Goal: Information Seeking & Learning: Check status

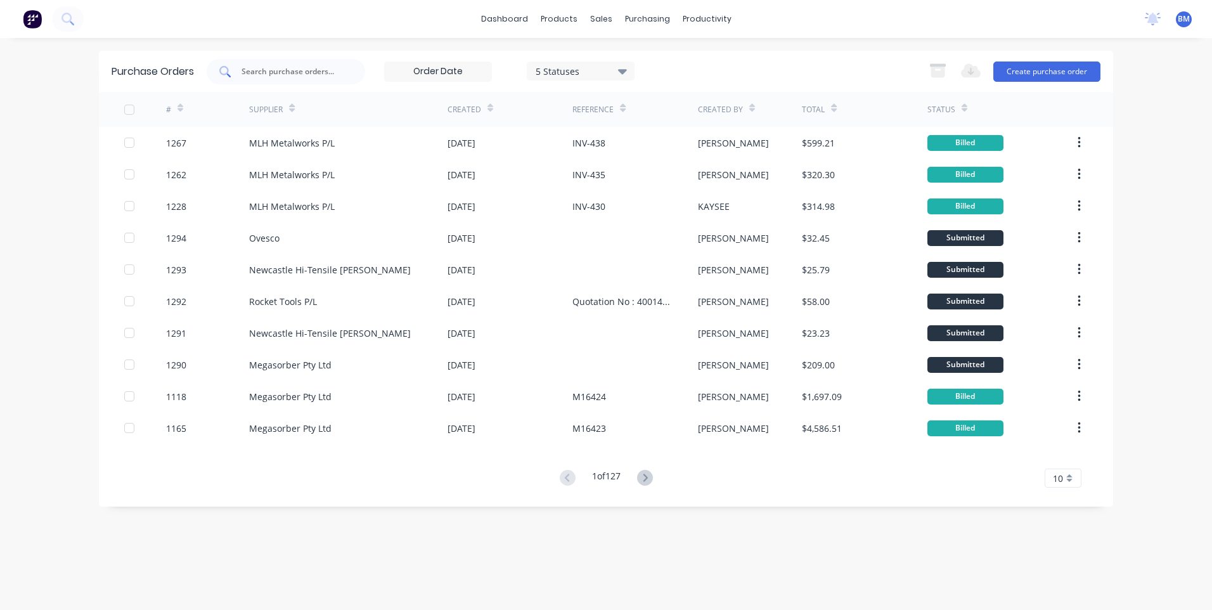
click at [325, 74] on input "text" at bounding box center [292, 71] width 105 height 13
paste input "standard"
drag, startPoint x: 275, startPoint y: 74, endPoint x: 170, endPoint y: 68, distance: 105.4
click at [170, 68] on div "Purchase Orders standard 5 Statuses 5 Statuses Export to Excel (XLSX) Create pu…" at bounding box center [606, 71] width 1014 height 41
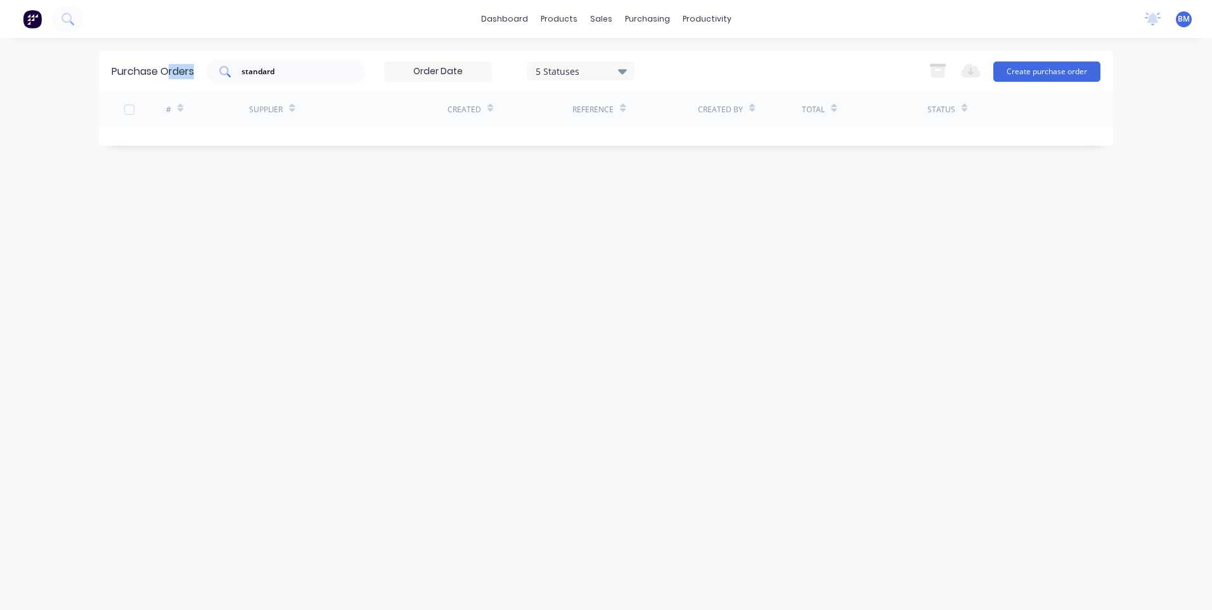
drag, startPoint x: 170, startPoint y: 68, endPoint x: 295, endPoint y: 67, distance: 124.9
click at [295, 67] on input "standard" at bounding box center [292, 71] width 105 height 13
click at [273, 68] on input "standard" at bounding box center [292, 71] width 105 height 13
drag, startPoint x: 286, startPoint y: 71, endPoint x: 193, endPoint y: 83, distance: 93.9
click at [193, 83] on div "Purchase Orders standard 5 Statuses 5 Statuses Export to Excel (XLSX) Create pu…" at bounding box center [606, 71] width 1014 height 41
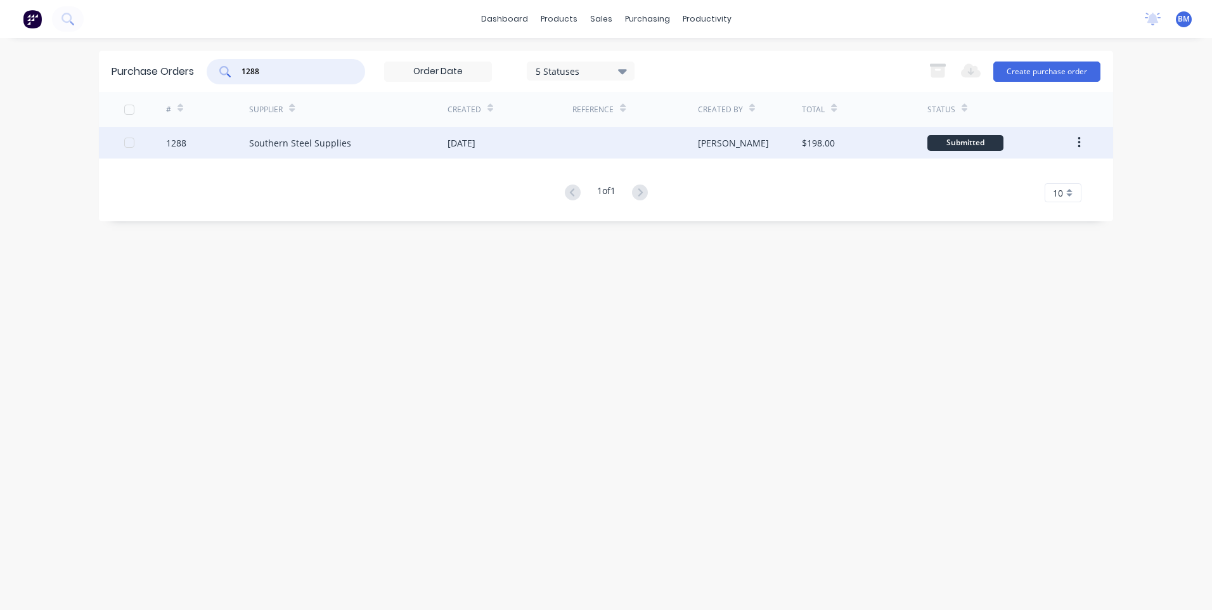
type input "1288"
click at [318, 141] on div "Southern Steel Supplies" at bounding box center [300, 142] width 102 height 13
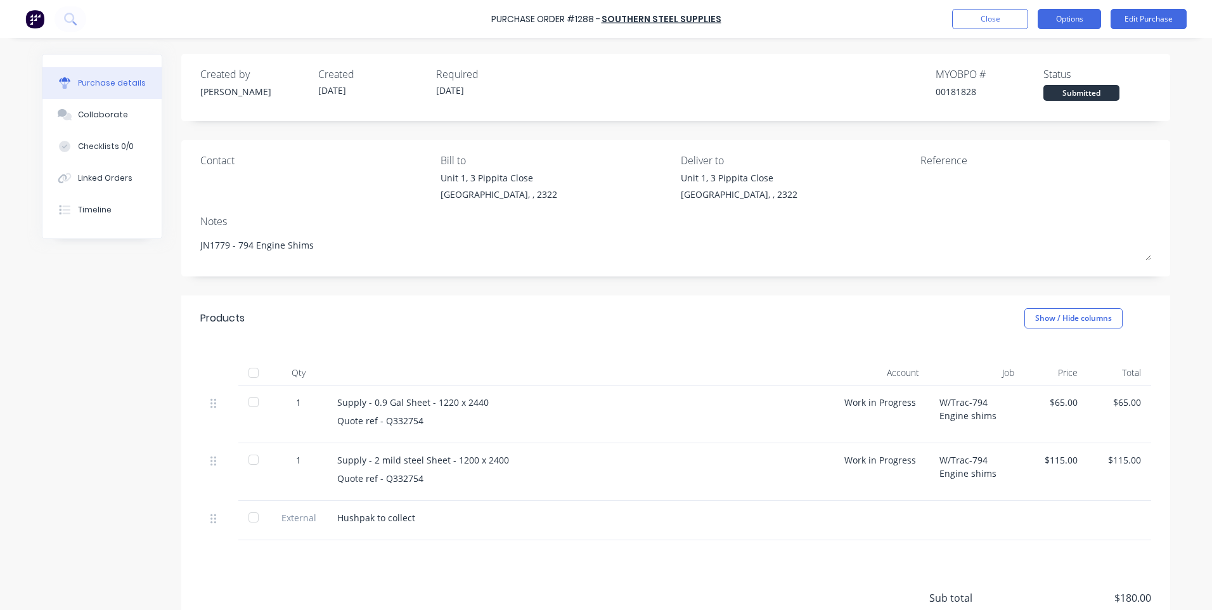
click at [1074, 19] on button "Options" at bounding box center [1068, 19] width 63 height 20
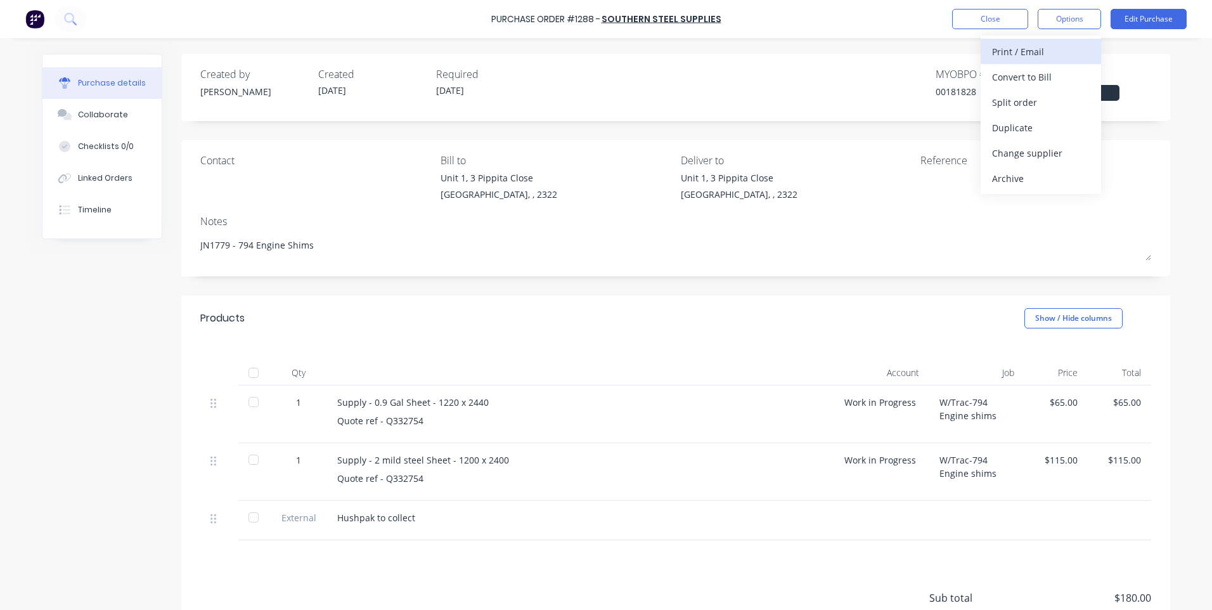
click at [1049, 56] on div "Print / Email" at bounding box center [1041, 51] width 98 height 18
click at [1028, 103] on div "Without pricing" at bounding box center [1041, 102] width 98 height 18
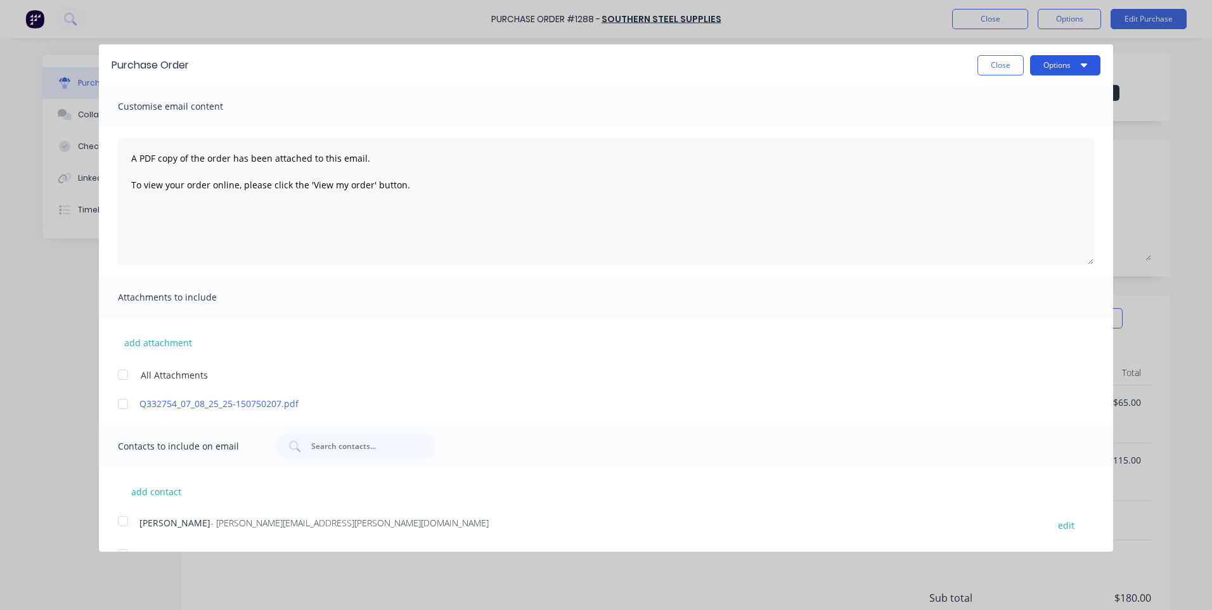
click at [1067, 68] on button "Options" at bounding box center [1065, 65] width 70 height 20
click at [1043, 98] on div "Print" at bounding box center [1040, 97] width 98 height 18
drag, startPoint x: 999, startPoint y: 67, endPoint x: 998, endPoint y: 126, distance: 58.9
click at [999, 67] on button "Close" at bounding box center [1000, 65] width 46 height 20
type textarea "x"
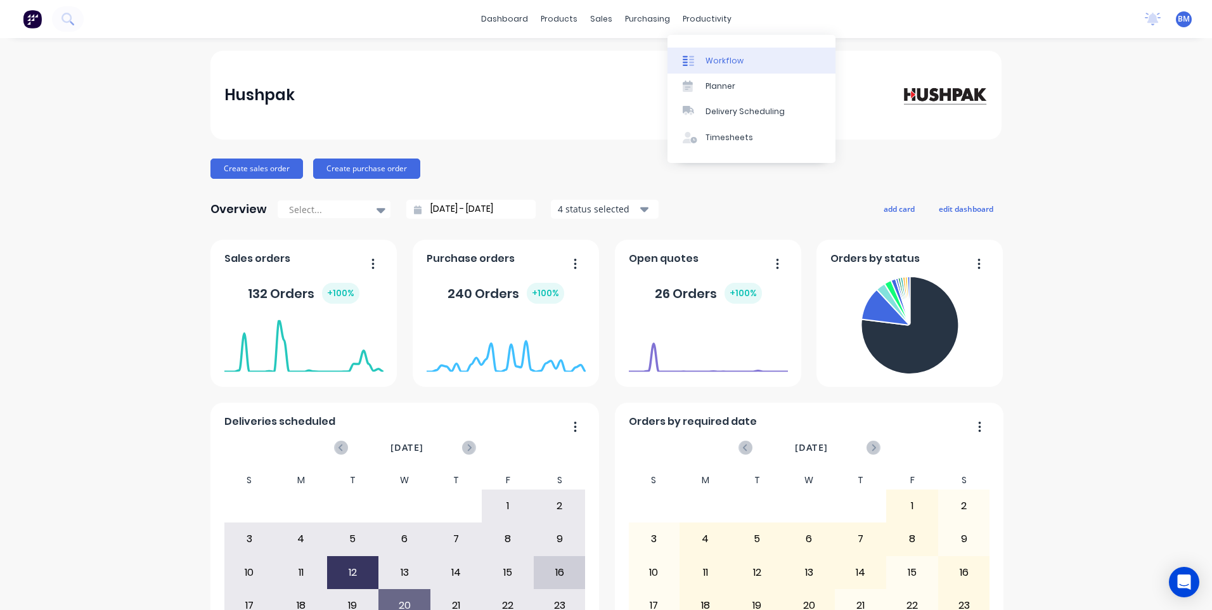
click at [697, 59] on div at bounding box center [692, 60] width 19 height 11
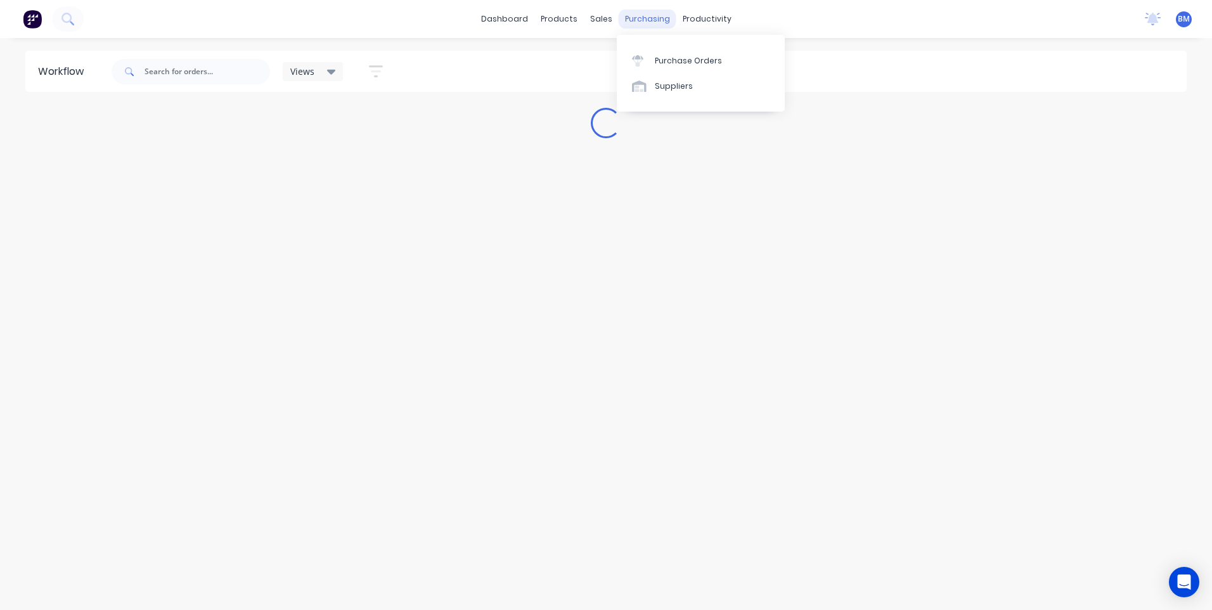
click at [649, 24] on div "purchasing" at bounding box center [648, 19] width 58 height 19
click at [652, 79] on link "Suppliers" at bounding box center [701, 86] width 168 height 25
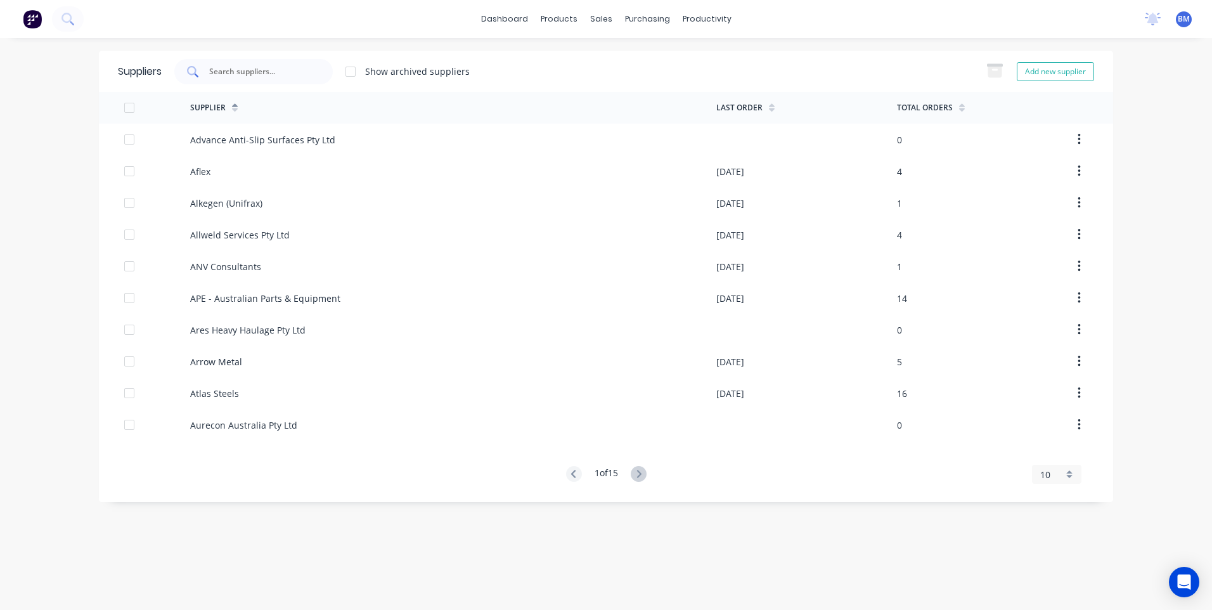
click at [249, 73] on input "text" at bounding box center [260, 71] width 105 height 13
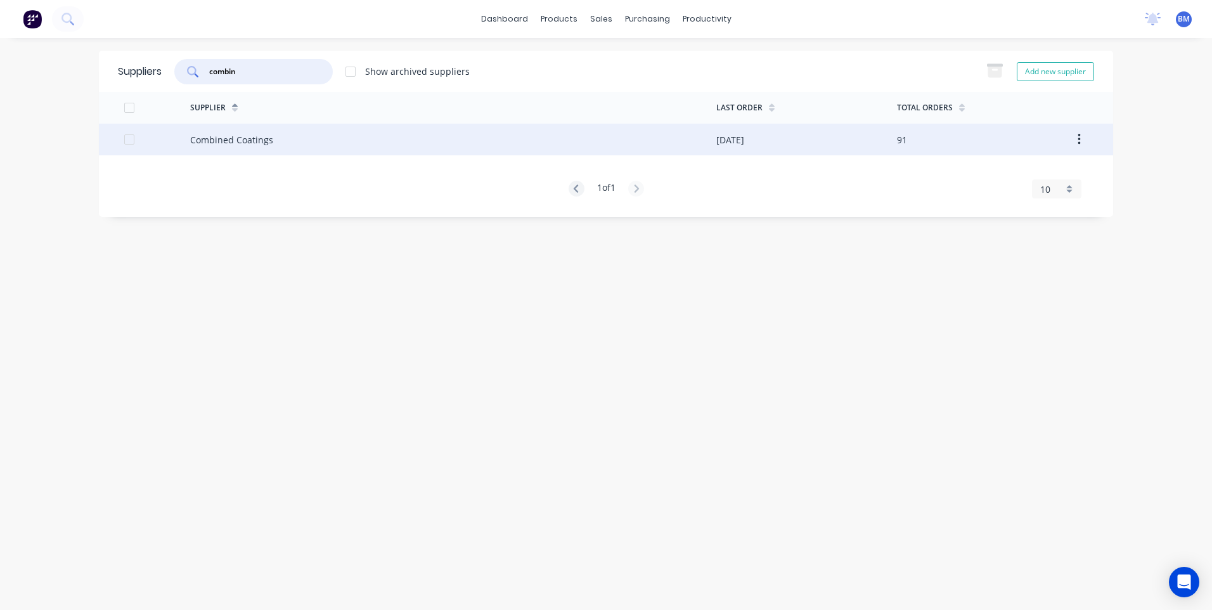
type input "combin"
click at [257, 144] on div "Combined Coatings" at bounding box center [231, 139] width 83 height 13
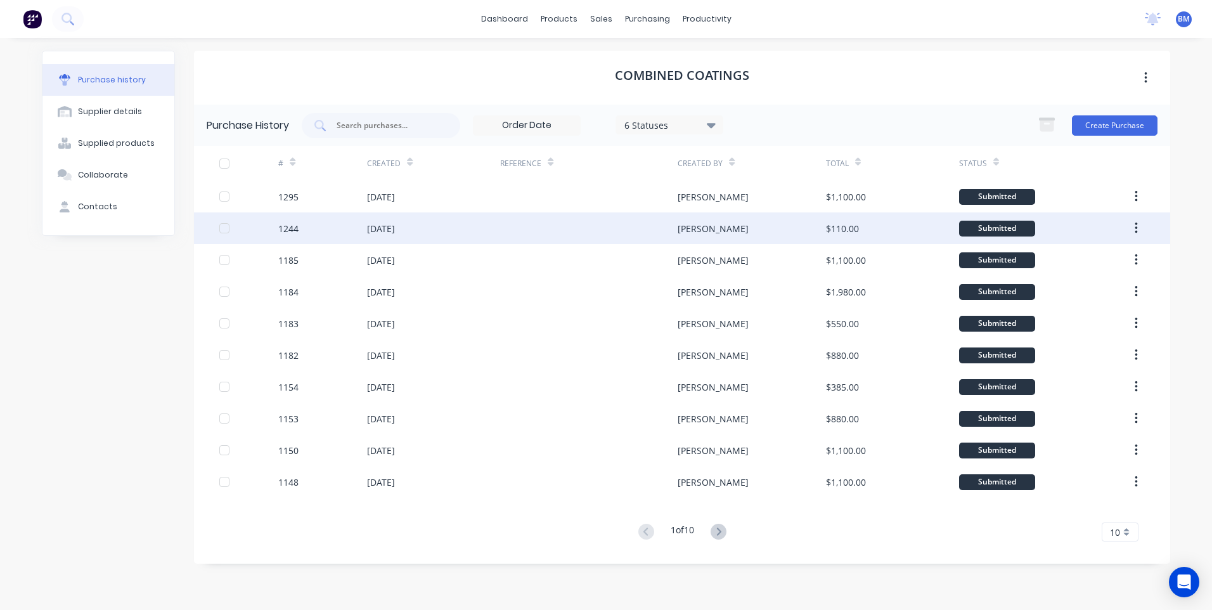
click at [383, 231] on div "[DATE]" at bounding box center [381, 228] width 28 height 13
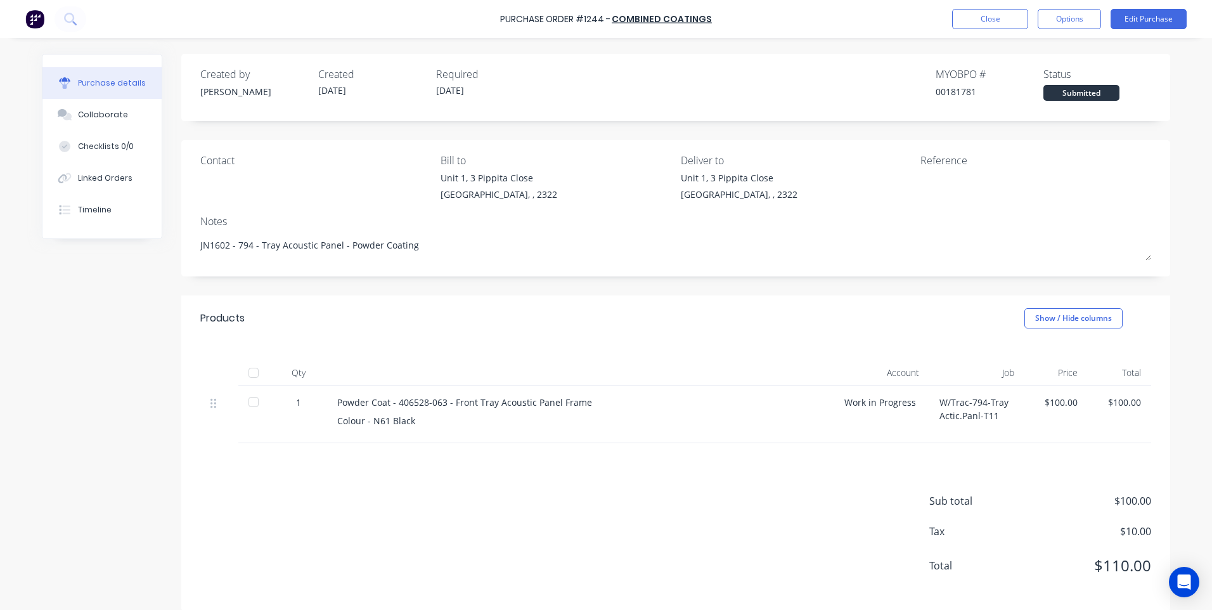
click at [425, 336] on div "Products Show / Hide columns" at bounding box center [675, 318] width 989 height 46
click at [967, 22] on button "Close" at bounding box center [990, 19] width 76 height 20
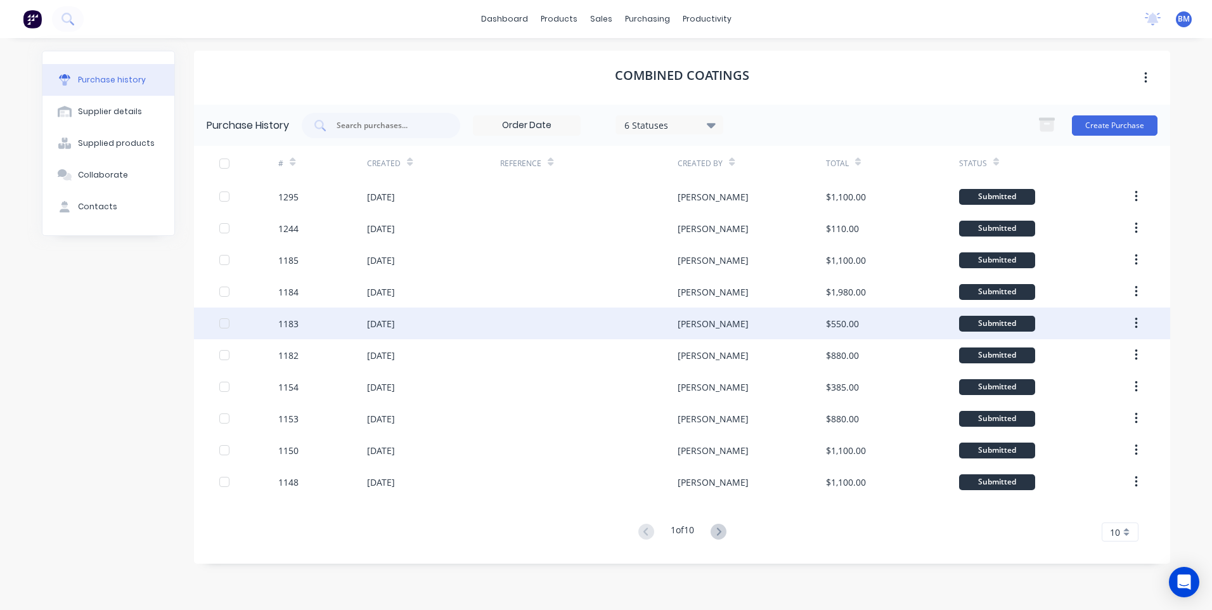
click at [290, 326] on div "1183" at bounding box center [288, 323] width 20 height 13
type textarea "x"
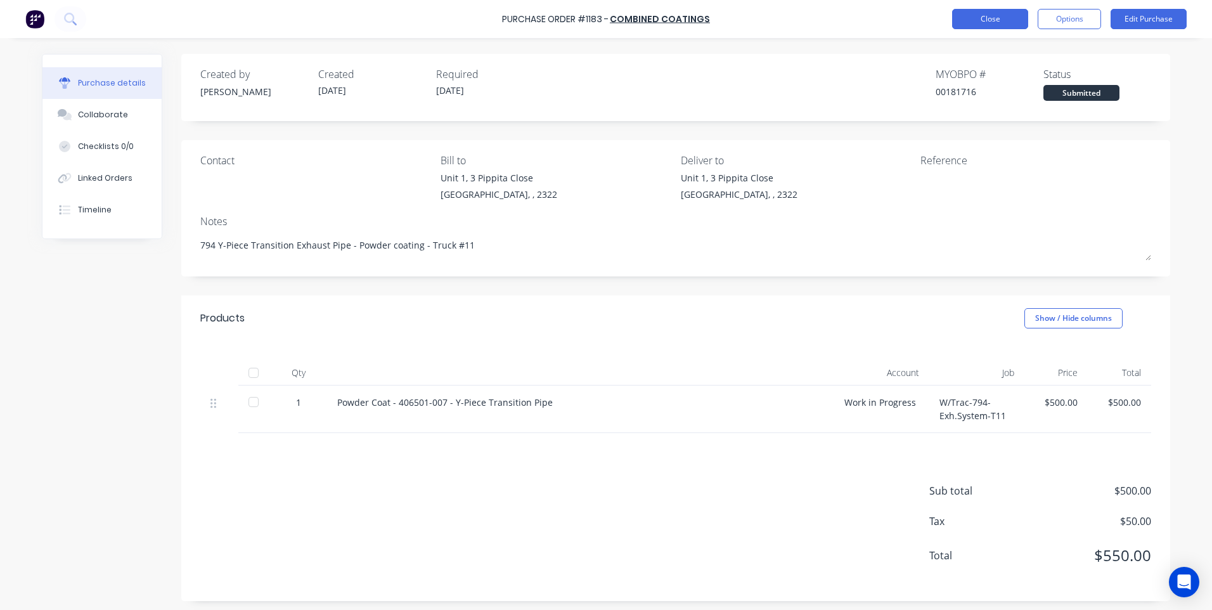
click at [964, 20] on button "Close" at bounding box center [990, 19] width 76 height 20
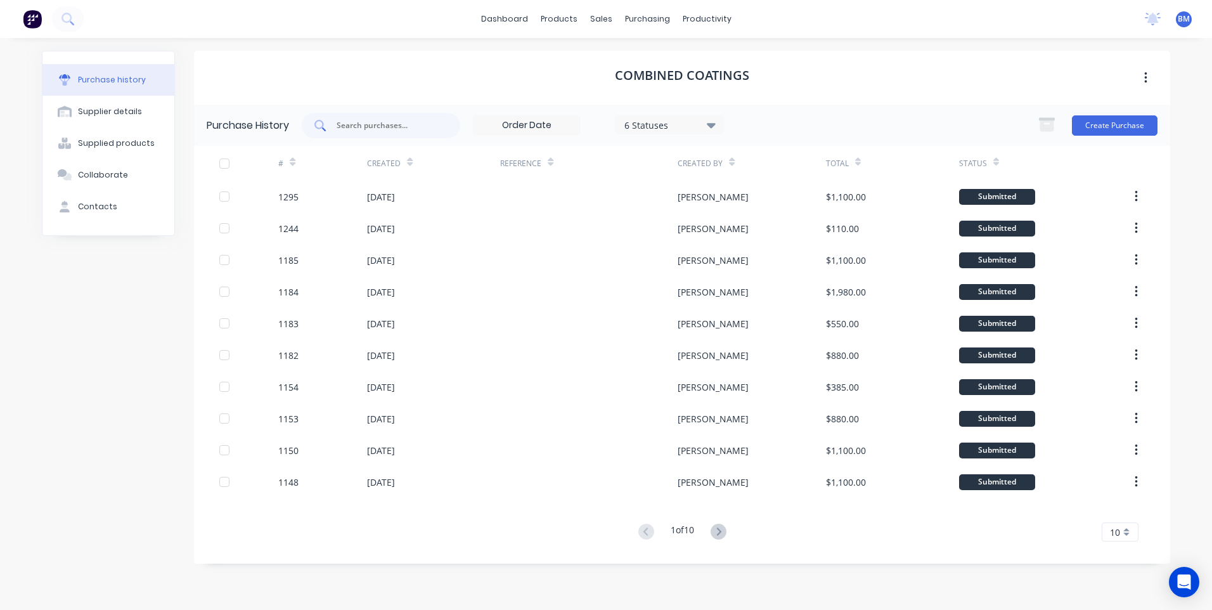
click at [362, 133] on div at bounding box center [381, 125] width 158 height 25
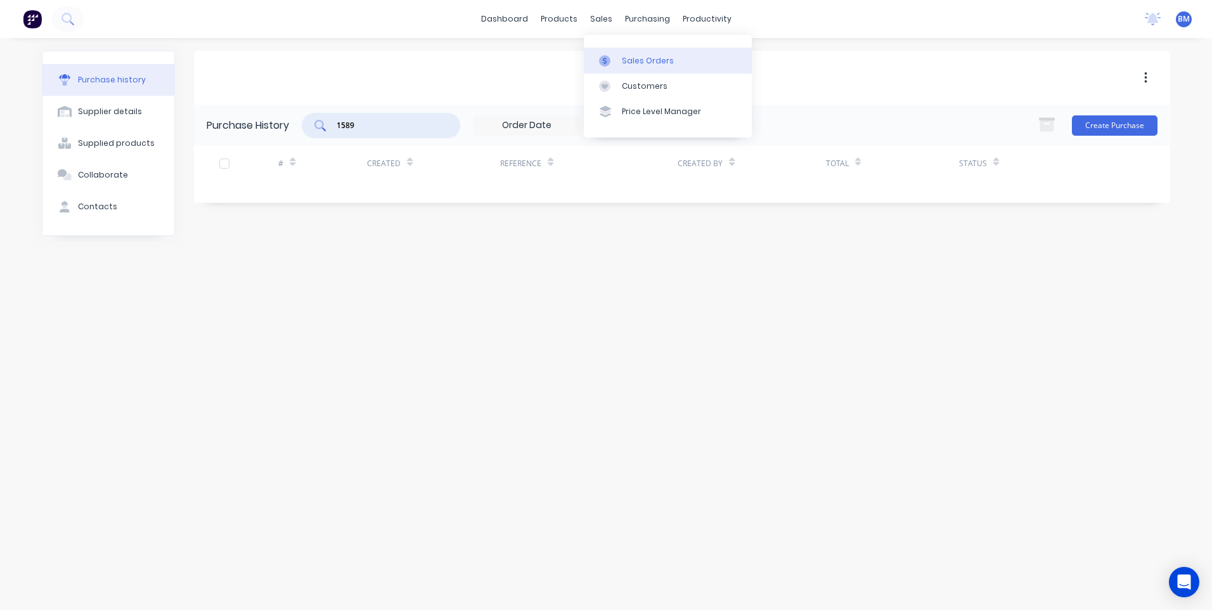
type input "1589"
click at [615, 57] on div at bounding box center [608, 60] width 19 height 11
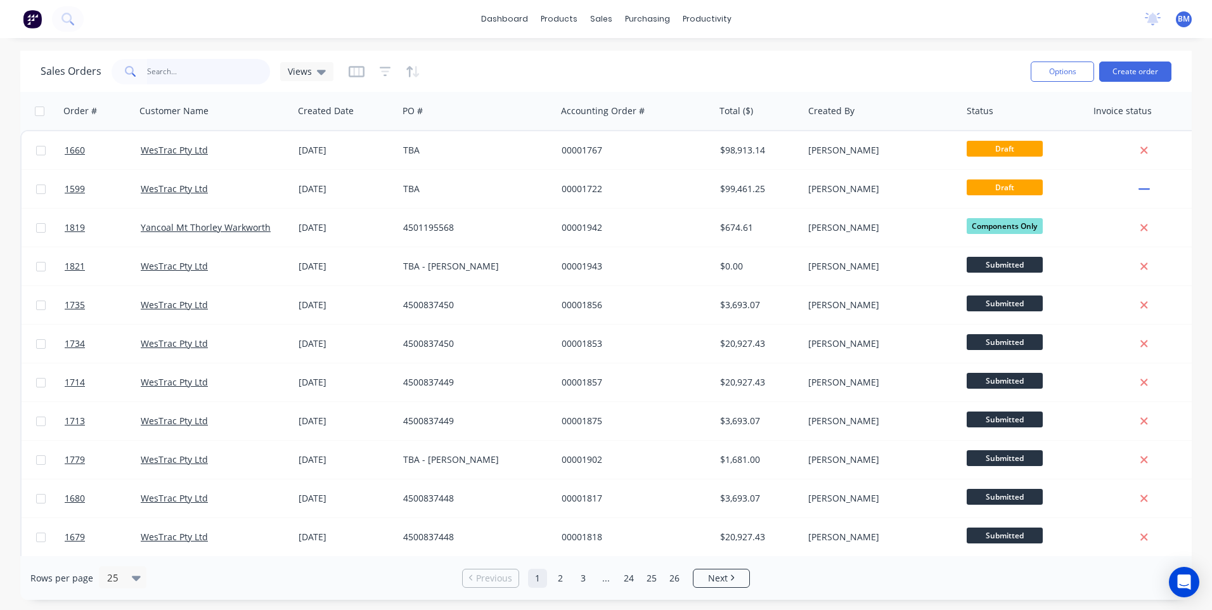
click at [155, 72] on input "text" at bounding box center [209, 71] width 124 height 25
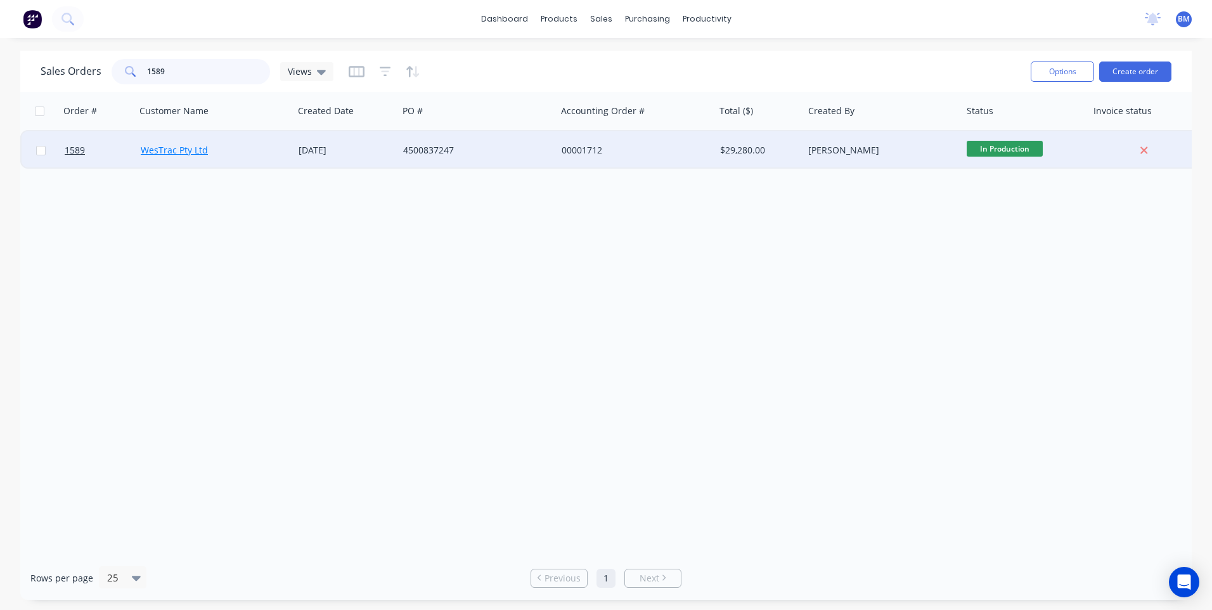
type input "1589"
click at [167, 151] on link "WesTrac Pty Ltd" at bounding box center [174, 150] width 67 height 12
click at [78, 148] on span "1589" at bounding box center [75, 150] width 20 height 13
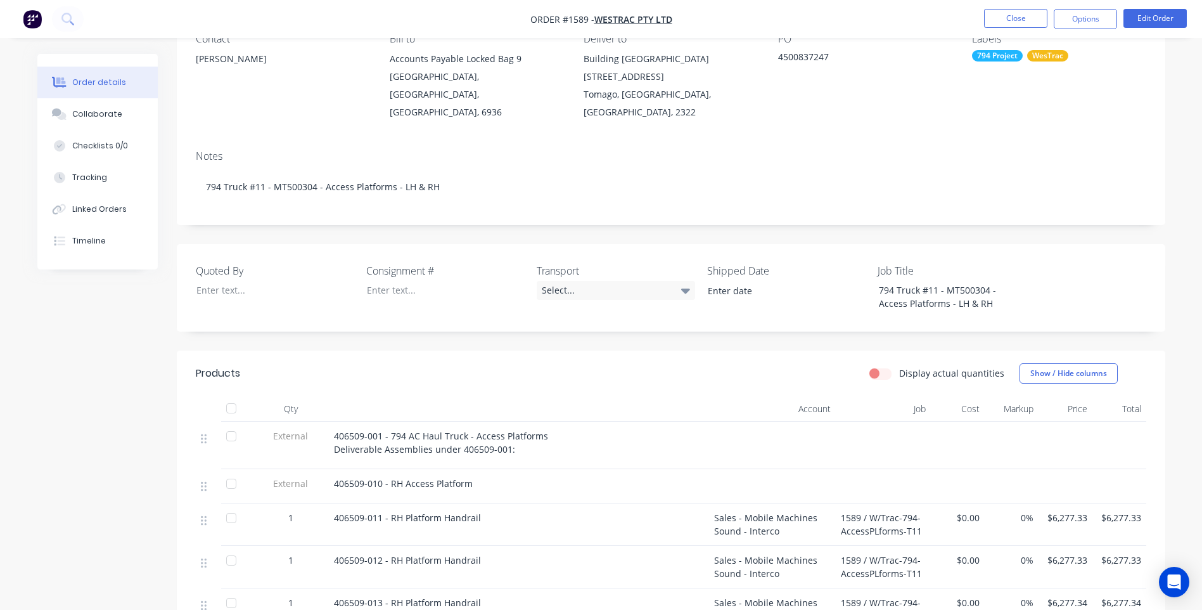
scroll to position [127, 0]
click at [101, 204] on div "Linked Orders" at bounding box center [99, 208] width 55 height 11
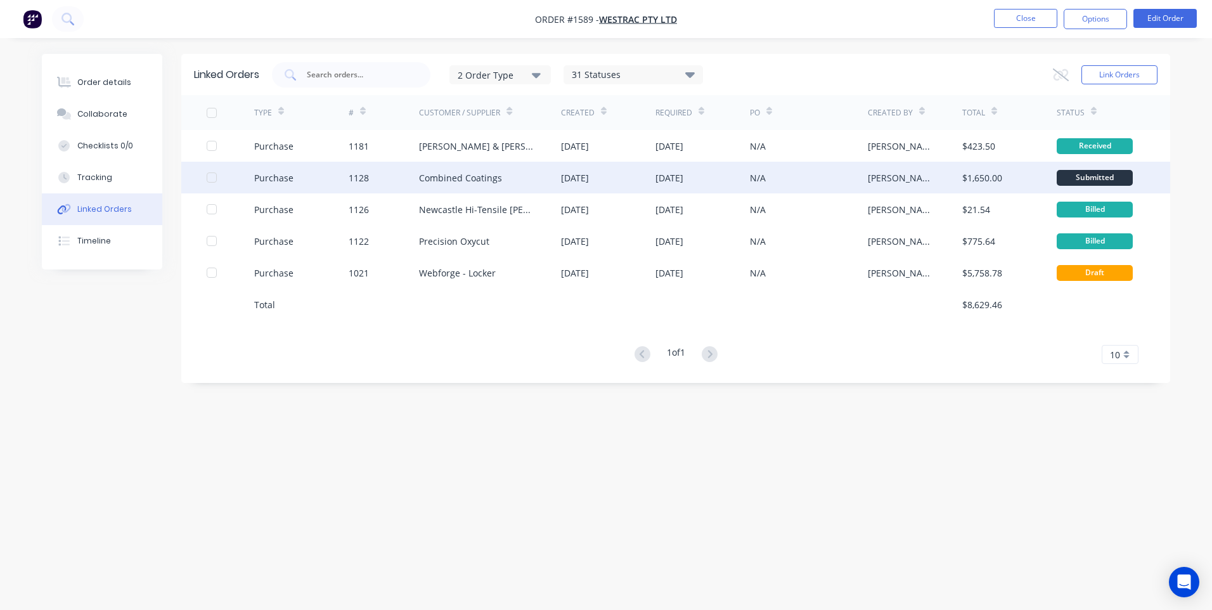
click at [256, 176] on div "Purchase" at bounding box center [273, 177] width 39 height 13
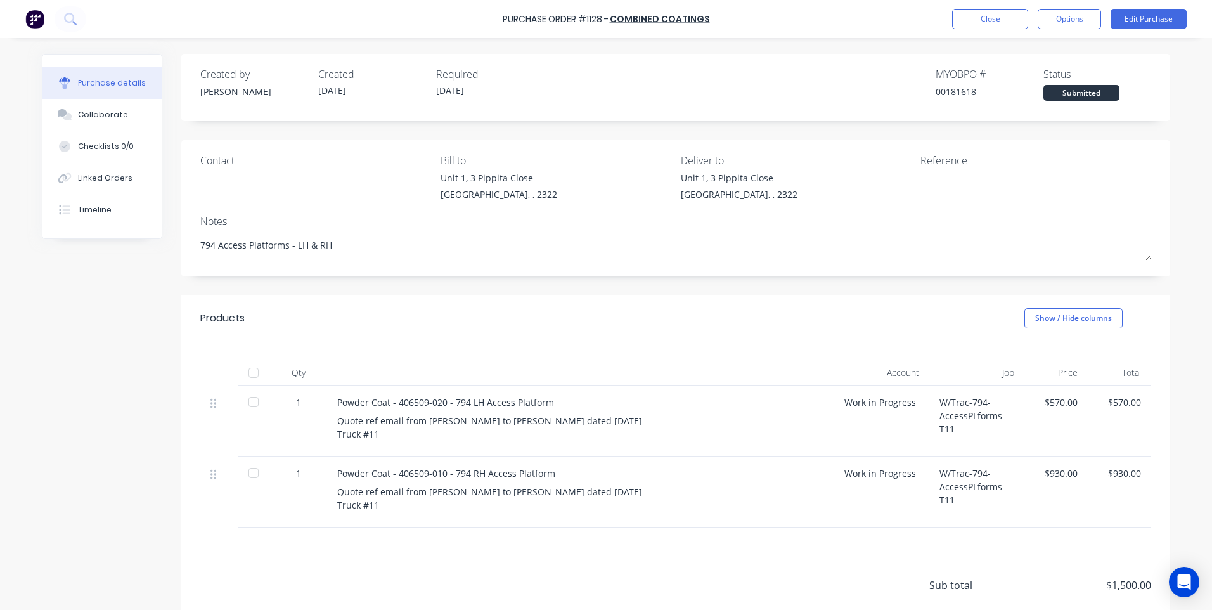
click at [541, 449] on div "Powder Coat - 406509-020 - 794 LH Access Platform Quote ref email from Simon to…" at bounding box center [580, 420] width 507 height 71
click at [1076, 18] on button "Options" at bounding box center [1068, 19] width 63 height 20
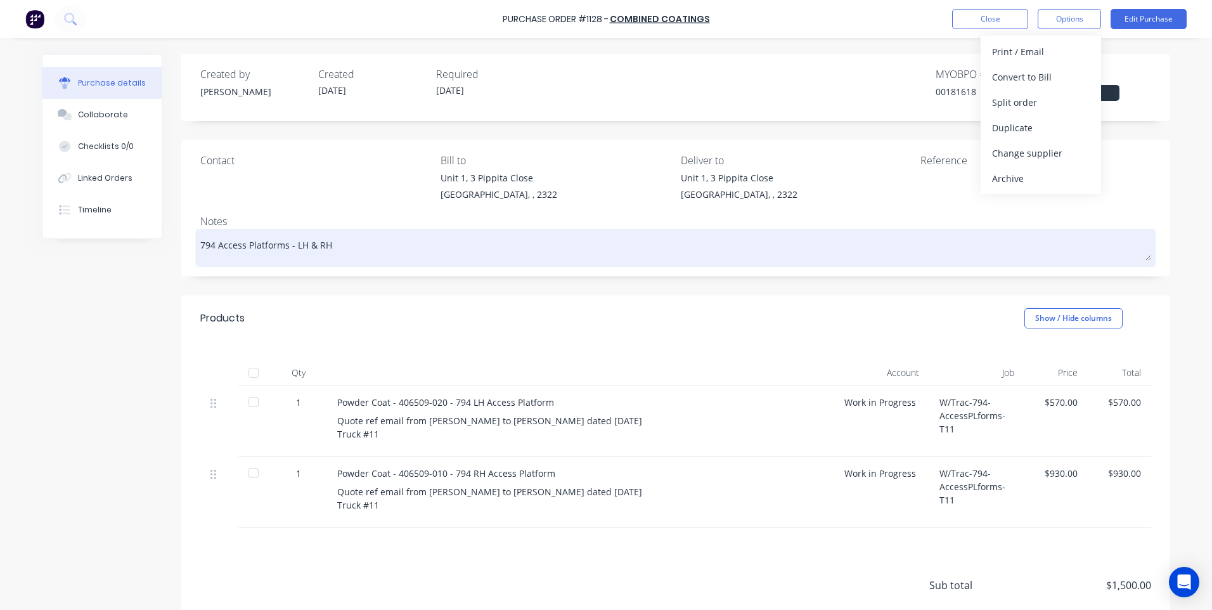
click at [492, 248] on textarea "794 Access Platforms - LH & RH" at bounding box center [675, 246] width 951 height 29
type textarea "x"
type textarea "794 Access Platforms - LH & RH"
type textarea "x"
type textarea "794 Access Platforms - LH & RH"
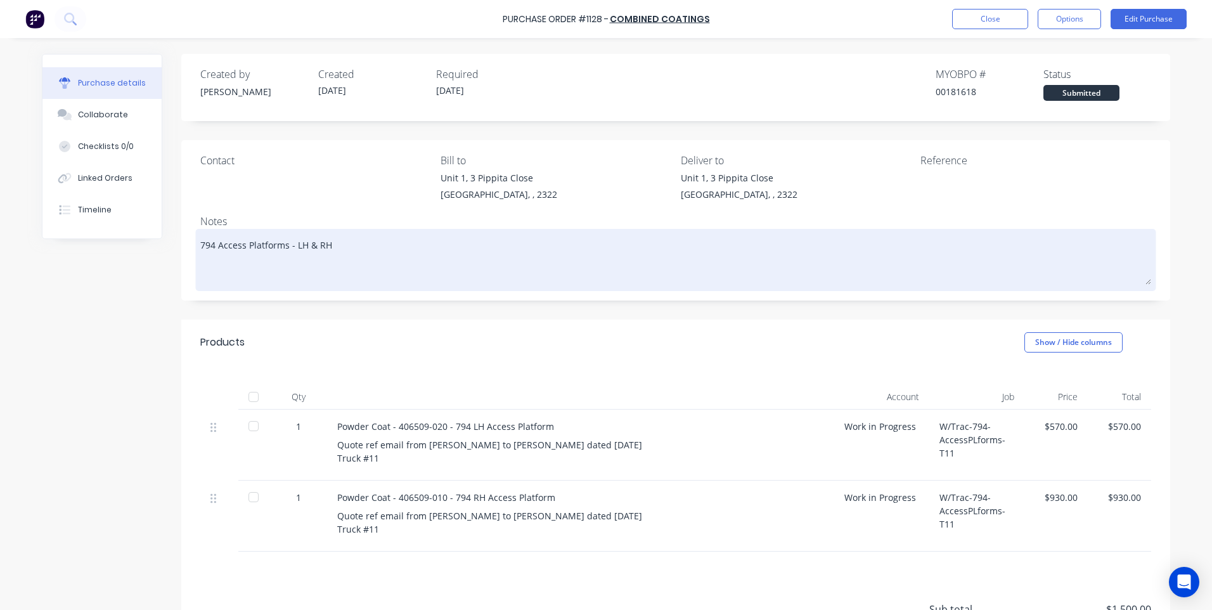
type textarea "x"
type textarea "794 Access Platforms - LH & RH P"
type textarea "x"
type textarea "794 Access Platforms - LH & RH Pl"
type textarea "x"
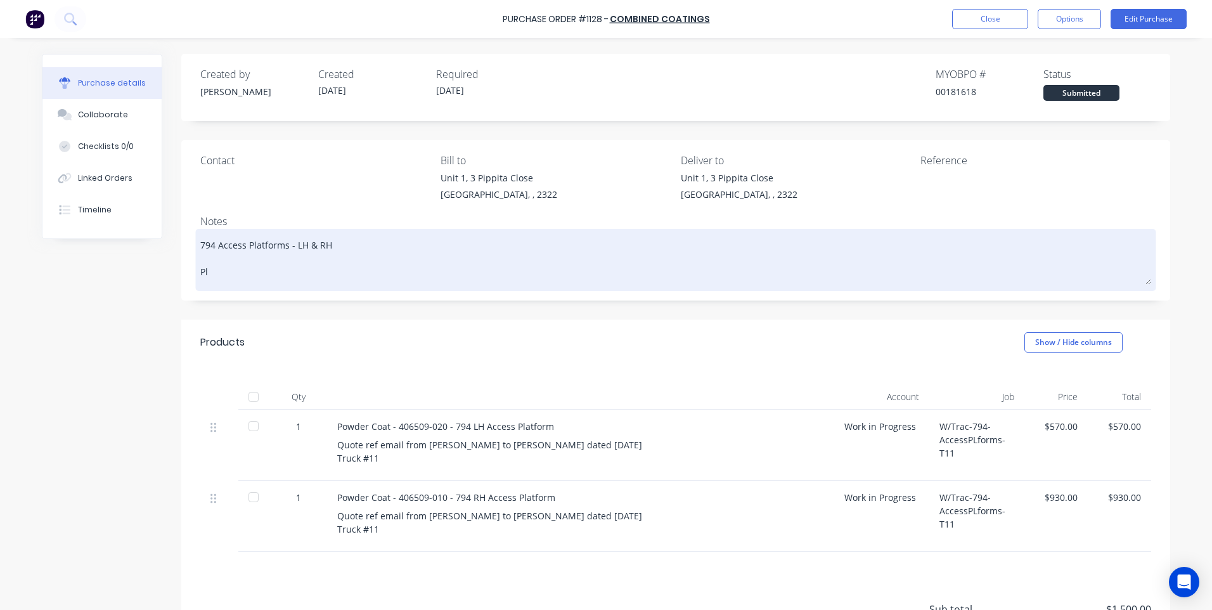
type textarea "794 Access Platforms - LH & RH Pla"
type textarea "x"
type textarea "794 Access Platforms - LH & RH Plat"
type textarea "x"
type textarea "794 Access Platforms - LH & RH Platf"
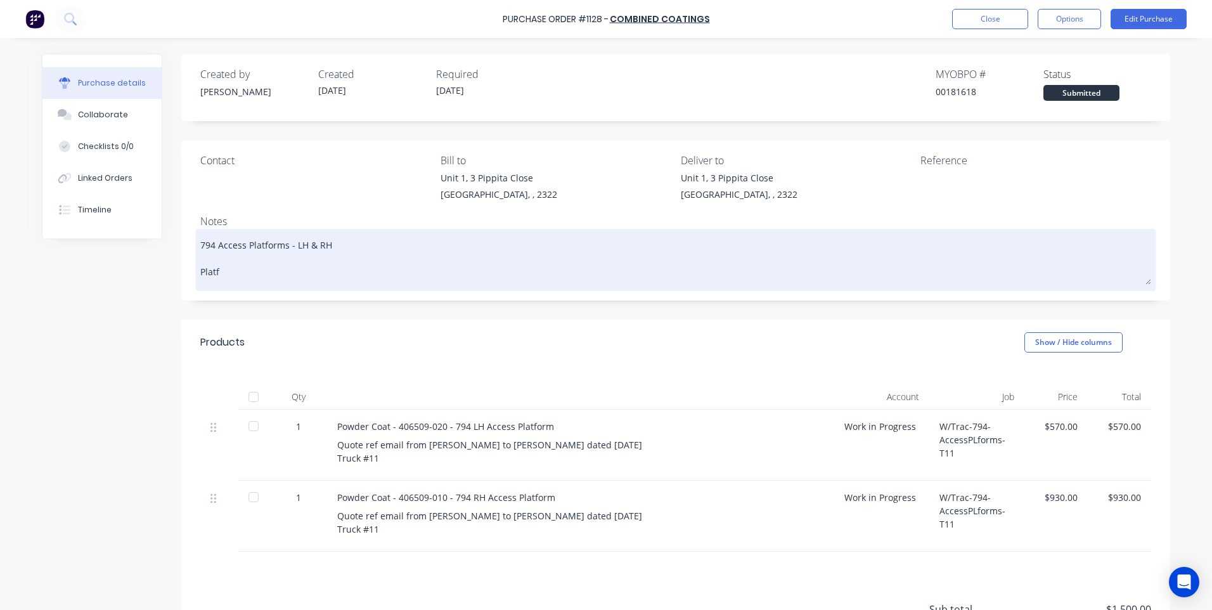
type textarea "x"
type textarea "794 Access Platforms - LH & RH Platfo"
type textarea "x"
type textarea "794 Access Platforms - LH & RH Platfor"
type textarea "x"
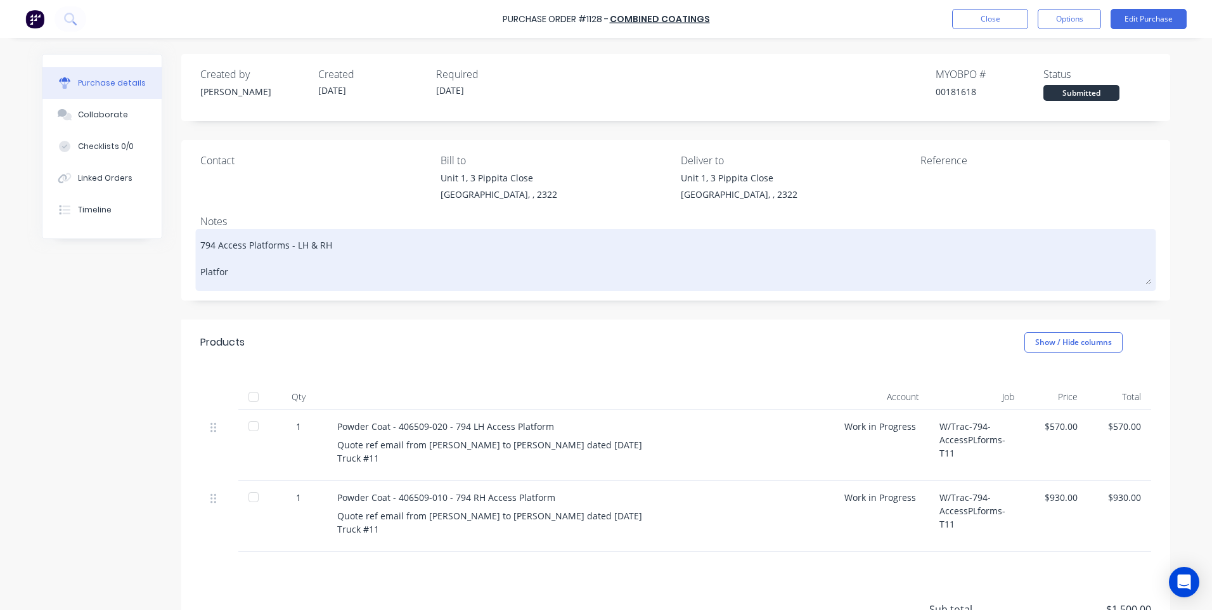
type textarea "794 Access Platforms - LH & RH Platform"
type textarea "x"
type textarea "794 Access Platforms - LH & RH Platforms"
type textarea "x"
type textarea "794 Access Platforms - LH & RH Platforms"
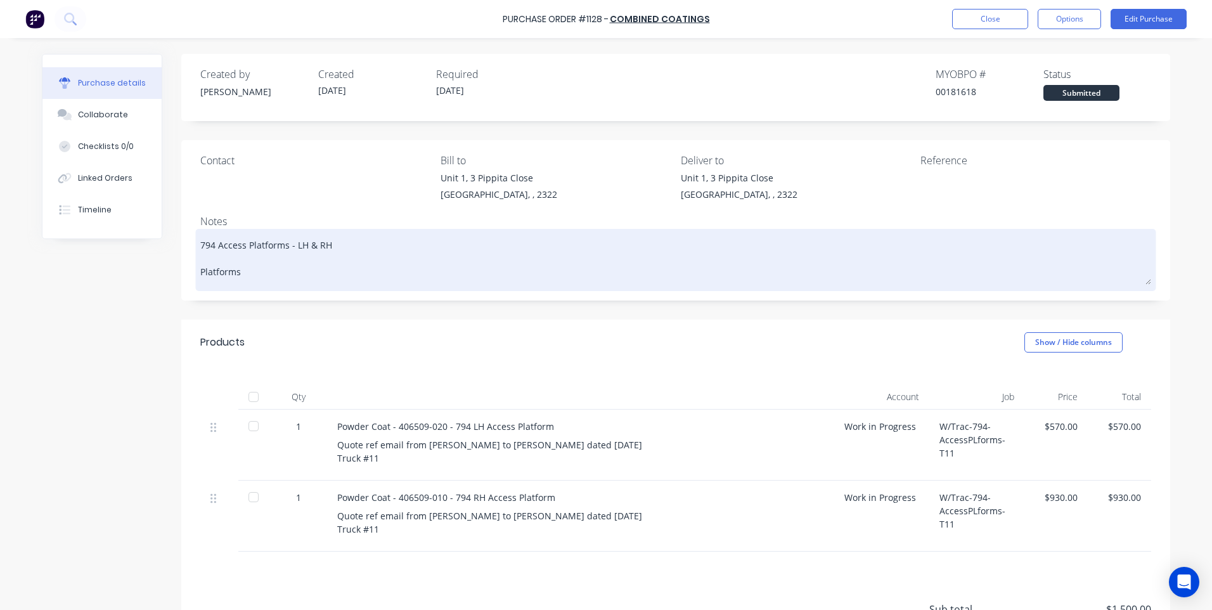
type textarea "x"
type textarea "794 Access Platforms - LH & RH Platforms a"
type textarea "x"
type textarea "794 Access Platforms - LH & RH Platforms ar"
type textarea "x"
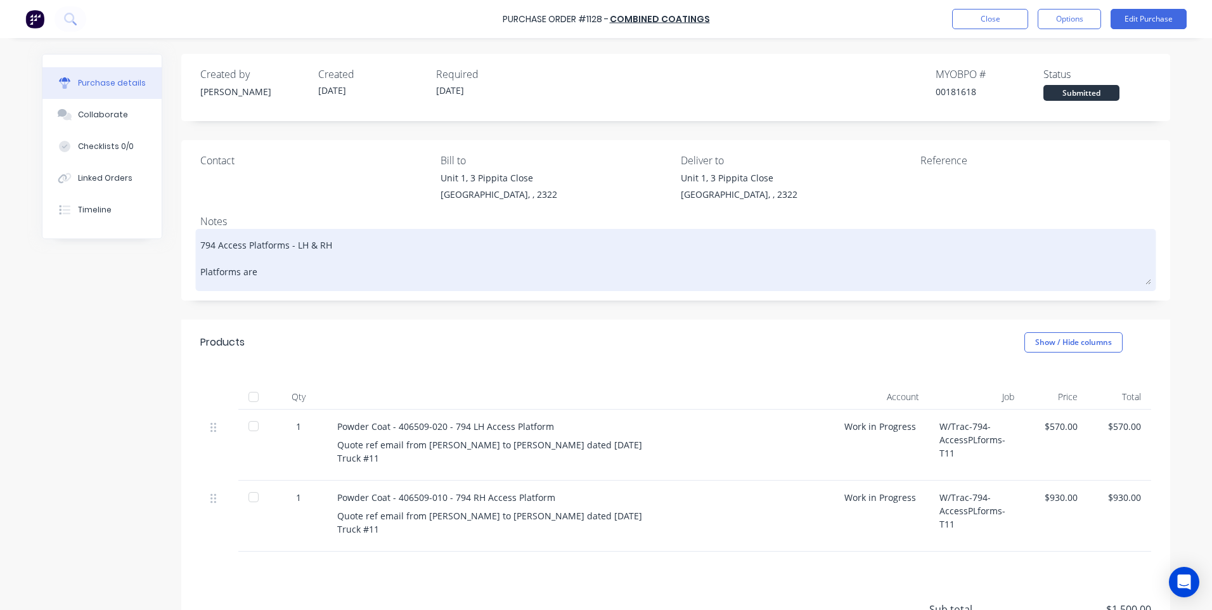
type textarea "794 Access Platforms - LH & RH Platforms are"
type textarea "x"
type textarea "794 Access Platforms - LH & RH Platforms are y"
type textarea "x"
type textarea "794 Access Platforms - LH & RH Platforms are ye"
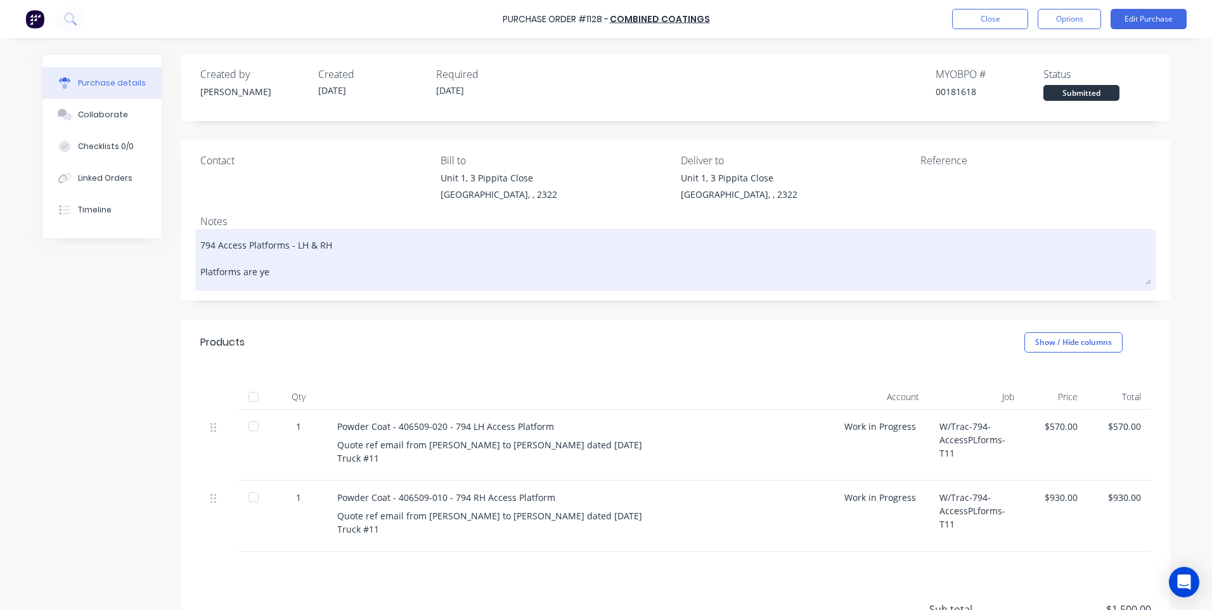
type textarea "x"
type textarea "794 Access Platforms - LH & RH Platforms are yel"
type textarea "x"
type textarea "794 Access Platforms - LH & RH Platforms are yell"
type textarea "x"
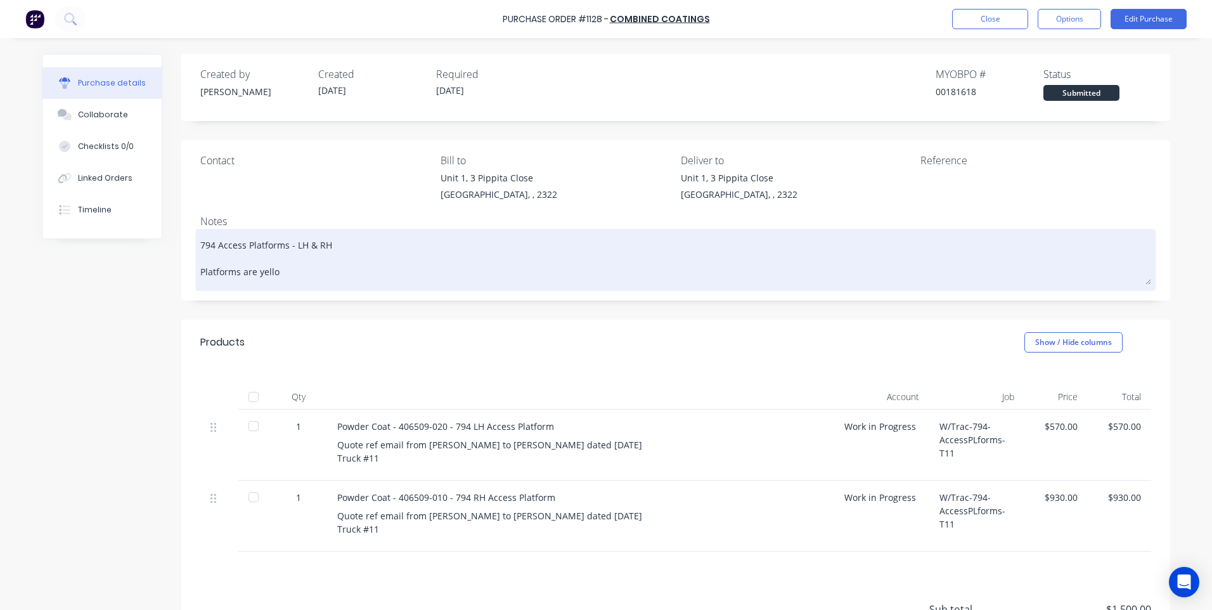
type textarea "794 Access Platforms - LH & RH Platforms are yellow"
type textarea "x"
type textarea "794 Access Platforms - LH & RH Platforms are yellow"
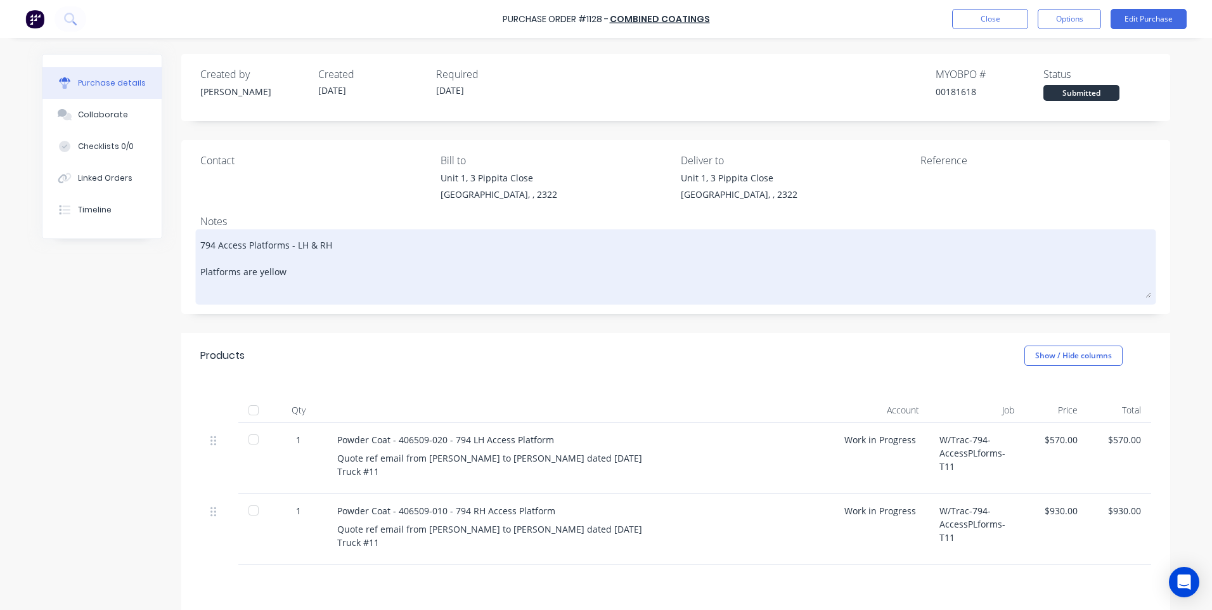
type textarea "x"
type textarea "794 Access Platforms - LH & RH Platforms are yellow H"
type textarea "x"
type textarea "794 Access Platforms - LH & RH Platforms are yellow Ha"
type textarea "x"
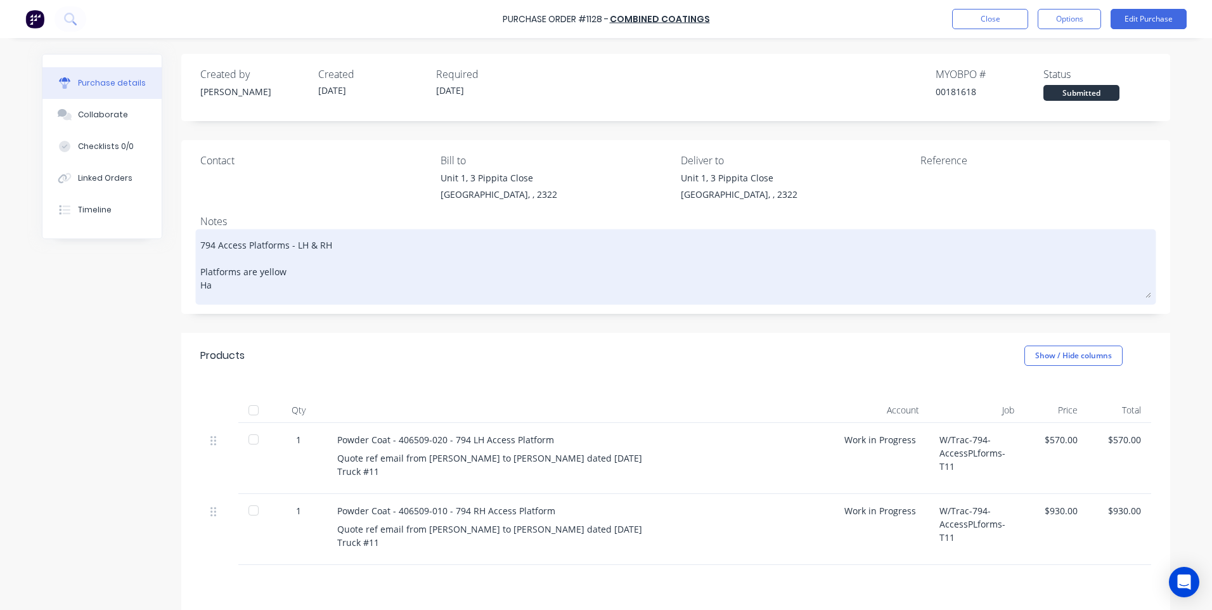
type textarea "794 Access Platforms - LH & RH Platforms are yellow Han"
type textarea "x"
type textarea "794 Access Platforms - LH & RH Platforms are yellow Hand"
type textarea "x"
type textarea "794 Access Platforms - LH & RH Platforms are yellow Handr"
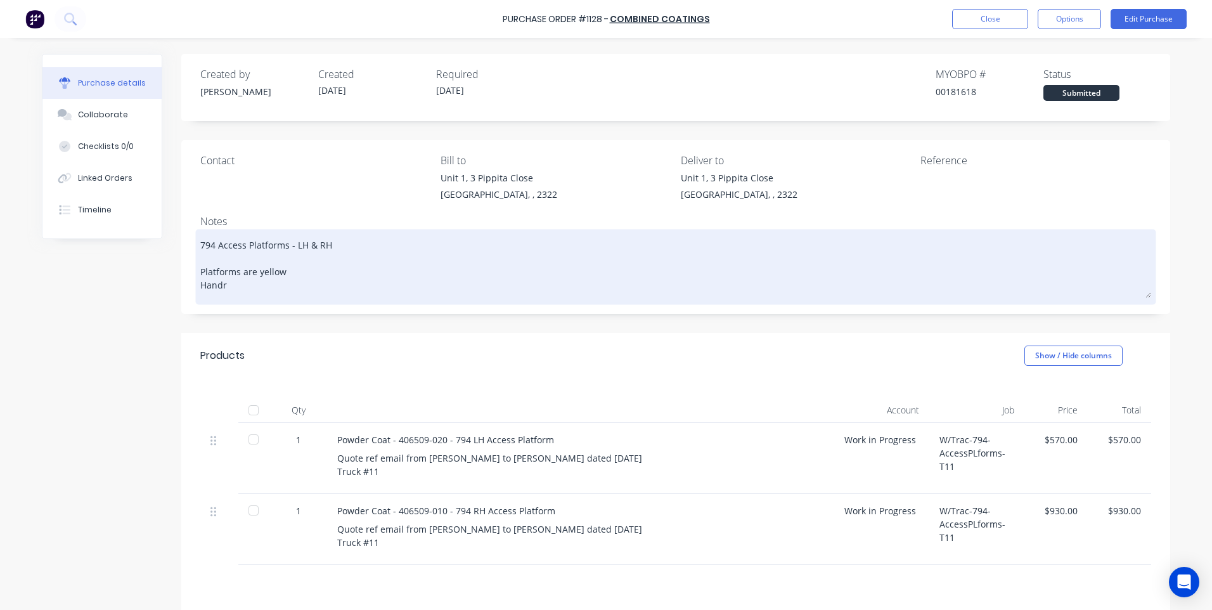
type textarea "x"
type textarea "794 Access Platforms - LH & RH Platforms are yellow Handra"
type textarea "x"
type textarea "794 Access Platforms - LH & RH Platforms are yellow Handrai"
type textarea "x"
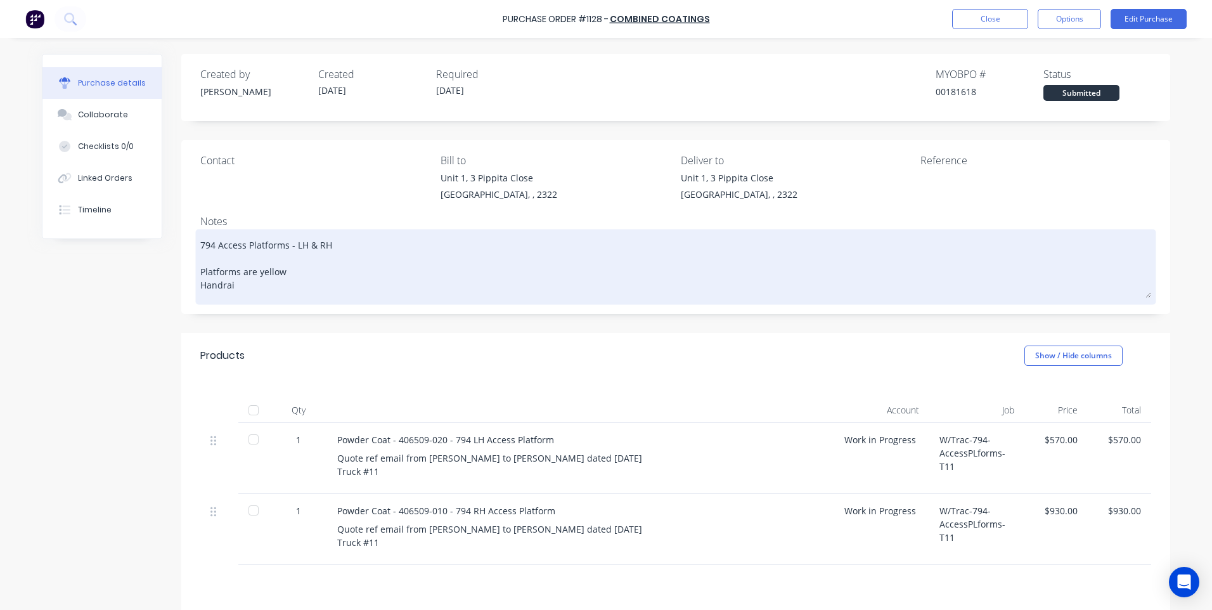
type textarea "794 Access Platforms - LH & RH Platforms are yellow Handrail"
type textarea "x"
type textarea "794 Access Platforms - LH & RH Platforms are yellow Handrails"
type textarea "x"
type textarea "794 Access Platforms - LH & RH Platforms are yellow Handrails a"
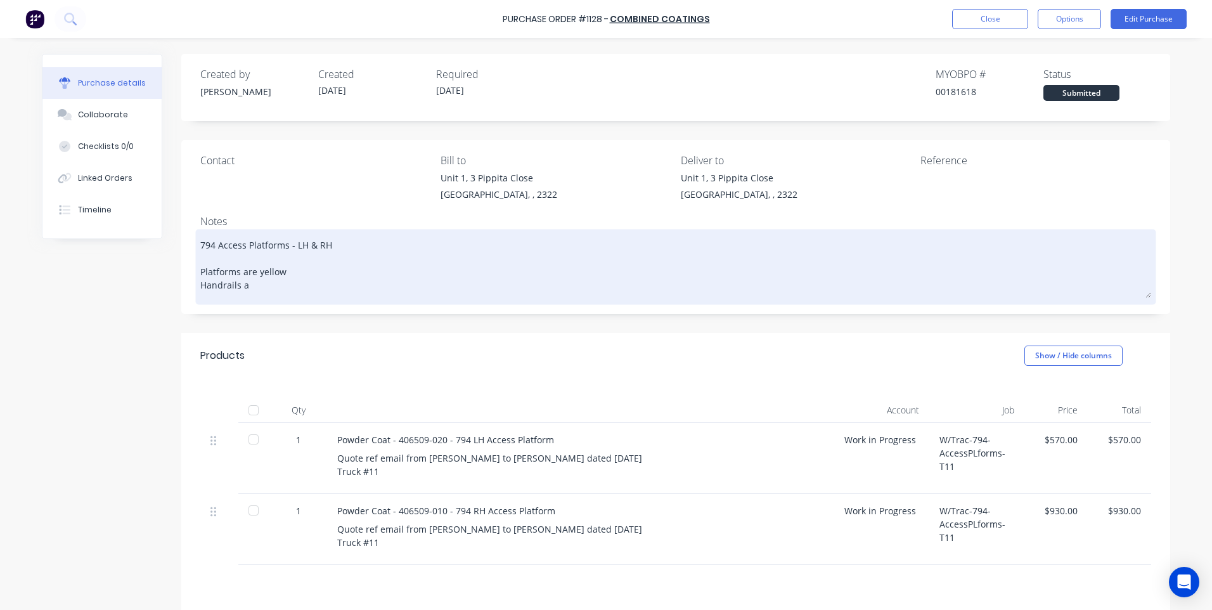
type textarea "x"
type textarea "794 Access Platforms - LH & RH Platforms are yellow Handrails ar"
type textarea "x"
type textarea "794 Access Platforms - LH & RH Platforms are yellow Handrails are"
type textarea "x"
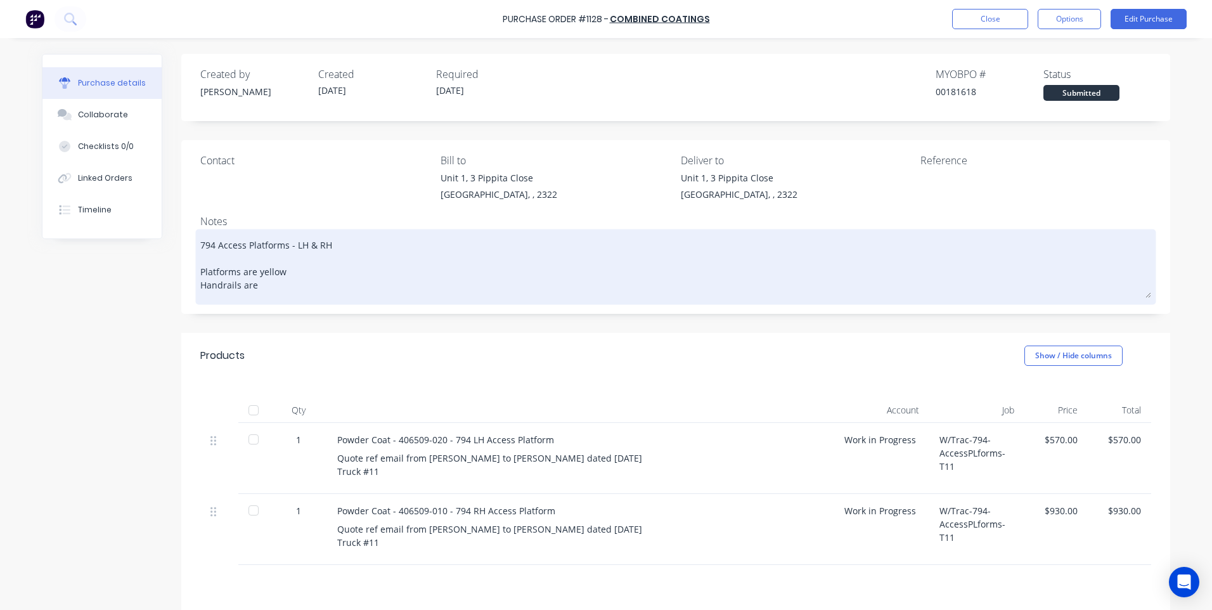
type textarea "794 Access Platforms - LH & RH Platforms are yellow Handrails are"
type textarea "x"
type textarea "794 Access Platforms - LH & RH Platforms are yellow Handrails are b"
type textarea "x"
type textarea "794 Access Platforms - LH & RH Platforms are yellow Handrails are bl"
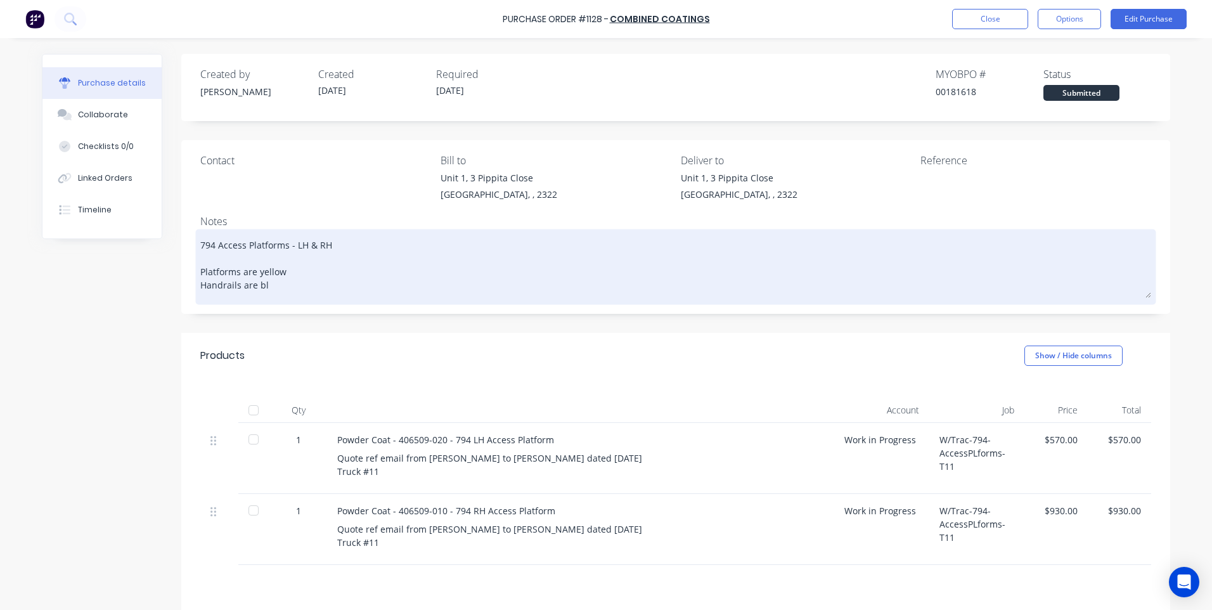
type textarea "x"
type textarea "794 Access Platforms - LH & RH Platforms are yellow Handrails are bla"
type textarea "x"
type textarea "794 Access Platforms - LH & RH Platforms are yellow Handrails are blac"
type textarea "x"
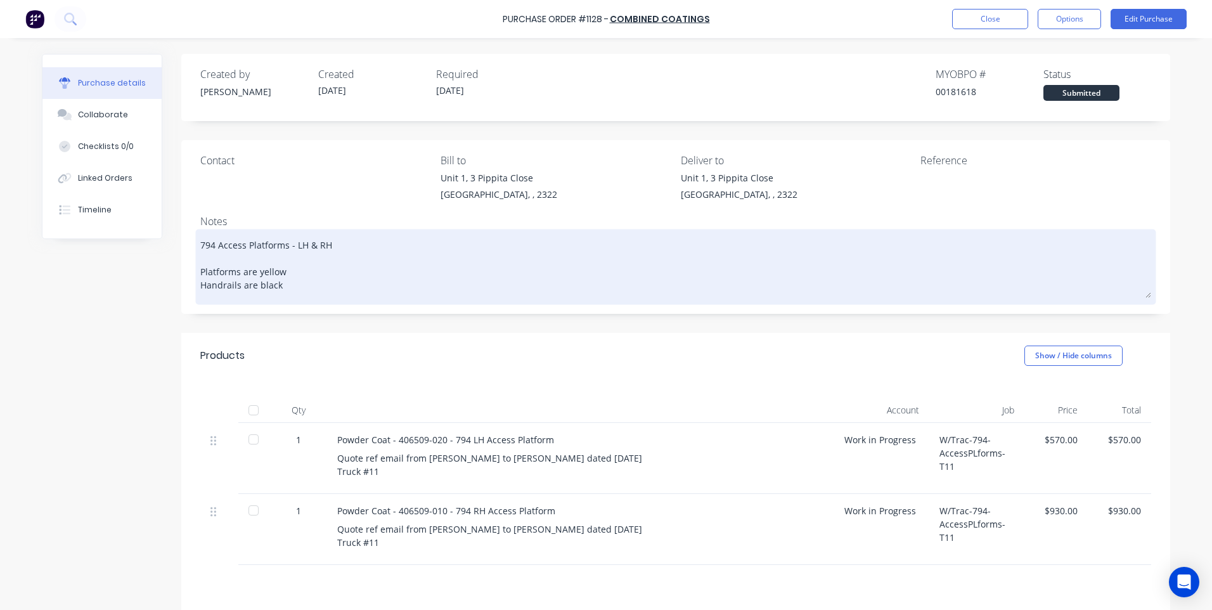
click at [309, 266] on textarea "794 Access Platforms - LH & RH Platforms are yellow Handrails are black" at bounding box center [675, 265] width 951 height 66
click at [303, 289] on textarea "794 Access Platforms - LH & RH Platforms are yellow Handrails are black" at bounding box center [675, 265] width 951 height 66
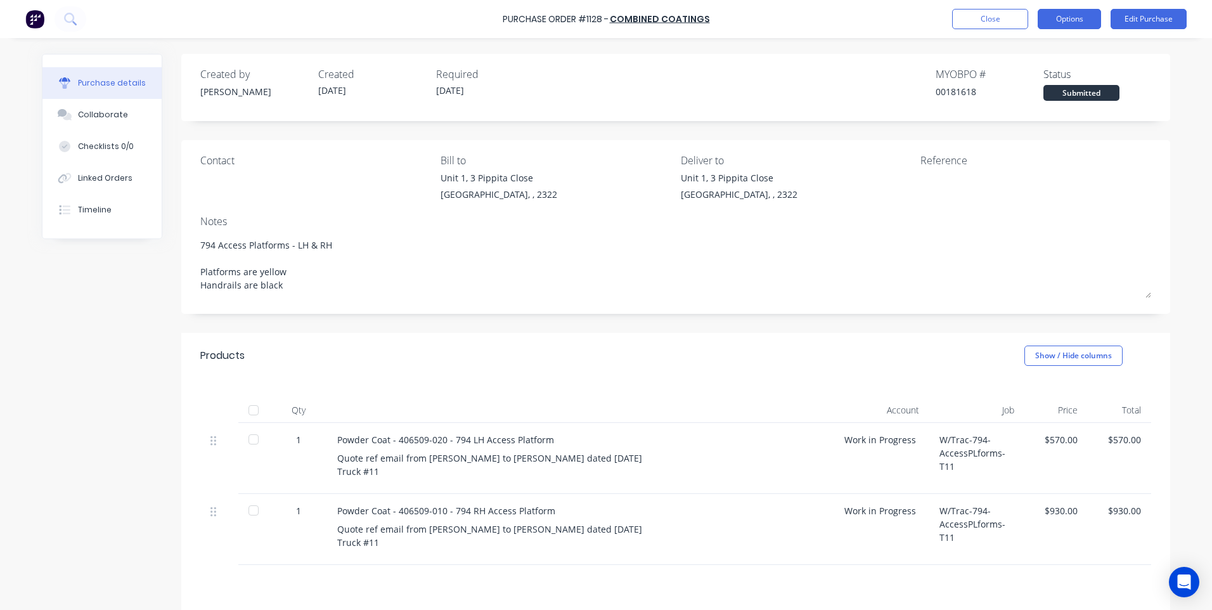
type textarea "794 Access Platforms - LH & RH Platforms are yellow Handrails are black"
type textarea "x"
type textarea "794 Access Platforms - LH & RH Platforms are yellow Handrails are black"
click at [1068, 23] on button "Options" at bounding box center [1068, 19] width 63 height 20
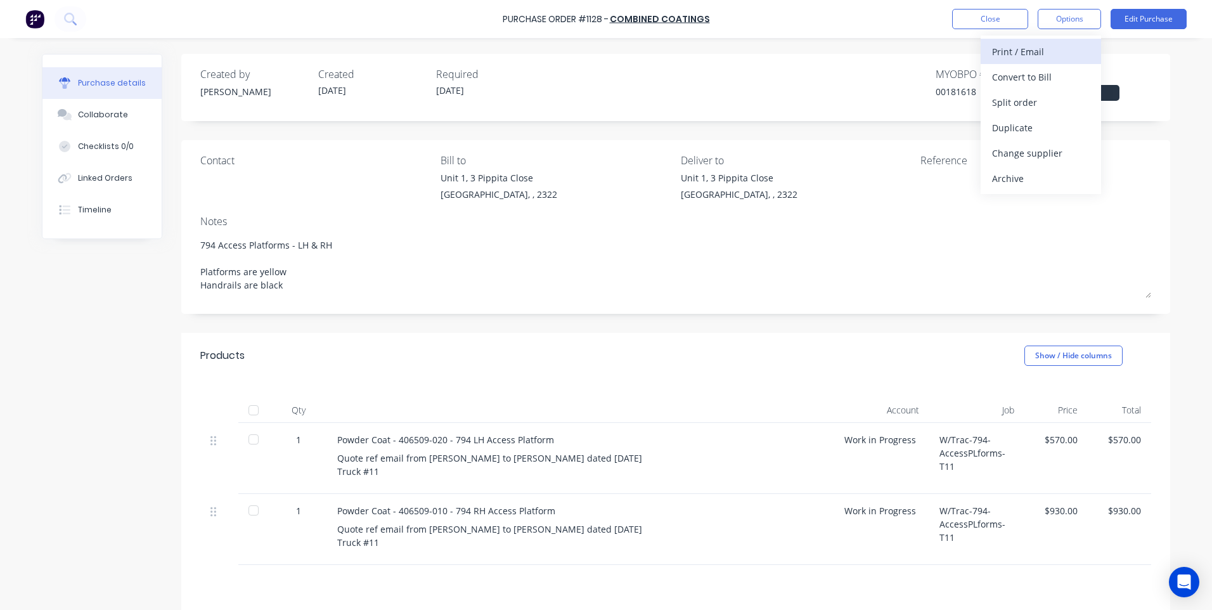
click at [1049, 53] on div "Print / Email" at bounding box center [1041, 51] width 98 height 18
click at [1003, 103] on div "Without pricing" at bounding box center [1041, 102] width 98 height 18
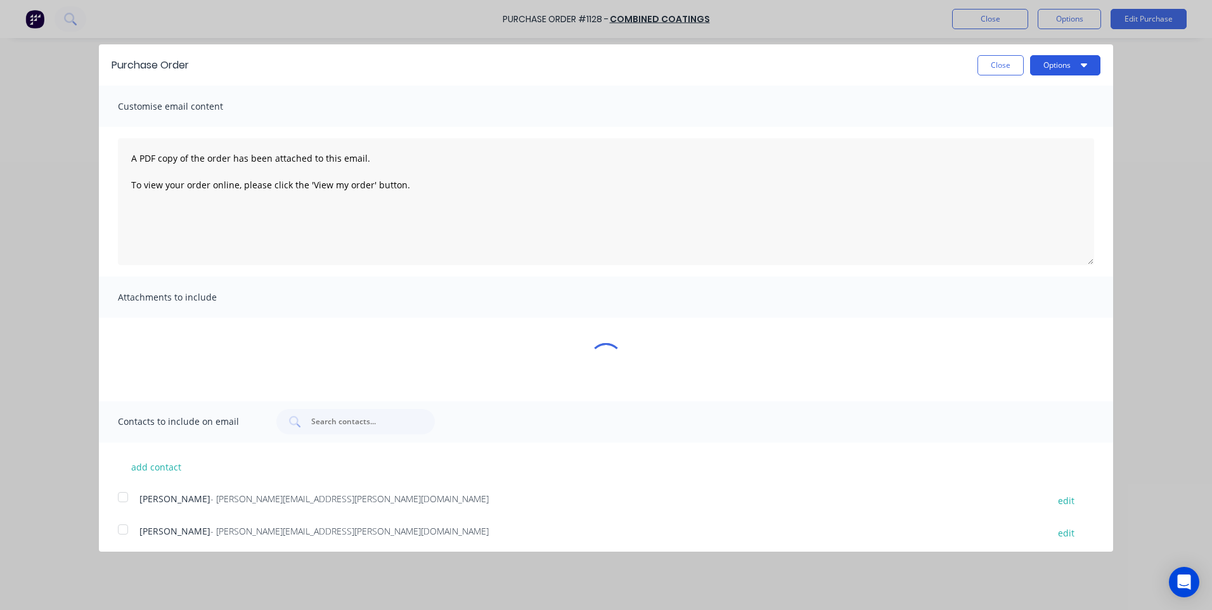
click at [1055, 71] on button "Options" at bounding box center [1065, 65] width 70 height 20
click at [1041, 96] on div "Print" at bounding box center [1040, 97] width 98 height 18
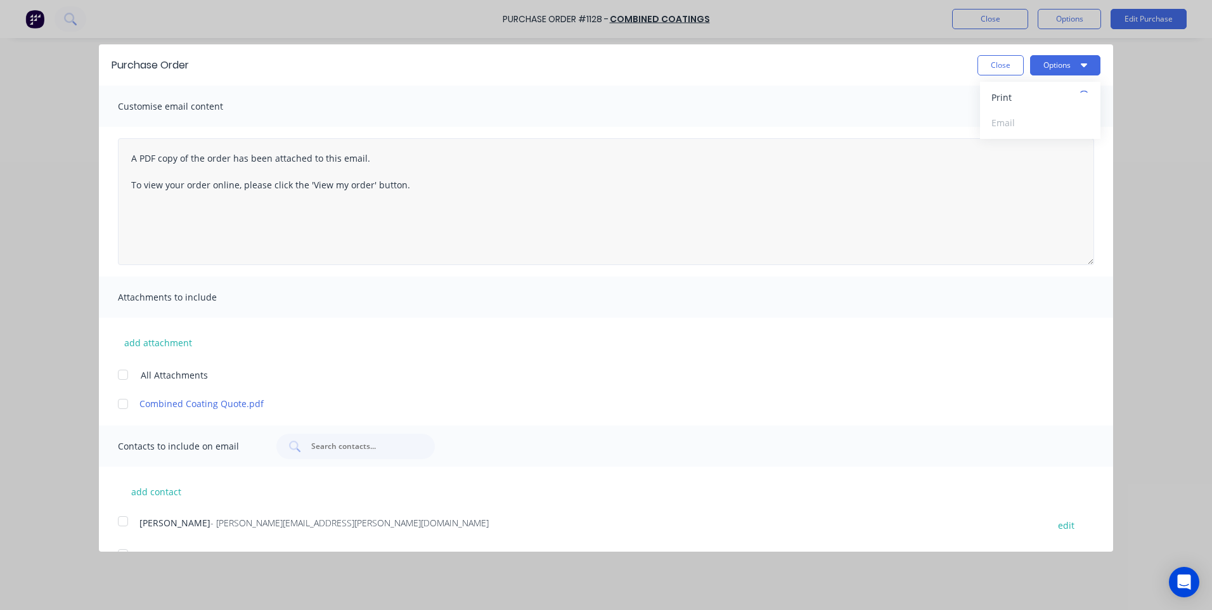
type textarea "x"
click at [991, 102] on div "Print" at bounding box center [1040, 97] width 98 height 18
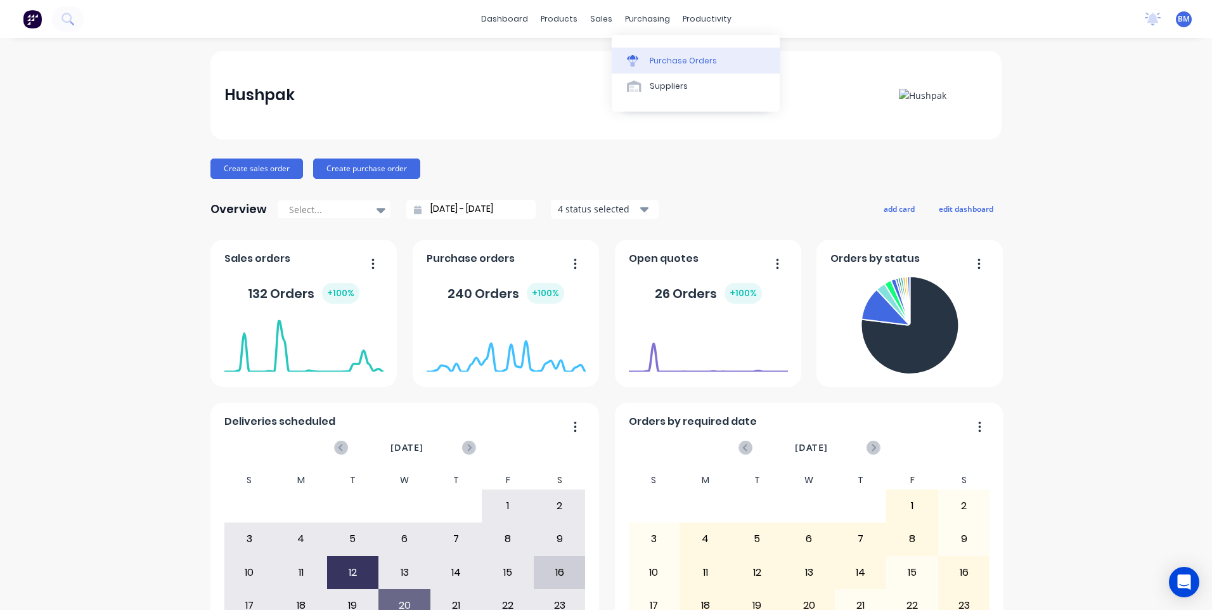
click at [629, 60] on icon at bounding box center [632, 62] width 10 height 7
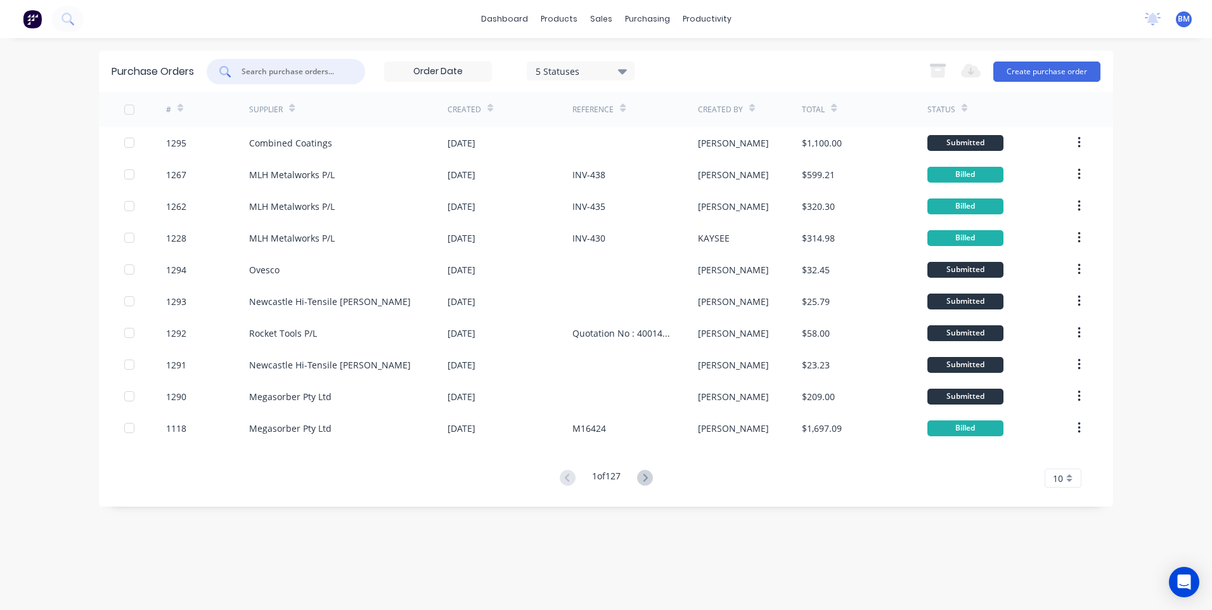
click at [258, 74] on input "text" at bounding box center [292, 71] width 105 height 13
click at [612, 55] on div at bounding box center [608, 60] width 19 height 11
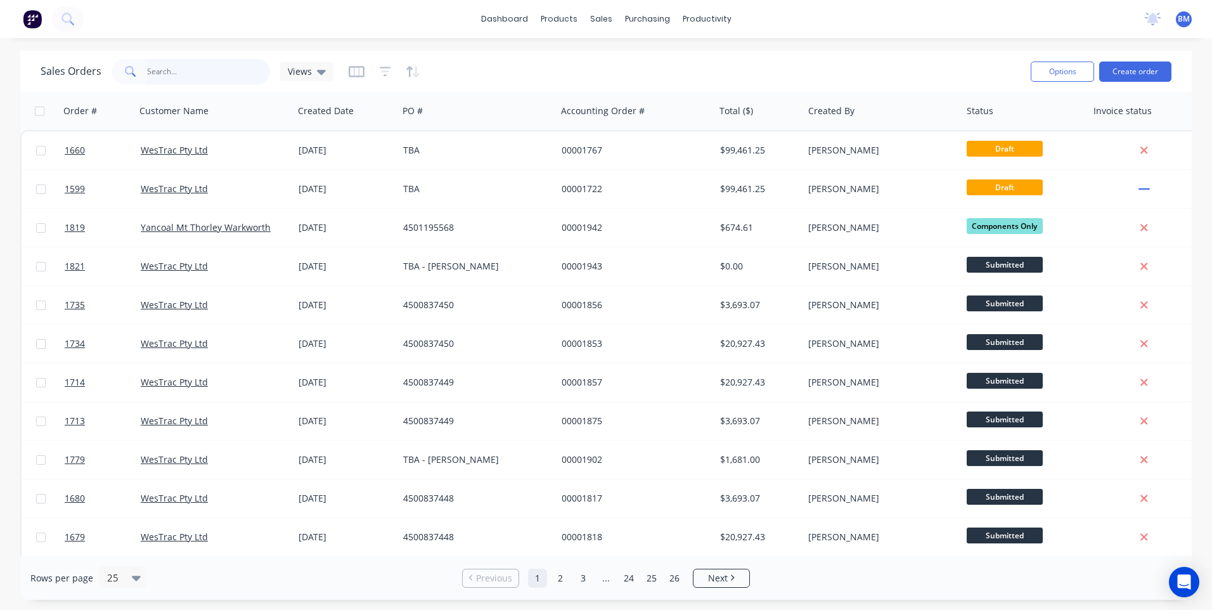
click at [205, 78] on input "text" at bounding box center [209, 71] width 124 height 25
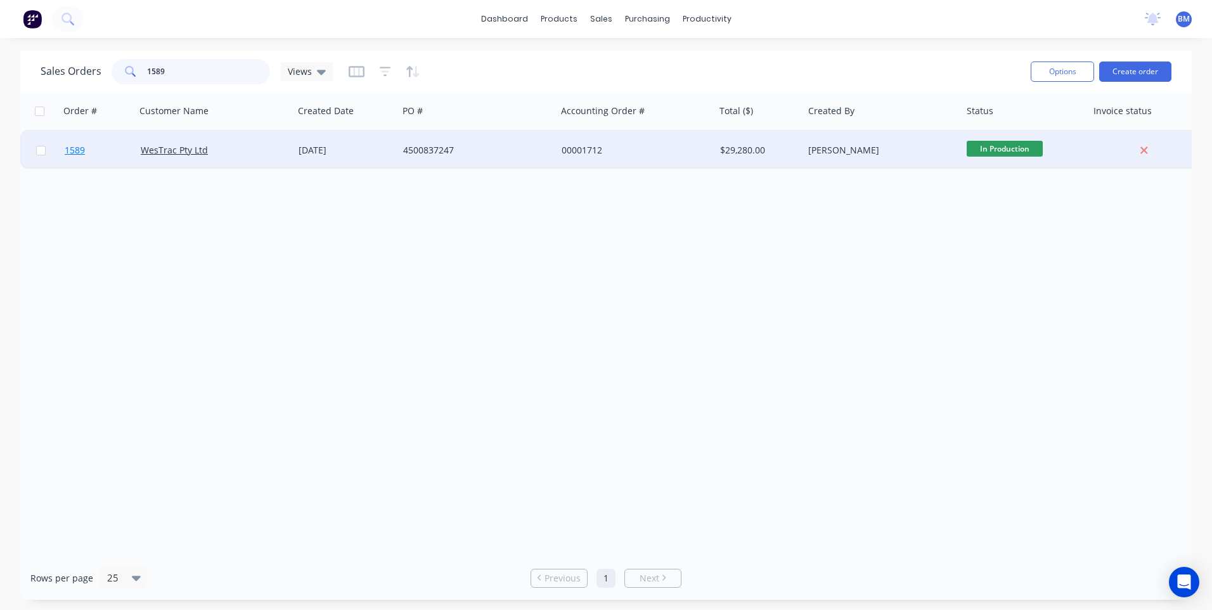
type input "1589"
click at [75, 149] on span "1589" at bounding box center [75, 150] width 20 height 13
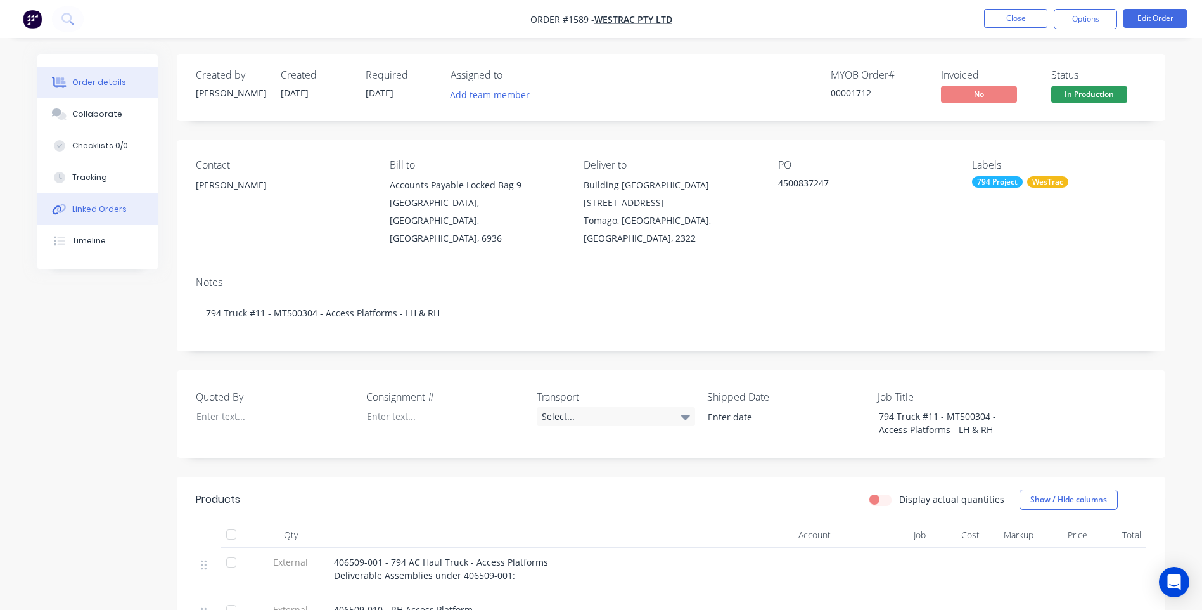
click at [80, 213] on div "Linked Orders" at bounding box center [99, 208] width 55 height 11
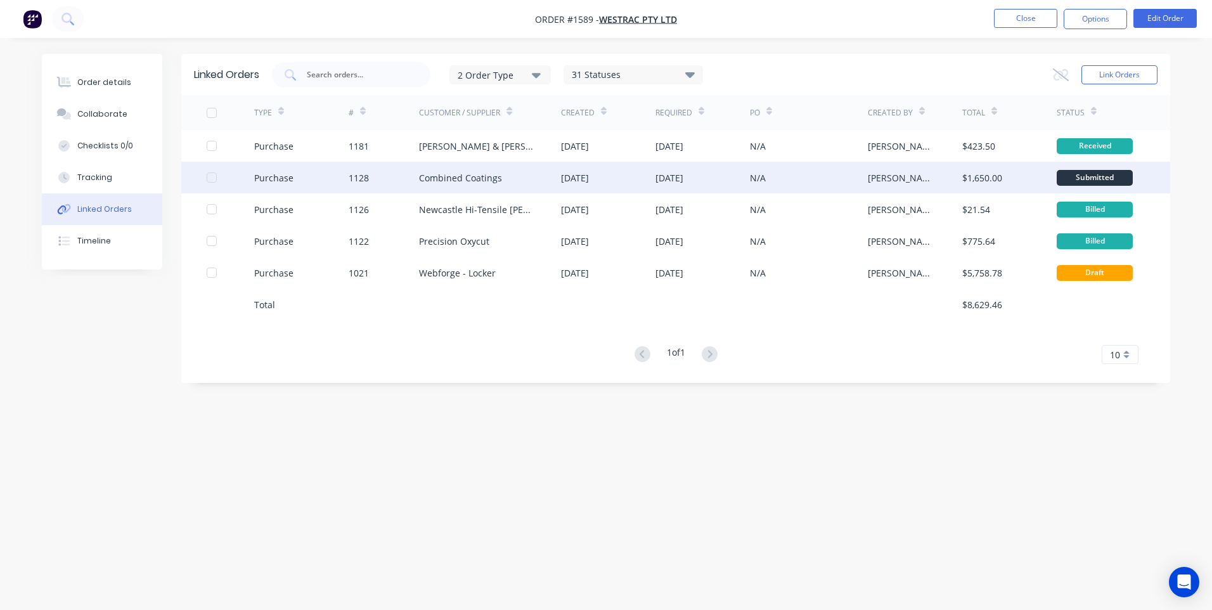
click at [286, 172] on div "Purchase" at bounding box center [273, 177] width 39 height 13
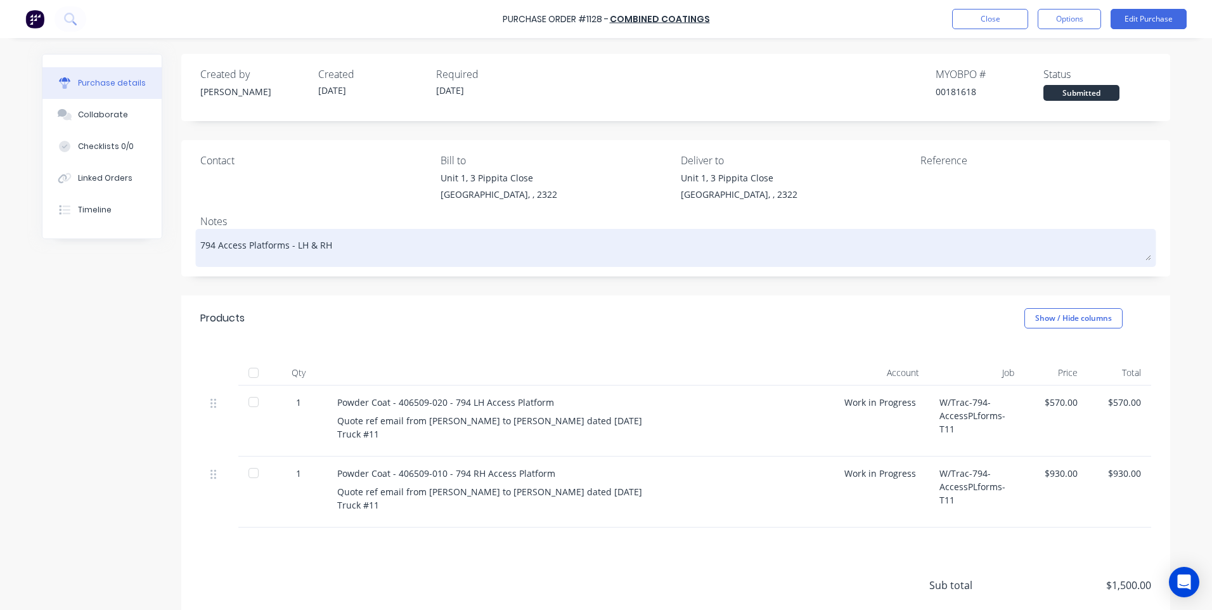
click at [371, 244] on textarea "794 Access Platforms - LH & RH" at bounding box center [675, 246] width 951 height 29
type textarea "x"
type textarea "794 Access Platforms - LH & RH"
type textarea "x"
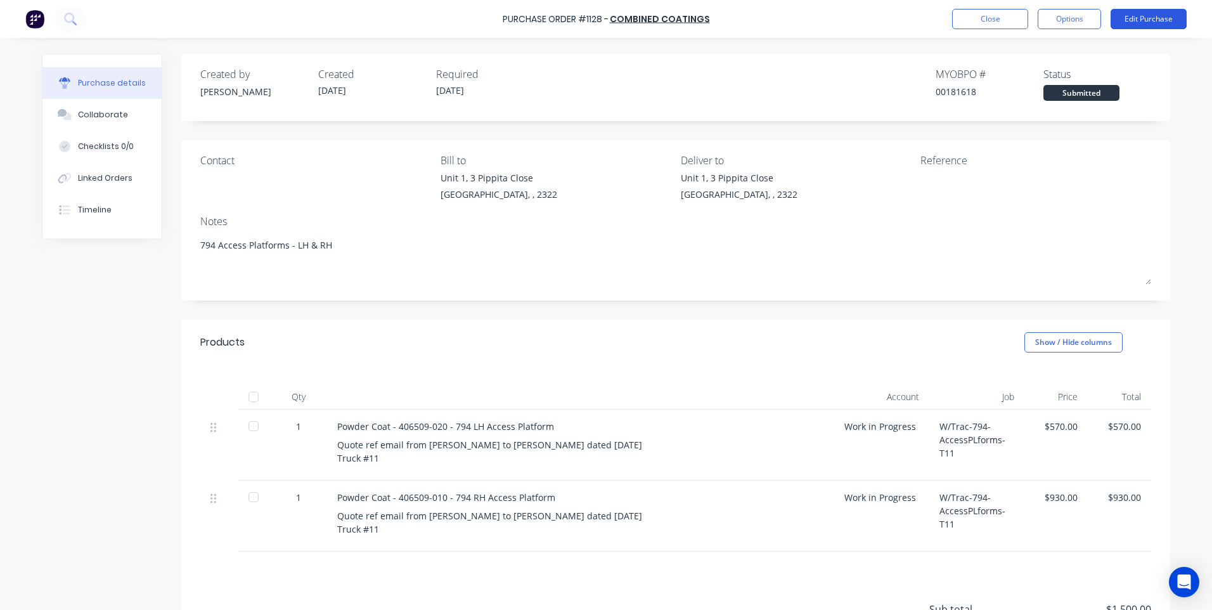
type textarea "794 Access Platforms - LH & RH"
type textarea "x"
type textarea "794 Access Platforms - LH & RH"
click at [1144, 22] on button "Edit Purchase" at bounding box center [1148, 19] width 76 height 20
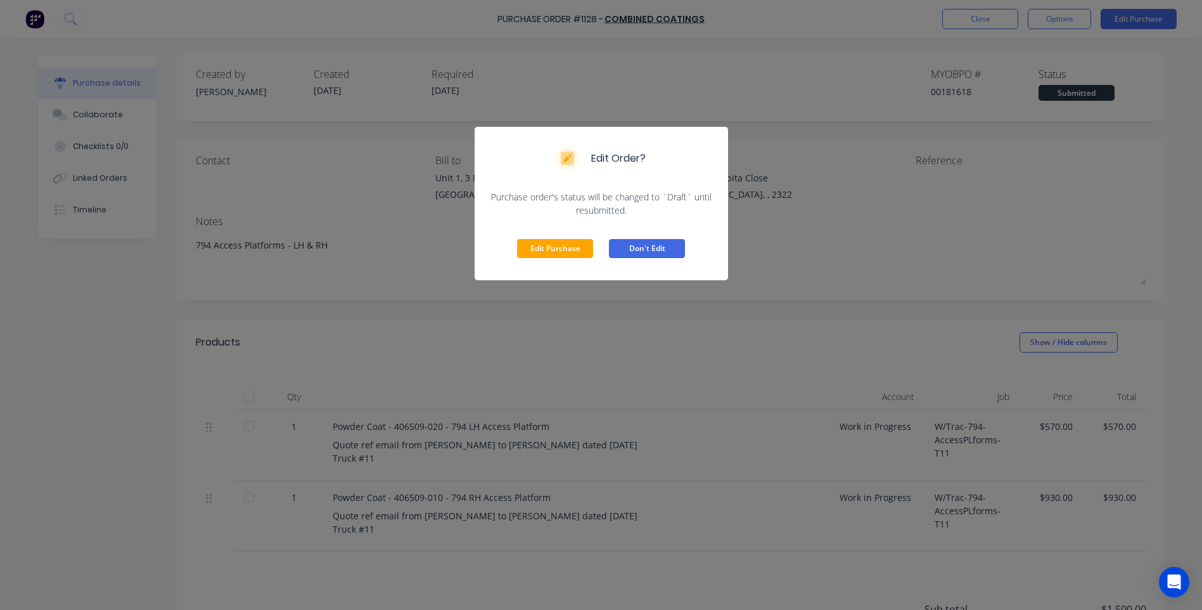
click at [667, 248] on button "Don't Edit" at bounding box center [647, 248] width 76 height 19
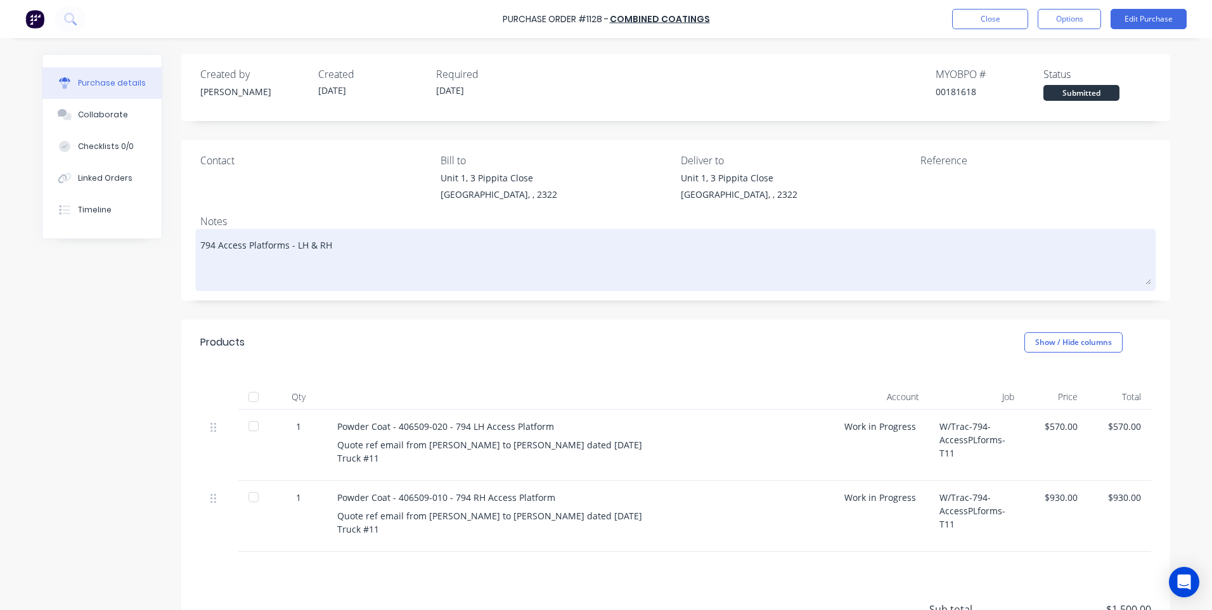
click at [461, 260] on textarea "794 Access Platforms - LH & RH" at bounding box center [675, 258] width 951 height 53
type textarea "x"
type textarea "794 Access Platforms - LH & RH"
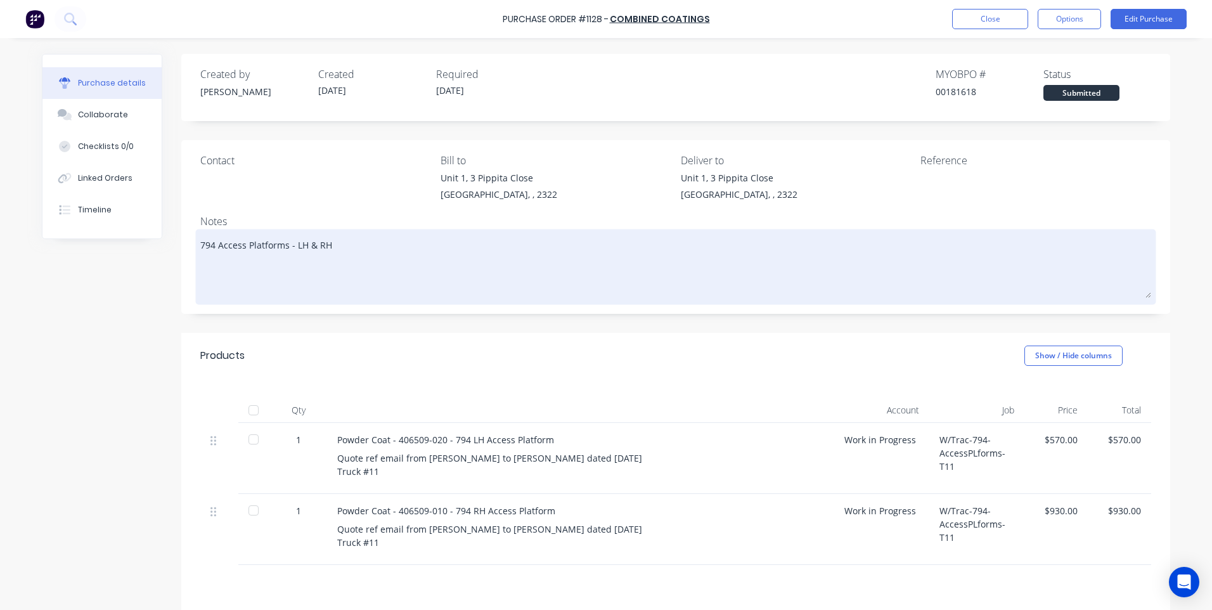
type textarea "x"
type textarea "794 Access Platforms - LH & RH P"
type textarea "x"
type textarea "794 Access Platforms - LH & RH PLa"
type textarea "x"
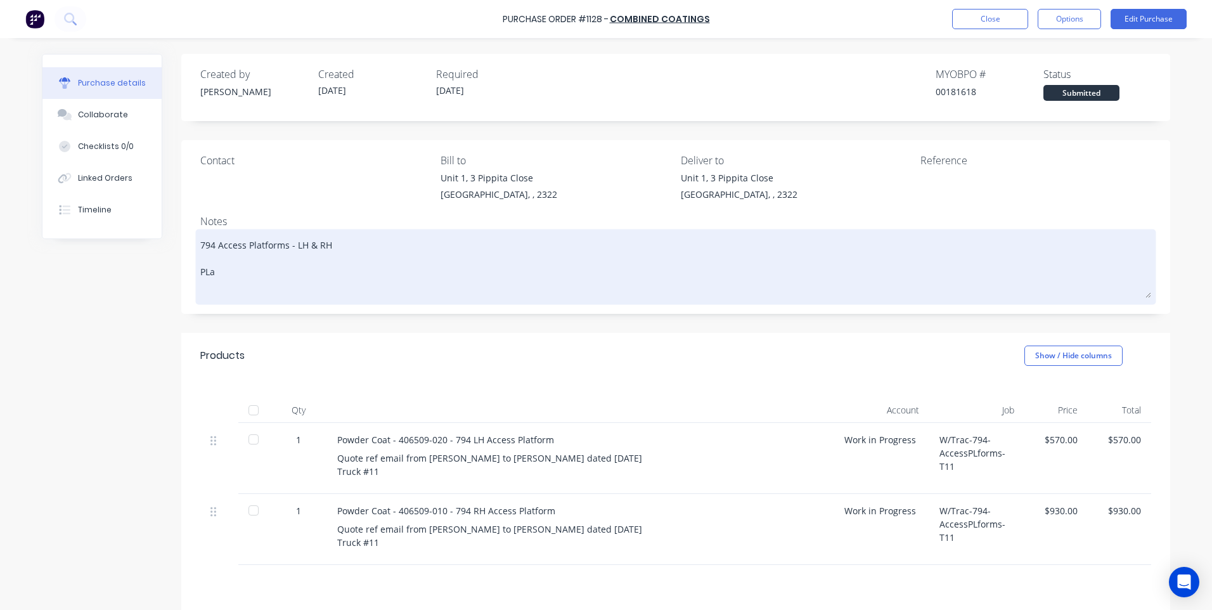
type textarea "794 Access Platforms - LH & RH PLat"
type textarea "x"
type textarea "794 Access Platforms - LH & RH PLatfo"
type textarea "x"
type textarea "794 Access Platforms - LH & RH PLatfor"
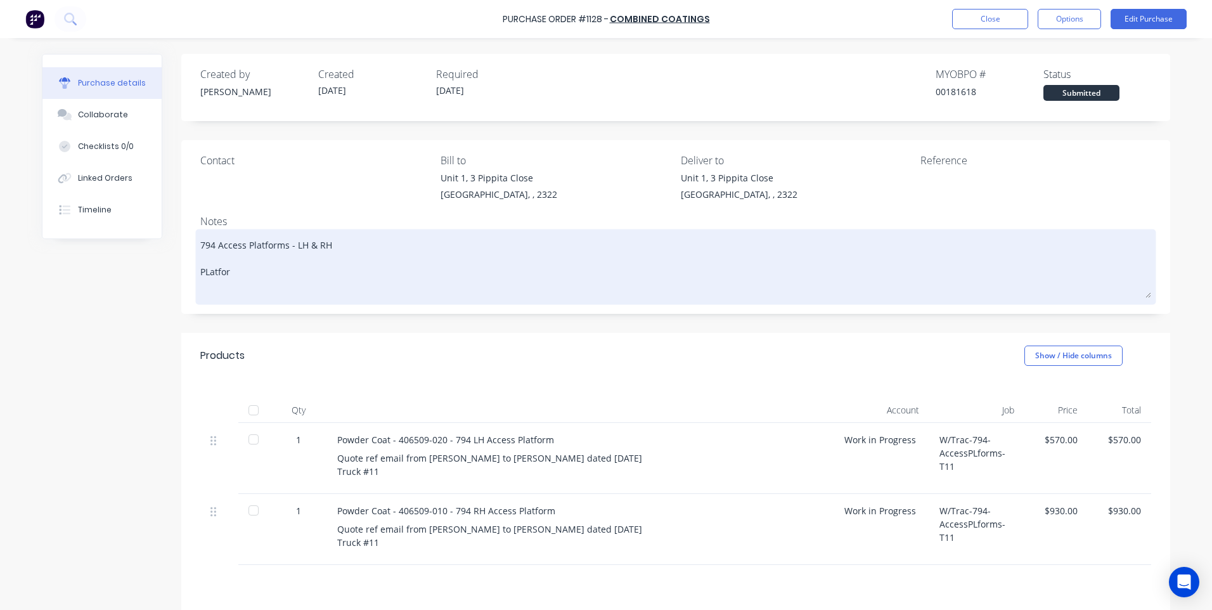
type textarea "x"
type textarea "794 Access Platforms - LH & RH PLatform"
type textarea "x"
type textarea "794 Access Platforms - LH & RH PLatform"
type textarea "x"
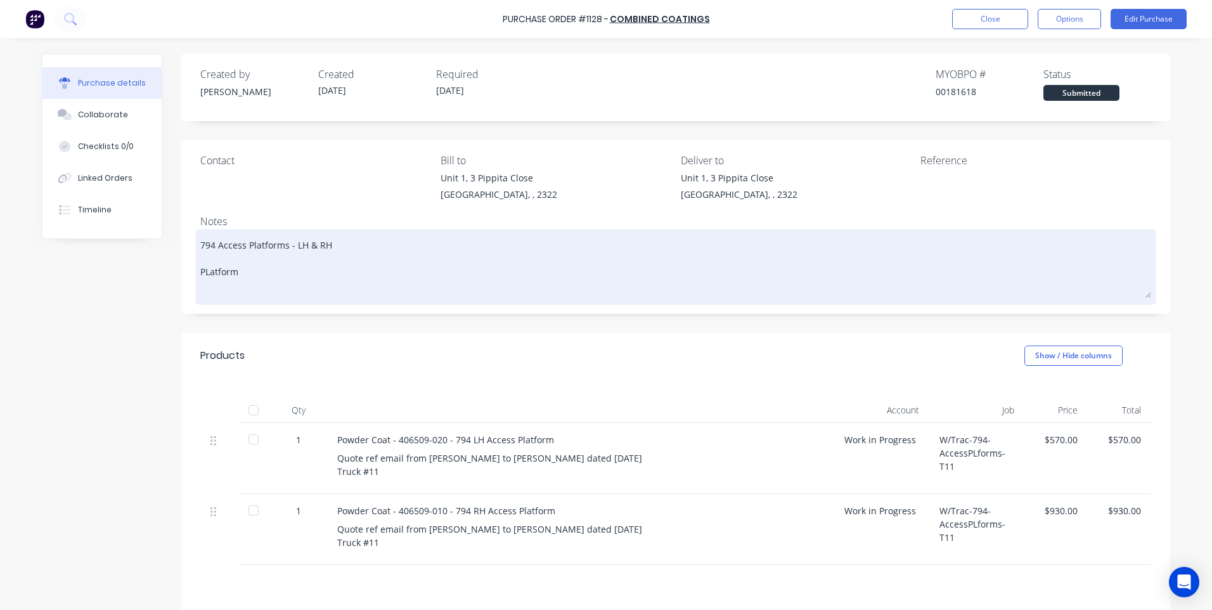
type textarea "794 Access Platforms - LH & RH PLatform i"
type textarea "x"
type textarea "794 Access Platforms - LH & RH PLatform is"
type textarea "x"
type textarea "794 Access Platforms - LH & RH PLatform is"
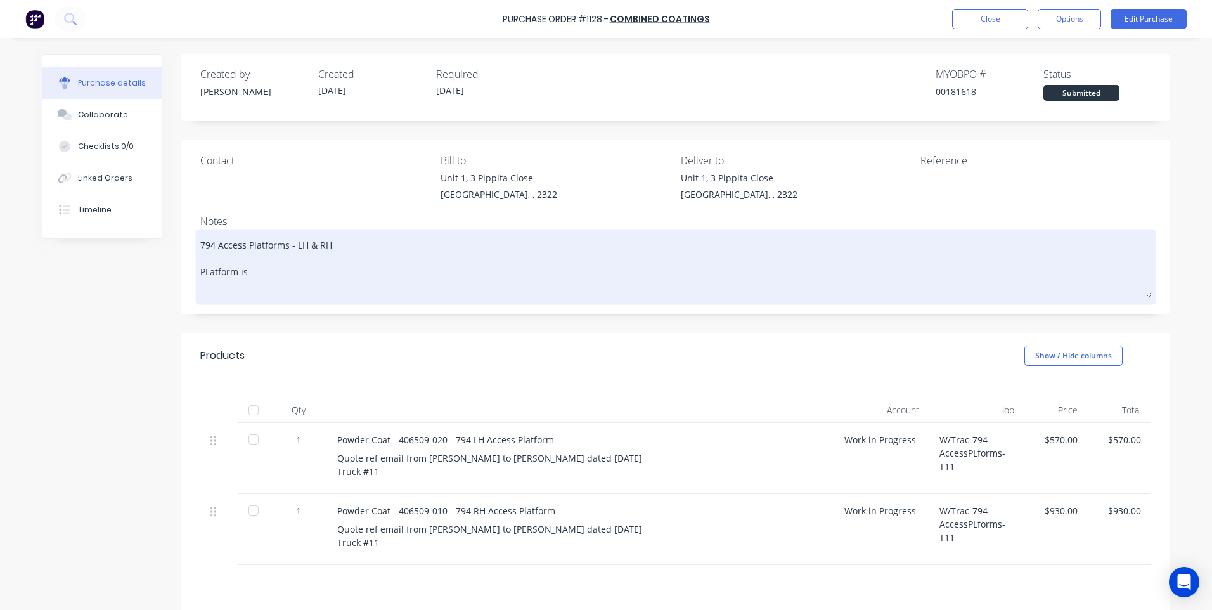
type textarea "x"
type textarea "794 Access Platforms - LH & RH PLatform is C"
type textarea "x"
type textarea "794 Access Platforms - LH & RH PLatform is CA"
type textarea "x"
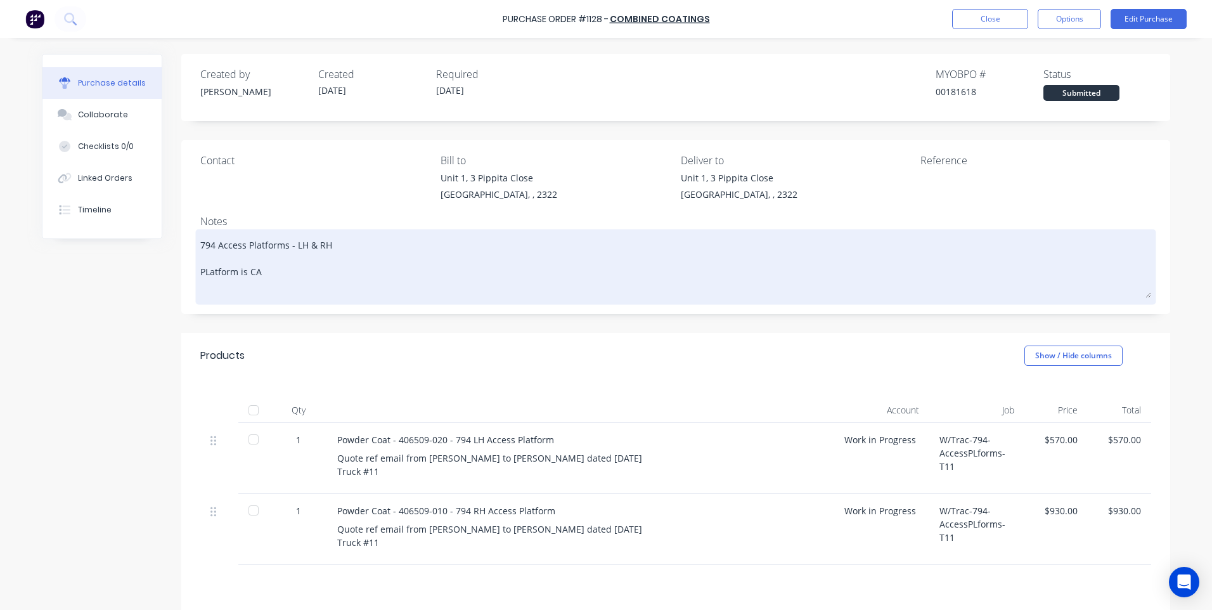
type textarea "794 Access Platforms - LH & RH PLatform is C"
type textarea "x"
type textarea "794 Access Platforms - LH & RH PLatform is Ca"
type textarea "x"
type textarea "794 Access Platforms - LH & RH PLatform is Cat"
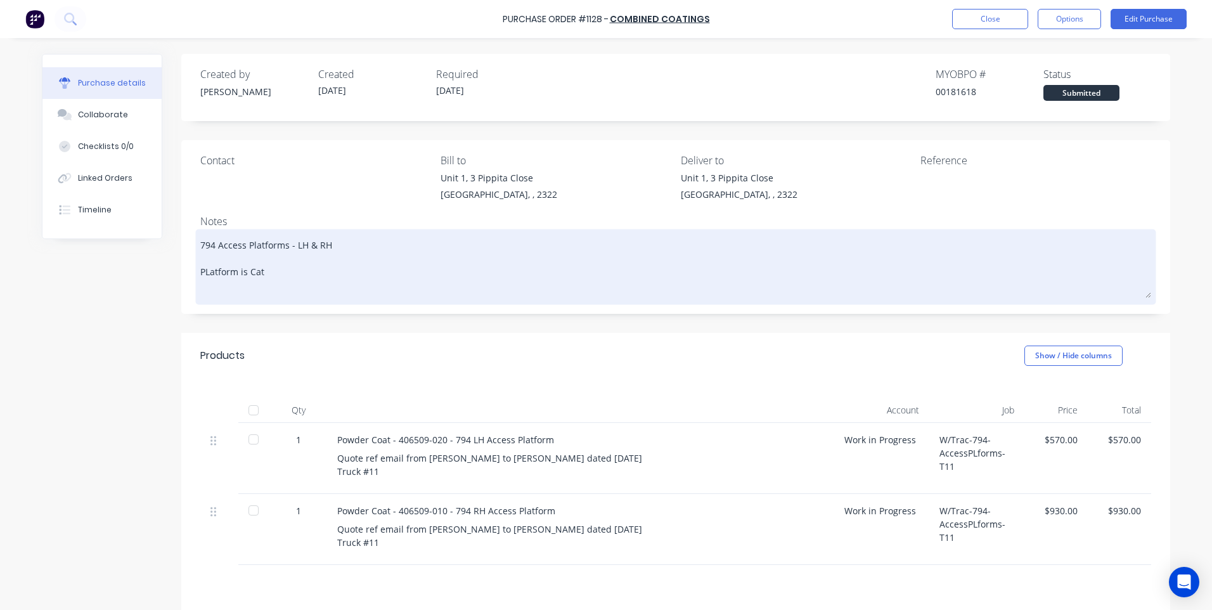
type textarea "x"
type textarea "794 Access Platforms - LH & RH PLatform is Cat"
type textarea "x"
type textarea "794 Access Platforms - LH & RH PLatform is Cat Y"
type textarea "x"
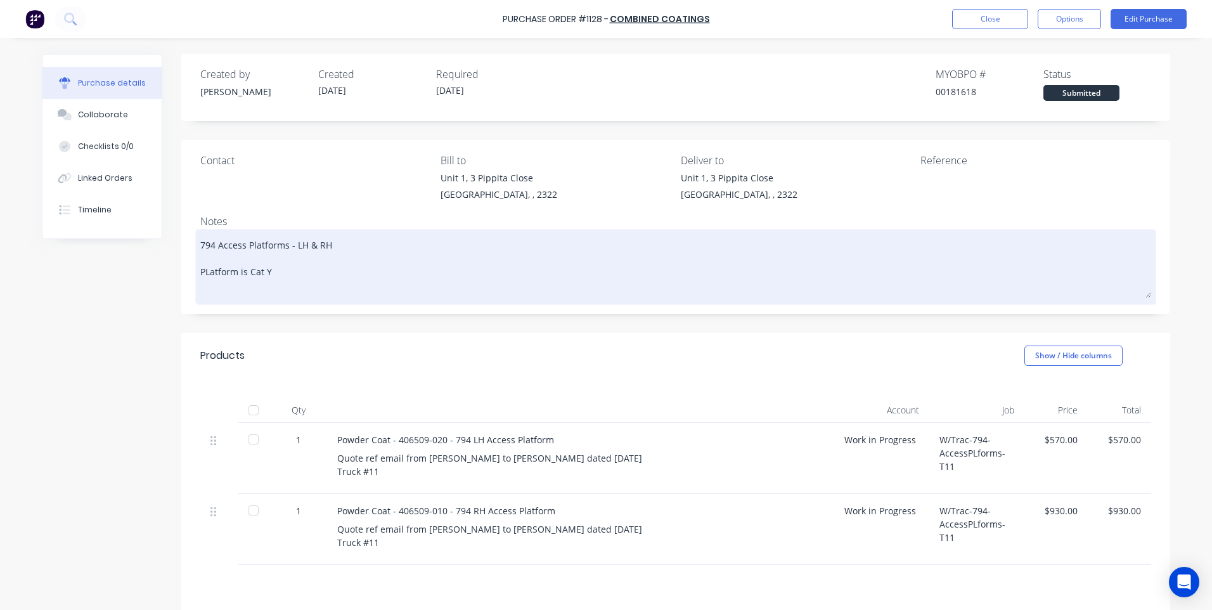
type textarea "794 Access Platforms - LH & RH PLatform is Cat Ye"
type textarea "x"
type textarea "794 Access Platforms - LH & RH PLatform is Cat Yel"
type textarea "x"
type textarea "794 Access Platforms - LH & RH PLatform is Cat Yell"
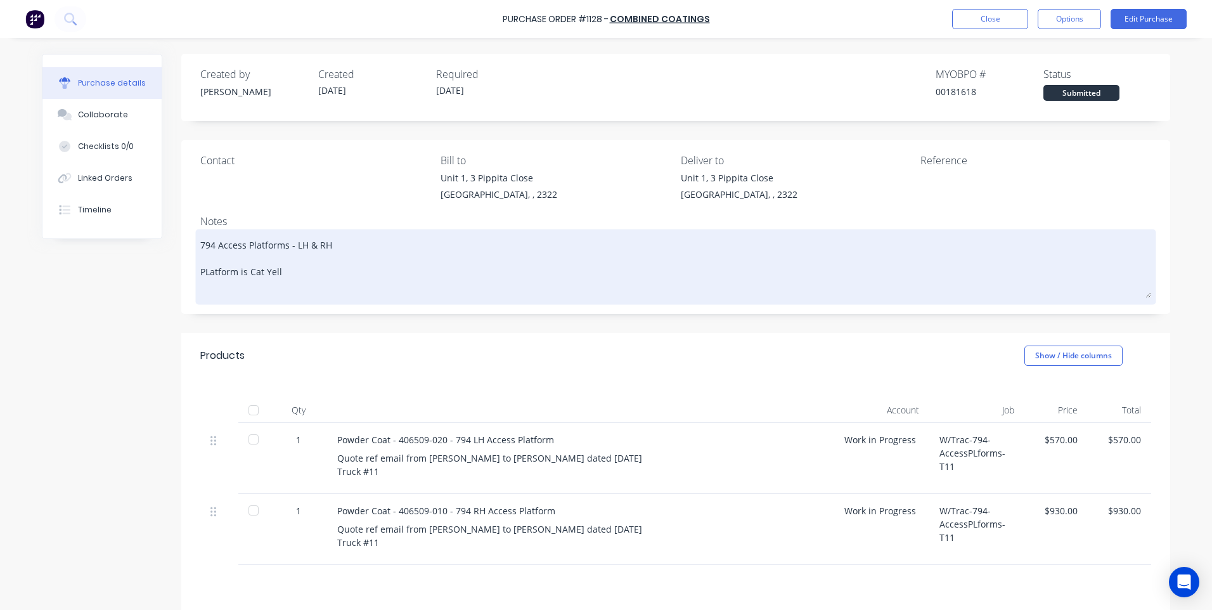
type textarea "x"
type textarea "794 Access Platforms - LH & RH PLatform is Cat Yello"
type textarea "x"
type textarea "794 Access Platforms - LH & RH PLatform is Cat Yellow"
type textarea "x"
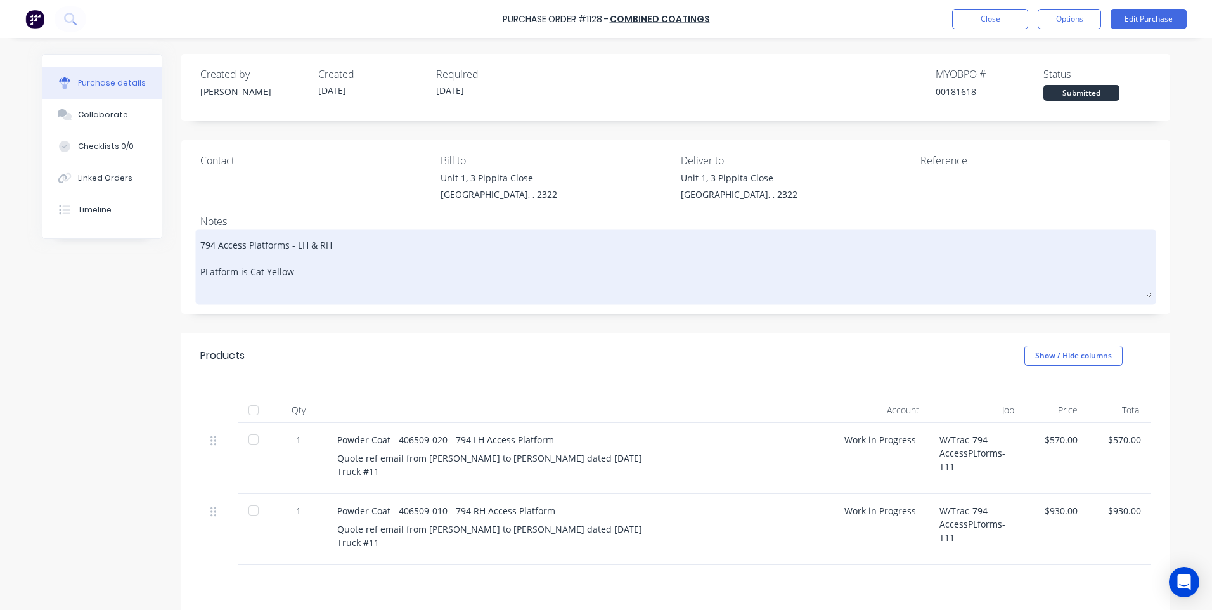
type textarea "794 Access Platforms - LH & RH PLatform is Cat Yellow"
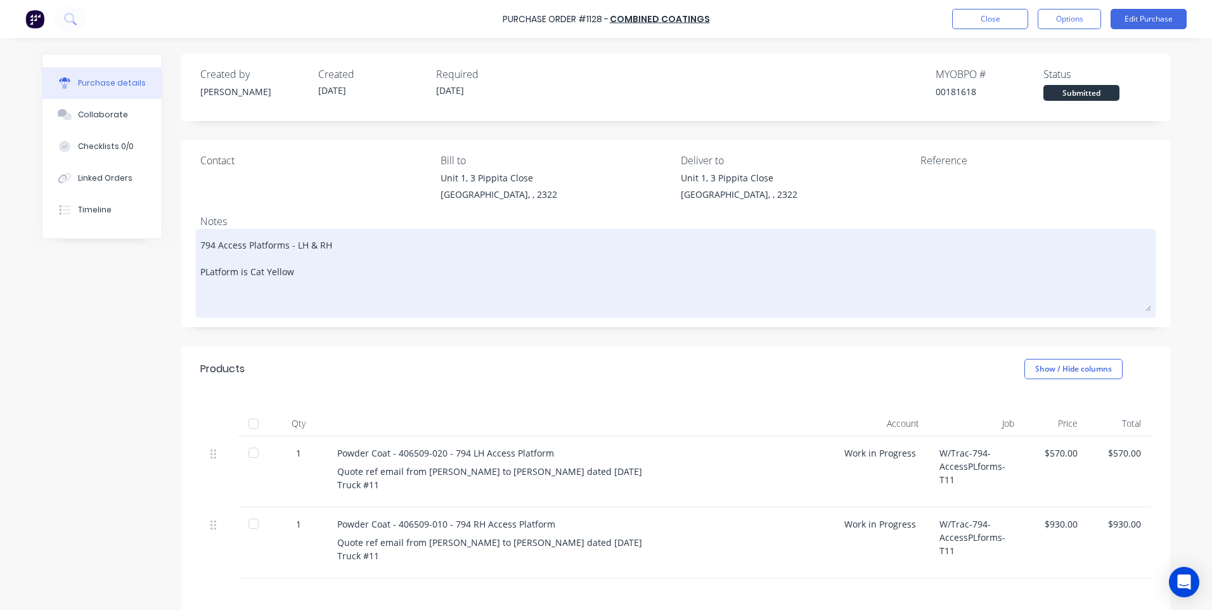
type textarea "x"
type textarea "794 Access Platforms - LH & RH PLatform is Cat Yellow H"
type textarea "x"
type textarea "794 Access Platforms - LH & RH PLatform is Cat Yellow Ha"
type textarea "x"
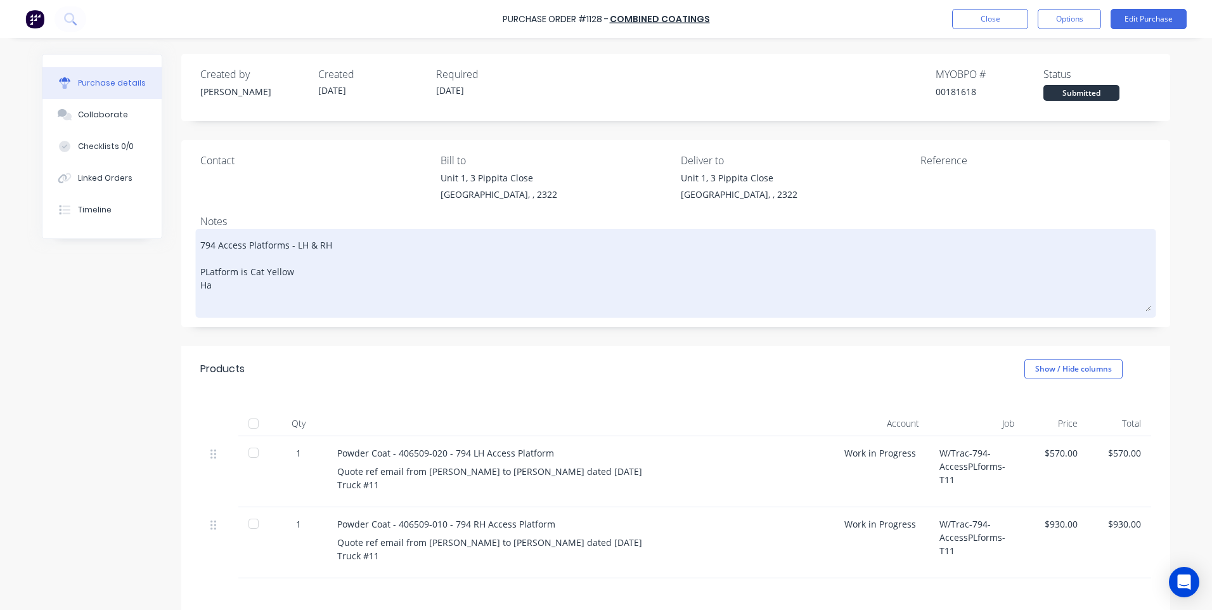
type textarea "794 Access Platforms - LH & RH PLatform is Cat Yellow Han"
type textarea "x"
type textarea "794 Access Platforms - LH & RH PLatform is Cat Yellow Hand"
type textarea "x"
type textarea "794 Access Platforms - LH & RH PLatform is Cat Yellow Handr"
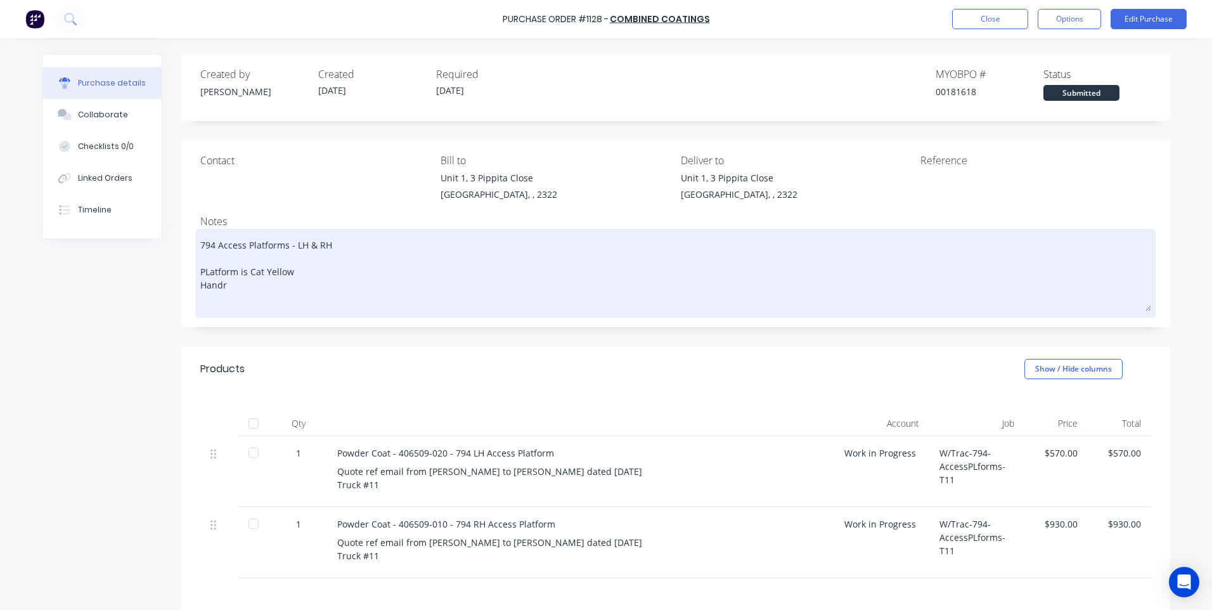
type textarea "x"
type textarea "794 Access Platforms - LH & RH PLatform is Cat Yellow Handra"
type textarea "x"
type textarea "794 Access Platforms - LH & RH PLatform is Cat Yellow Handrai"
type textarea "x"
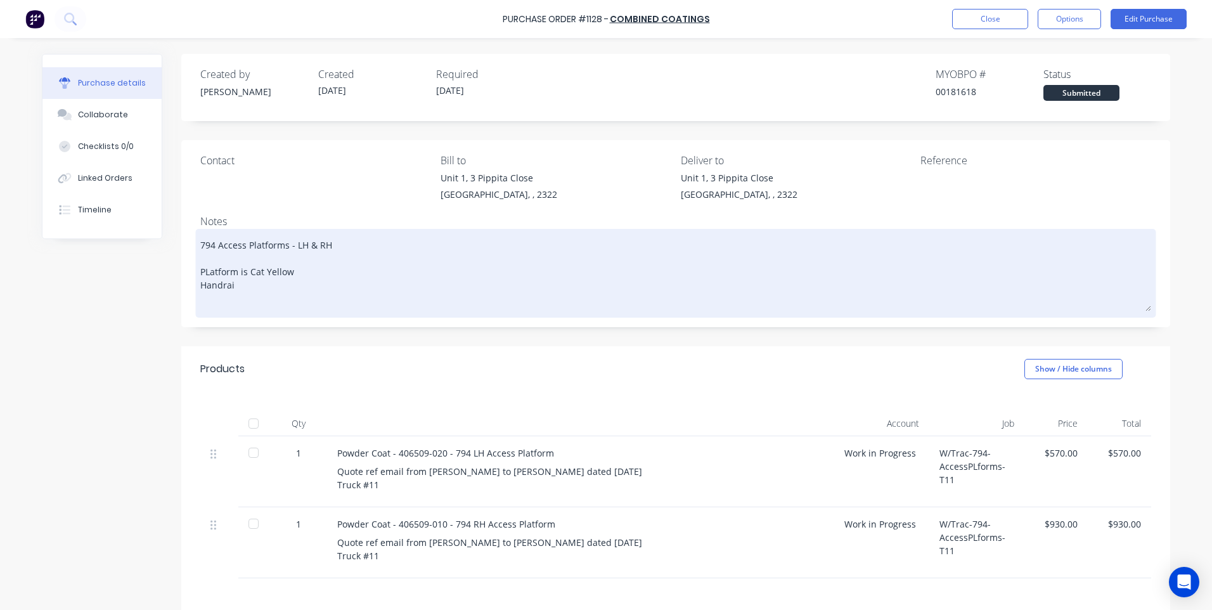
type textarea "794 Access Platforms - LH & RH PLatform is Cat Yellow Handrail"
type textarea "x"
type textarea "794 Access Platforms - LH & RH PLatform is Cat Yellow Handrails"
type textarea "x"
type textarea "794 Access Platforms - LH & RH PLatform is Cat Yellow Handrails"
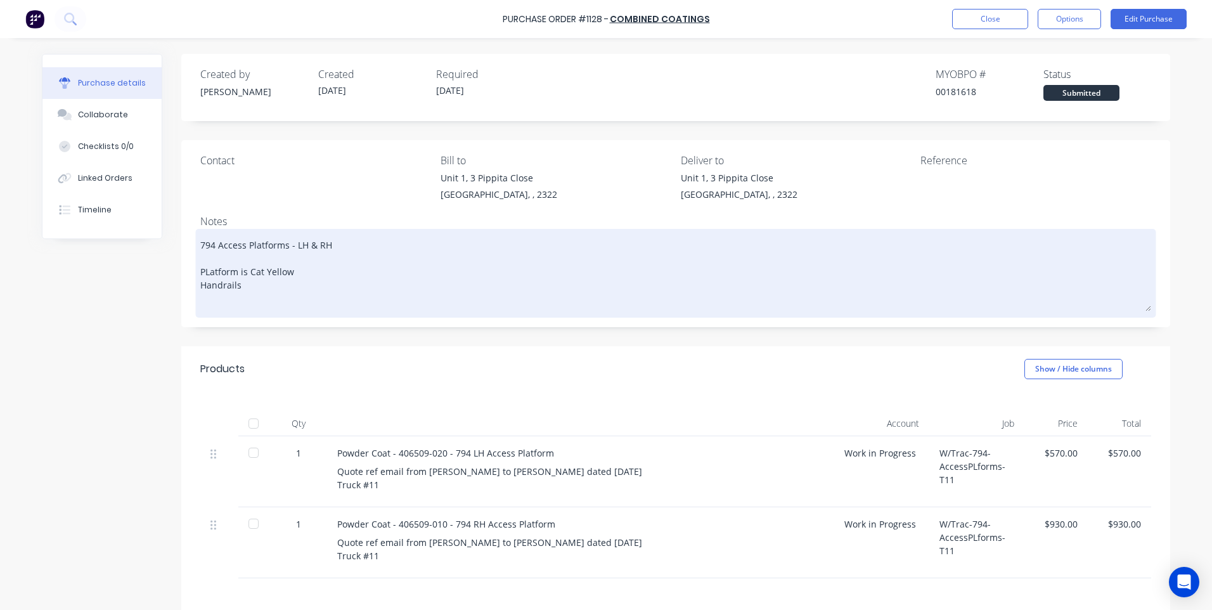
type textarea "x"
type textarea "794 Access Platforms - LH & RH PLatform is Cat Yellow Handrails a"
type textarea "x"
type textarea "794 Access Platforms - LH & RH PLatform is Cat Yellow Handrails ar"
type textarea "x"
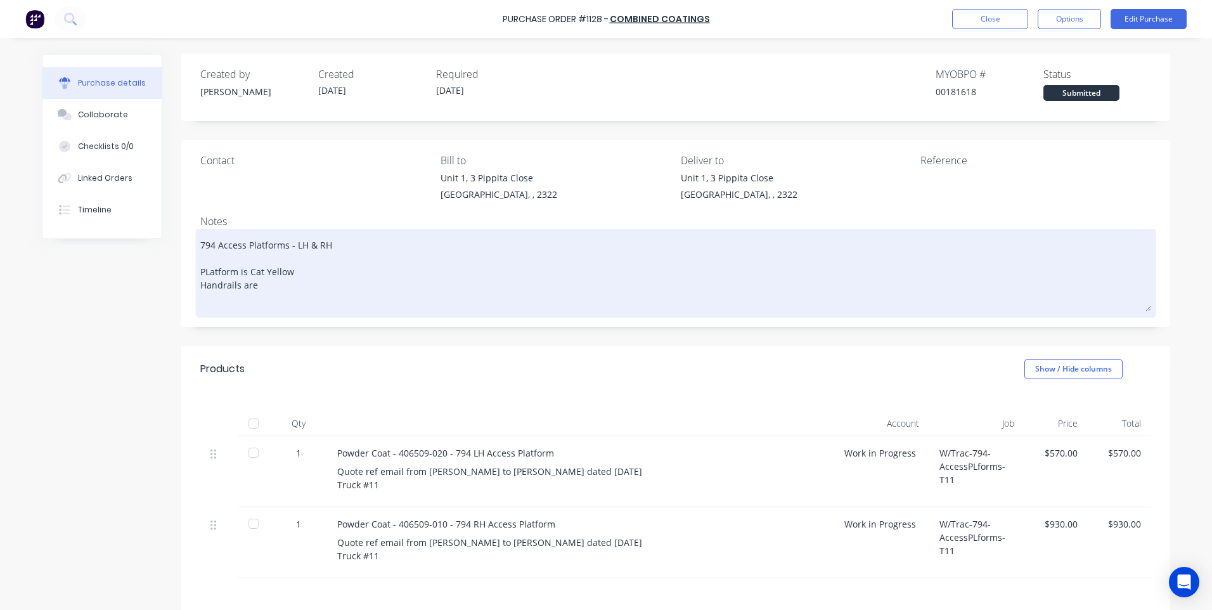
type textarea "794 Access Platforms - LH & RH PLatform is Cat Yellow Handrails are"
type textarea "x"
type textarea "794 Access Platforms - LH & RH PLatform is Cat Yellow Handrails are b"
type textarea "x"
type textarea "794 Access Platforms - LH & RH PLatform is Cat Yellow Handrails are bl"
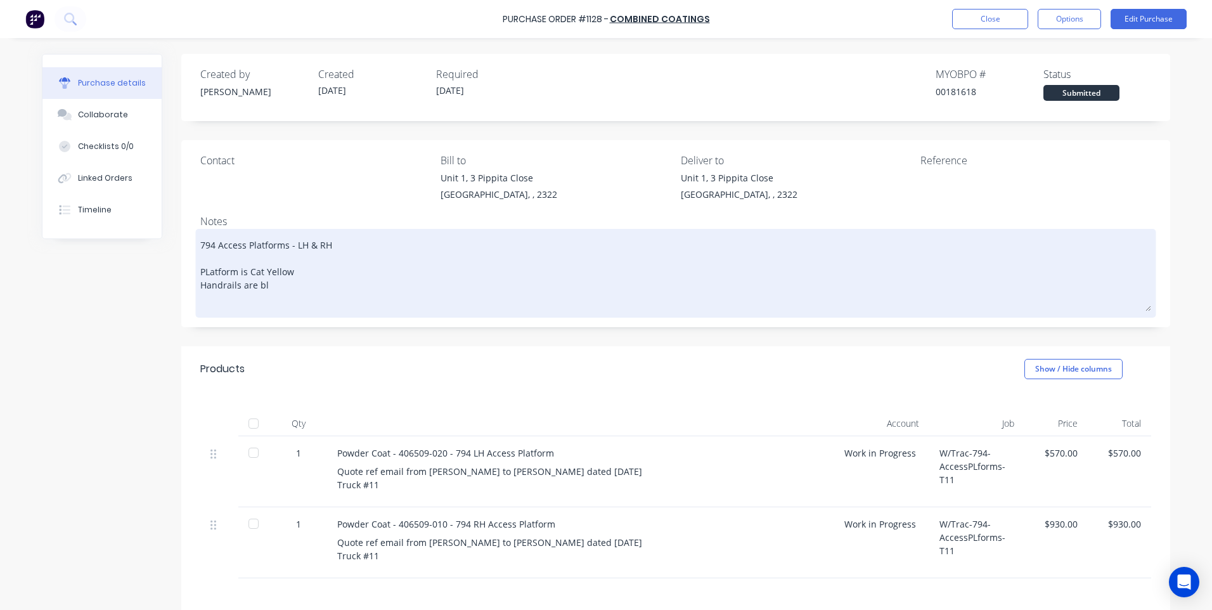
type textarea "x"
type textarea "794 Access Platforms - LH & RH PLatform is Cat Yellow Handrails are bla"
type textarea "x"
type textarea "794 Access Platforms - LH & RH PLatform is Cat Yellow Handrails are blac"
type textarea "x"
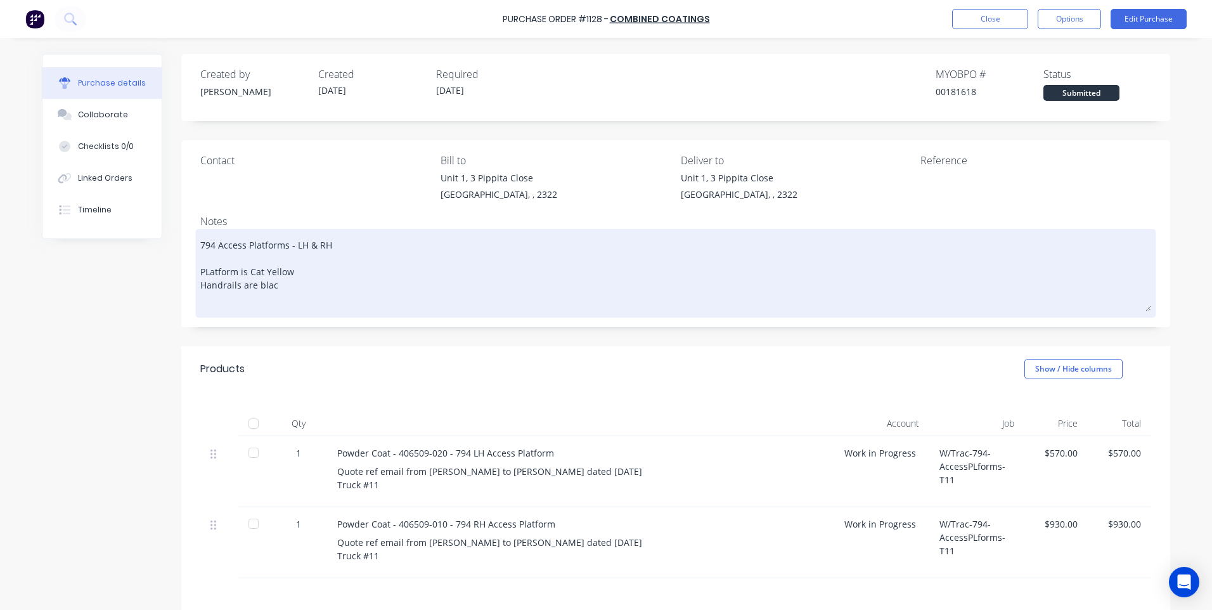
type textarea "794 Access Platforms - LH & RH PLatform is Cat Yellow Handrails are black"
click at [205, 278] on textarea "794 Access Platforms - LH & RH PLatform is Cat Yellow Handrails are black" at bounding box center [675, 271] width 951 height 79
type textarea "x"
type textarea "794 Access Platforms - LH & RH Patform is Cat Yellow Handrails are black"
type textarea "x"
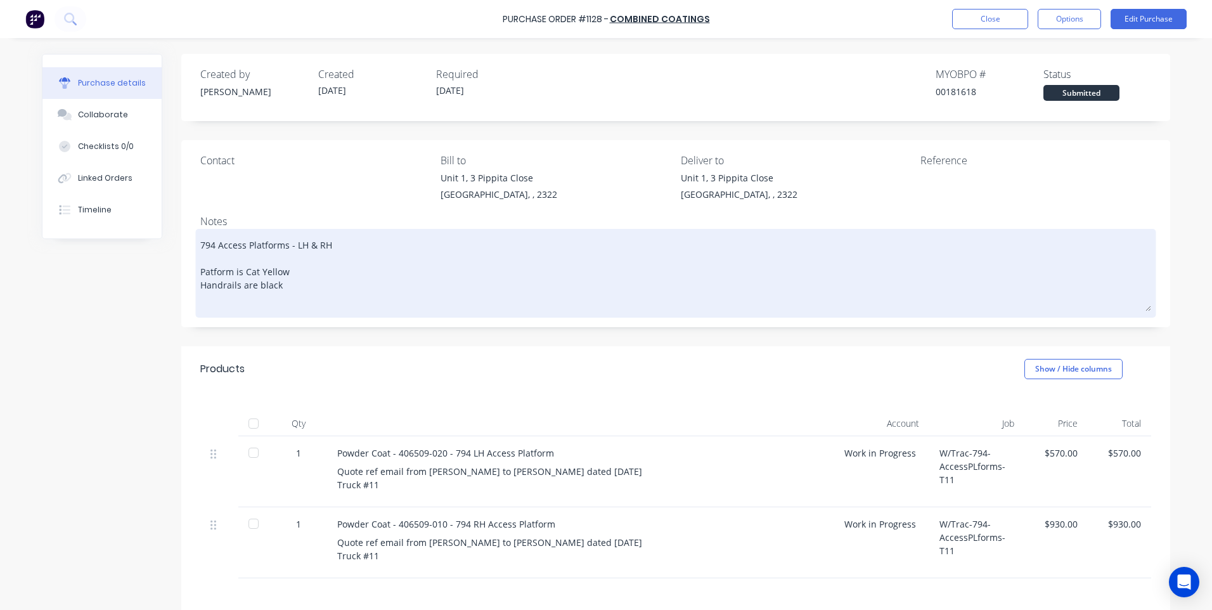
type textarea "794 Access Platforms - LH & RH P;atform is Cat Yellow Handrails are black"
type textarea "x"
type textarea "794 Access Platforms - LH & RH Patform is Cat Yellow Handrails are black"
type textarea "x"
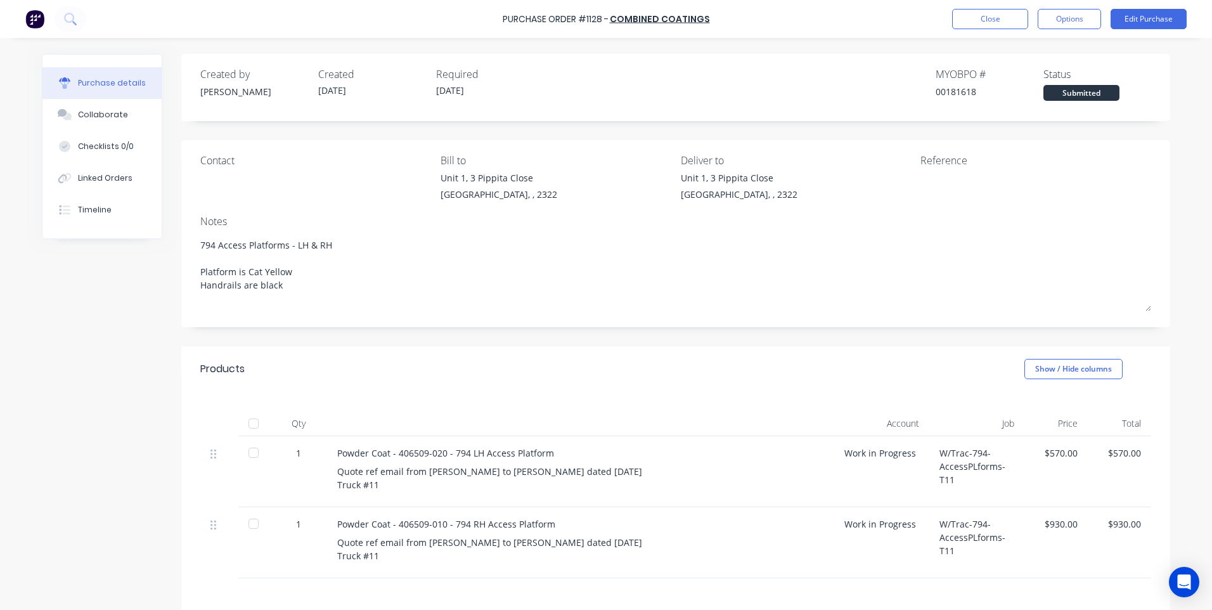
type textarea "794 Access Platforms - LH & RH Platform is Cat Yellow Handrails are black"
type textarea "x"
type textarea "794 Access Platforms - LH & RH Platform is Cat Yellow Handrails are black"
click at [350, 366] on div "Products Show / Hide columns" at bounding box center [675, 369] width 989 height 46
click at [1070, 16] on button "Options" at bounding box center [1068, 19] width 63 height 20
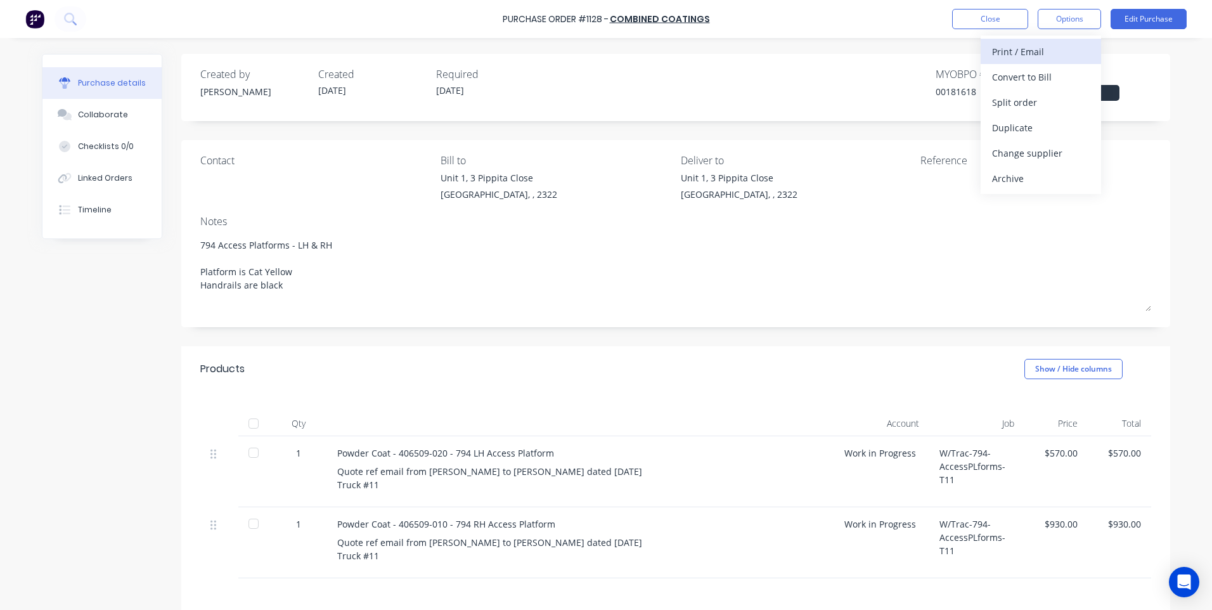
click at [1069, 44] on div "Print / Email" at bounding box center [1041, 51] width 98 height 18
drag, startPoint x: 1041, startPoint y: 73, endPoint x: 1036, endPoint y: 92, distance: 19.5
click at [1036, 92] on div "Back With pricing Without pricing" at bounding box center [1040, 76] width 120 height 82
click at [1030, 103] on div "Without pricing" at bounding box center [1041, 102] width 98 height 18
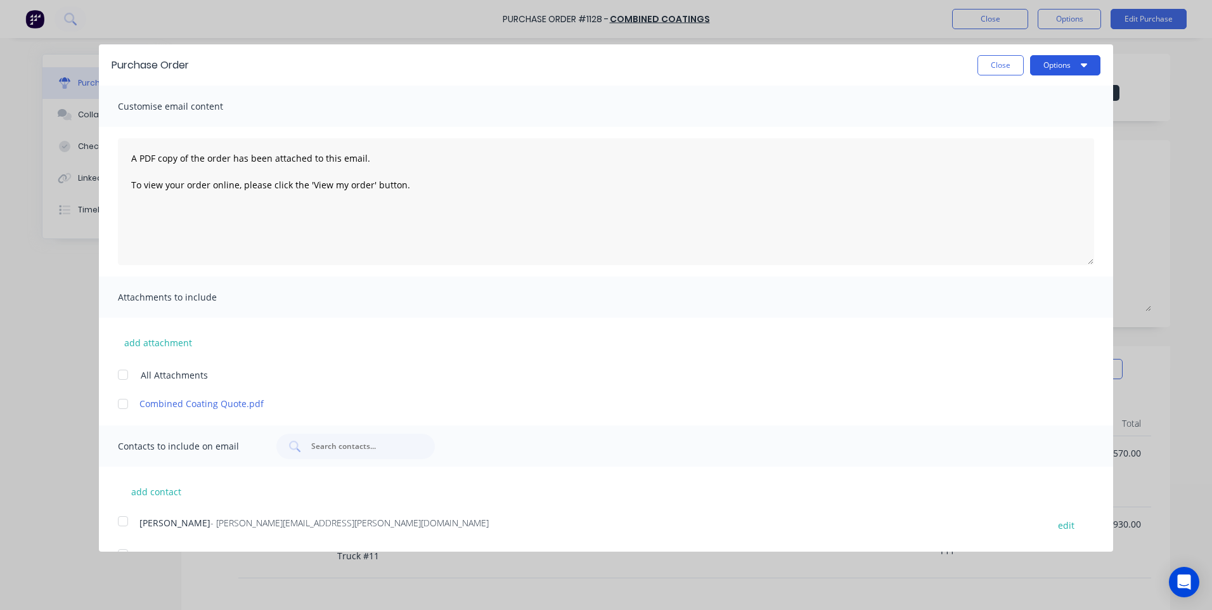
click at [1061, 60] on button "Options" at bounding box center [1065, 65] width 70 height 20
click at [1041, 102] on div "Print" at bounding box center [1040, 97] width 98 height 18
click at [992, 75] on button "Close" at bounding box center [1000, 65] width 46 height 20
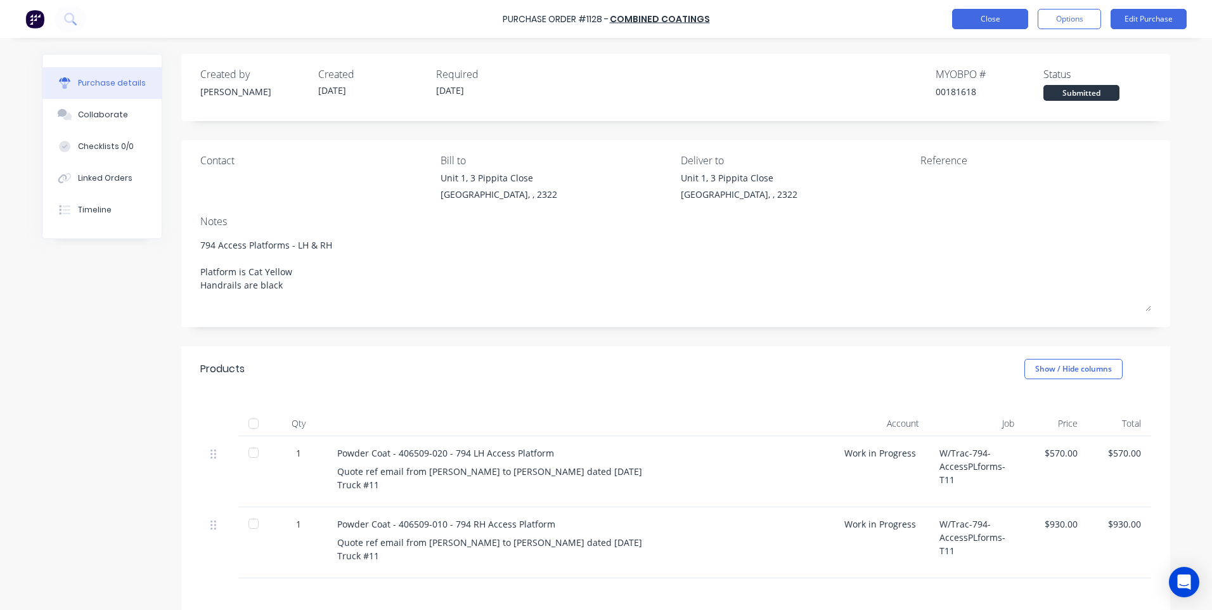
click at [998, 16] on button "Close" at bounding box center [990, 19] width 76 height 20
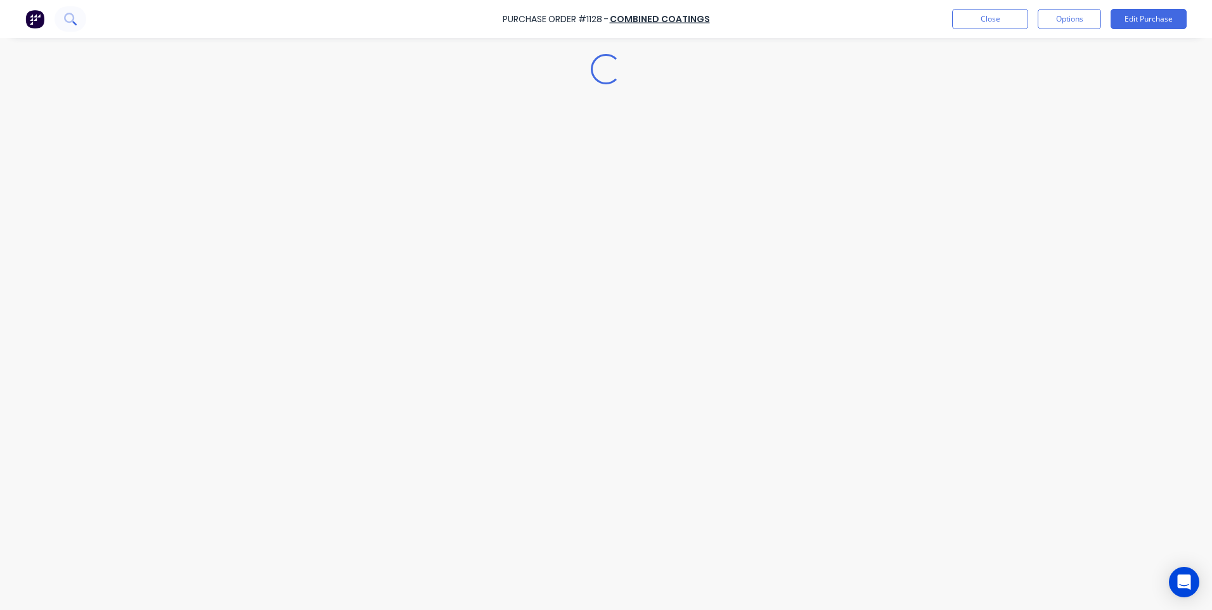
type textarea "x"
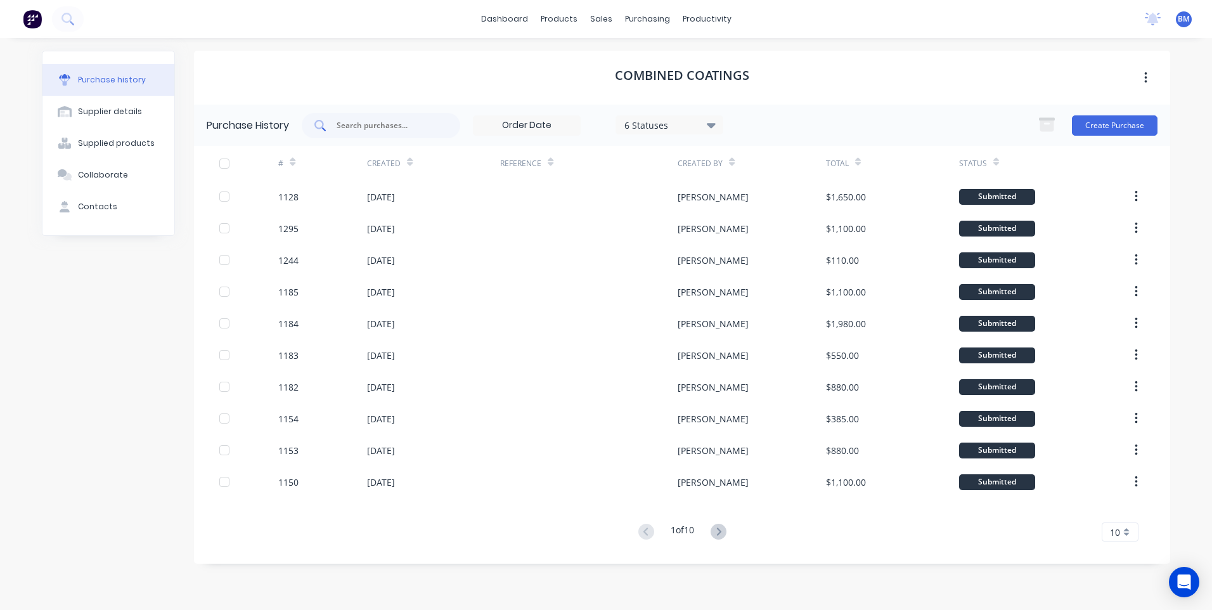
click at [349, 123] on input "text" at bounding box center [387, 125] width 105 height 13
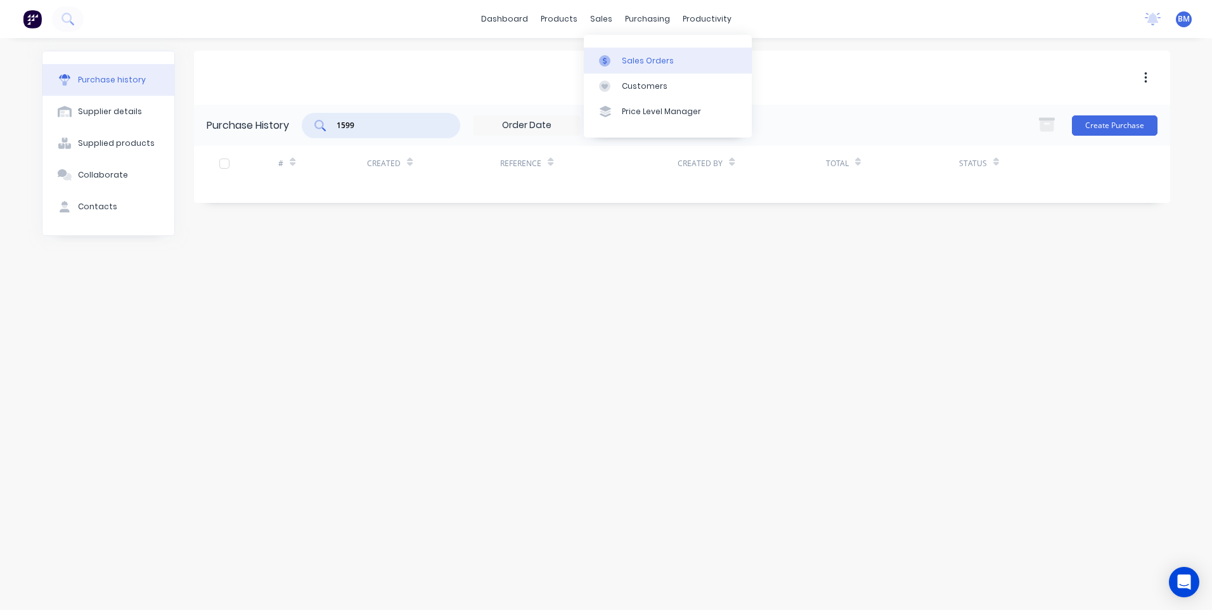
type input "1599"
click at [612, 59] on div at bounding box center [608, 60] width 19 height 11
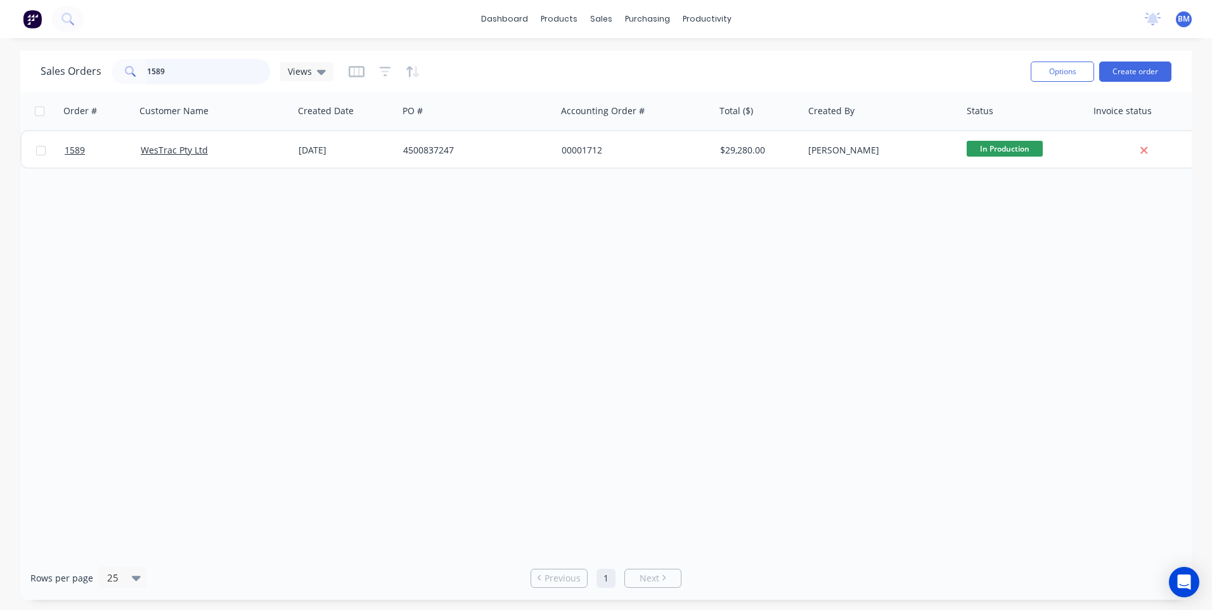
click at [158, 77] on input "1589" at bounding box center [209, 71] width 124 height 25
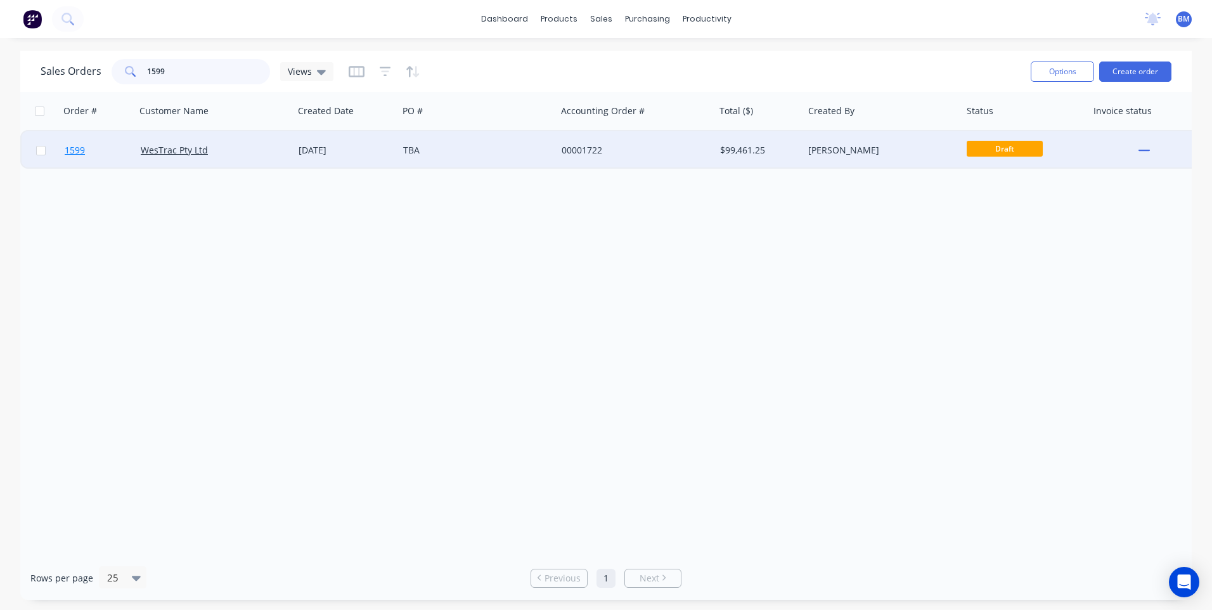
type input "1599"
click at [84, 150] on span "1599" at bounding box center [75, 150] width 20 height 13
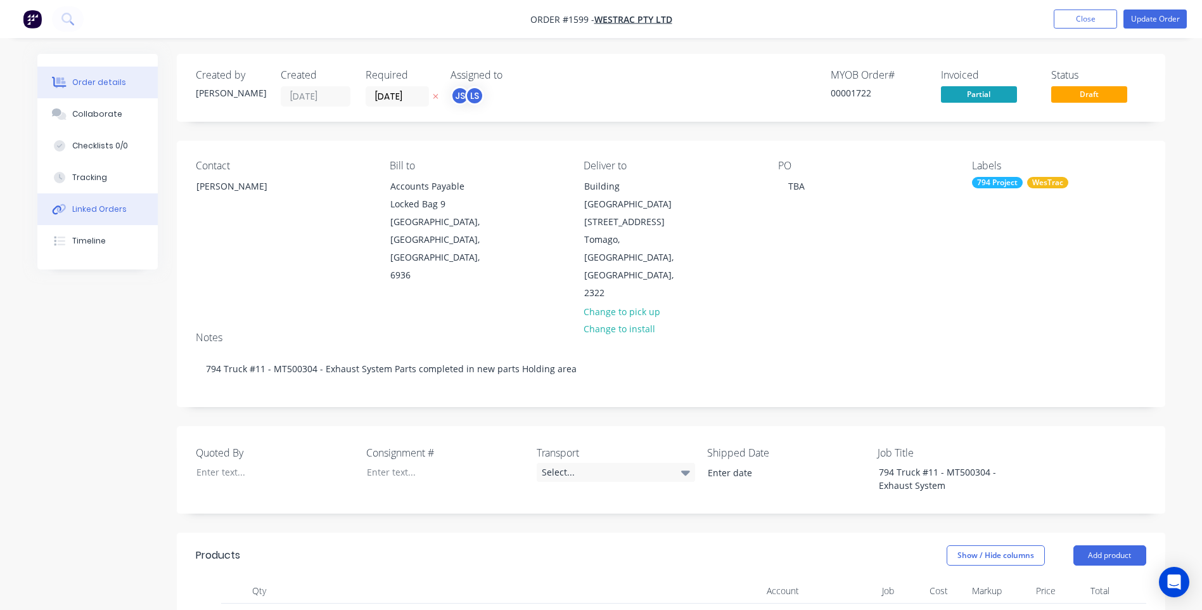
click at [67, 210] on div at bounding box center [59, 208] width 19 height 11
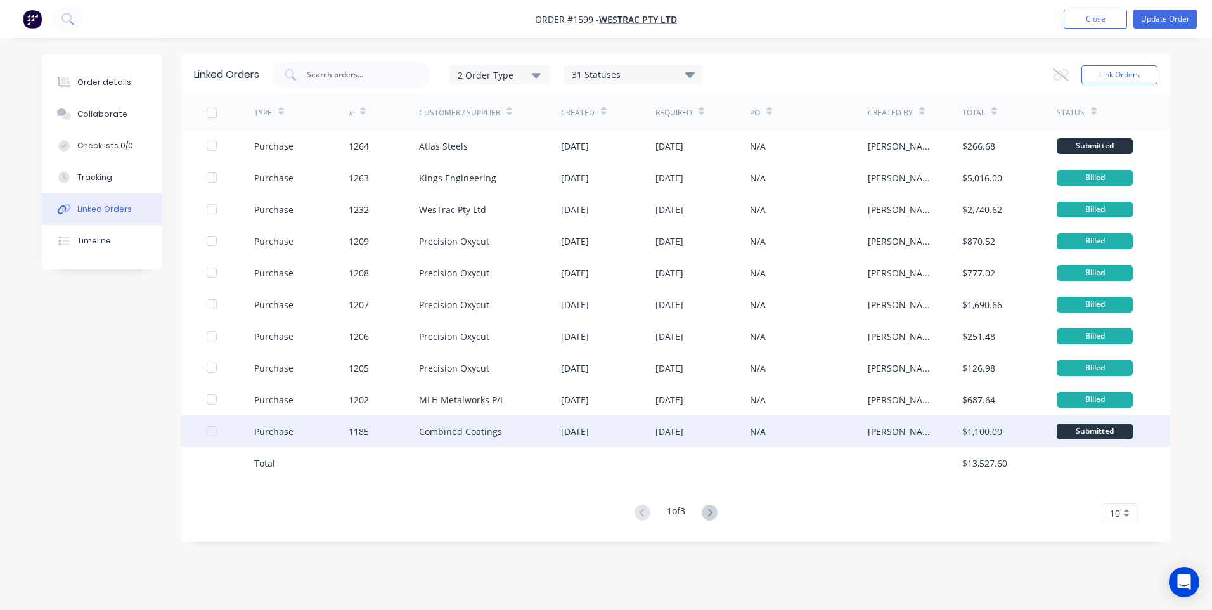
click at [290, 439] on div "Purchase" at bounding box center [301, 431] width 94 height 32
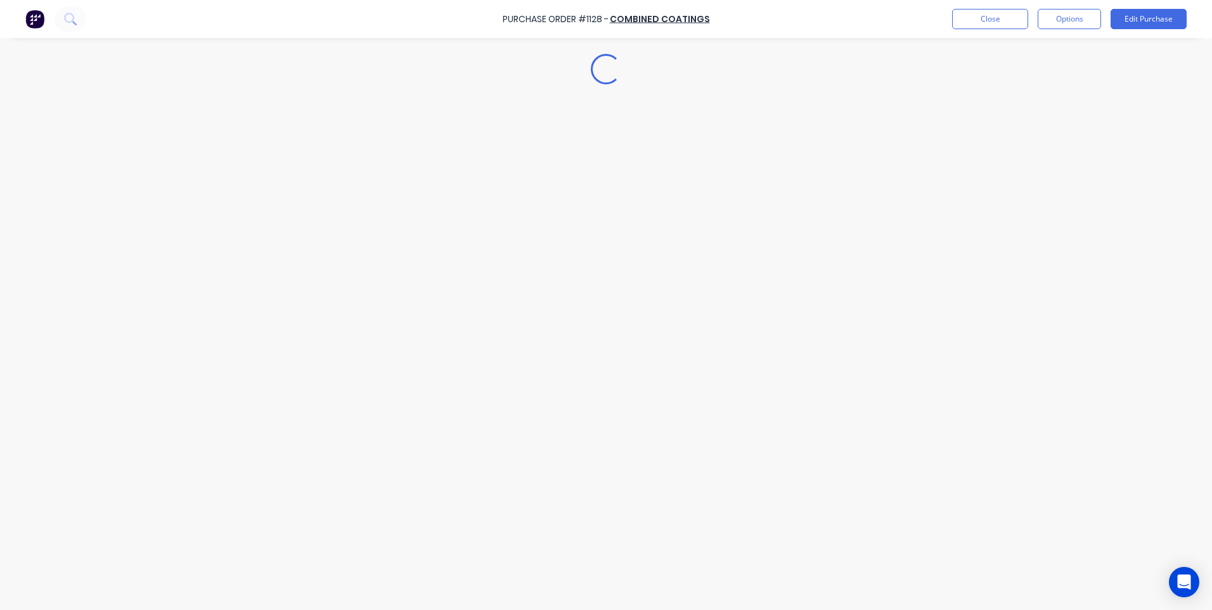
type textarea "x"
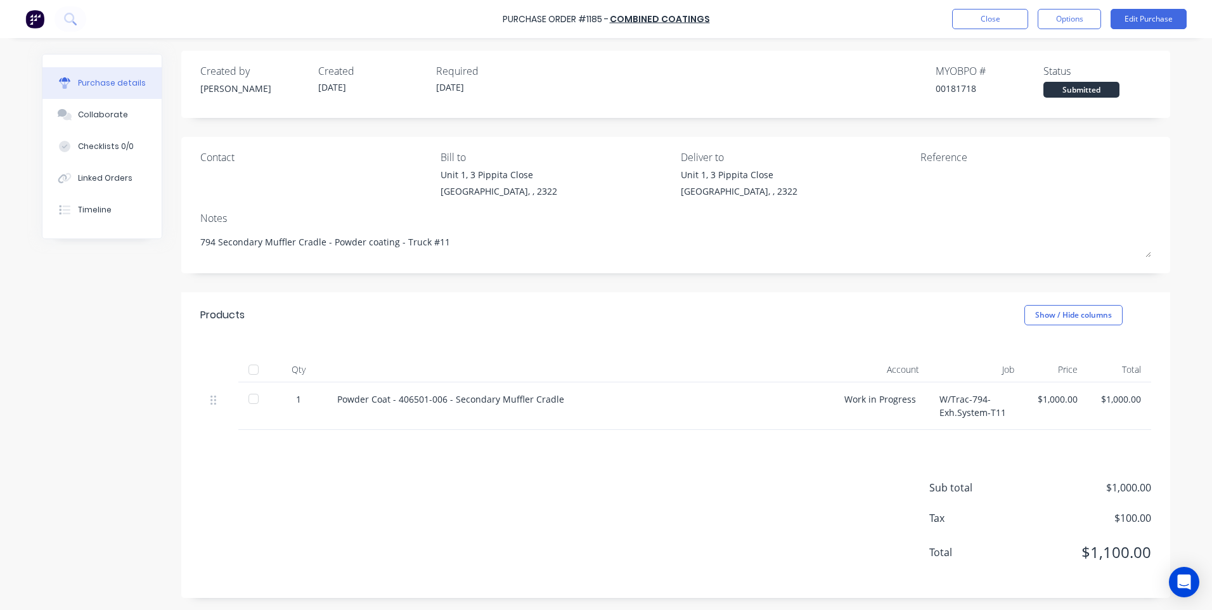
scroll to position [4, 0]
click at [79, 169] on button "Linked Orders" at bounding box center [101, 178] width 119 height 32
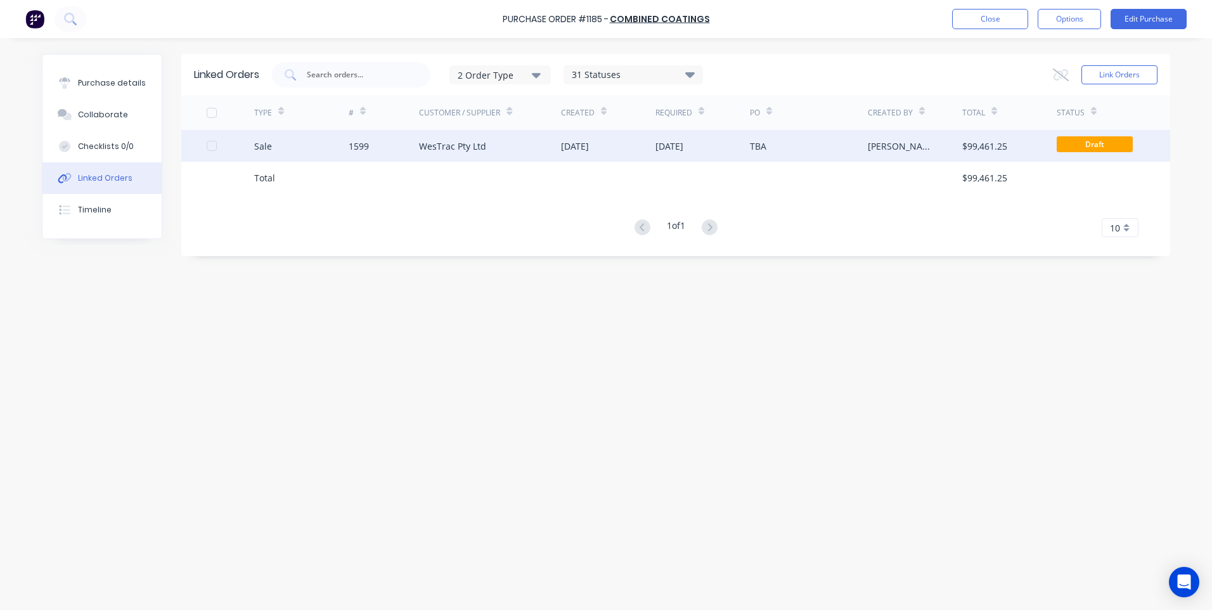
click at [360, 148] on div "1599" at bounding box center [359, 145] width 20 height 13
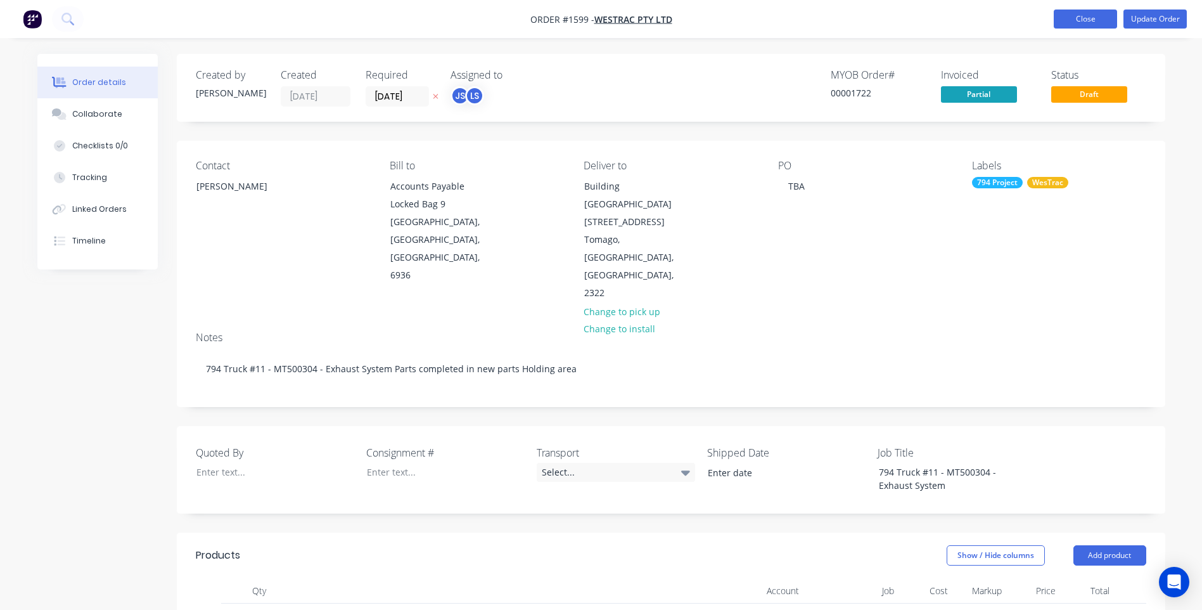
click at [1088, 16] on button "Close" at bounding box center [1085, 19] width 63 height 19
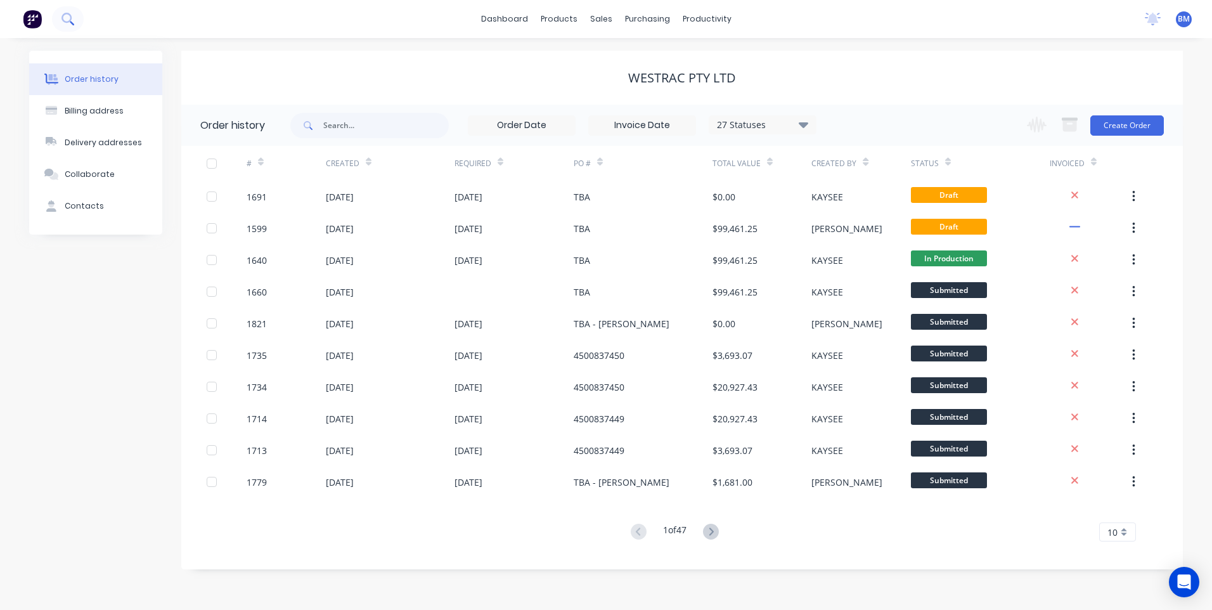
click at [70, 18] on icon at bounding box center [66, 18] width 10 height 10
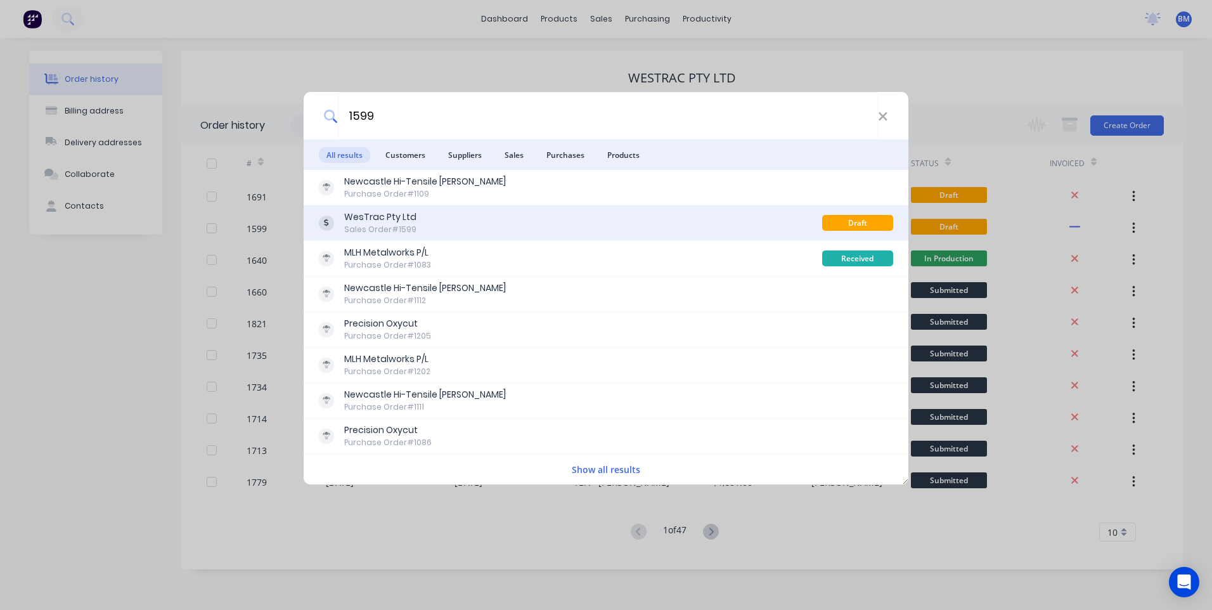
type input "1599"
click at [405, 217] on div "WesTrac Pty Ltd" at bounding box center [380, 216] width 72 height 13
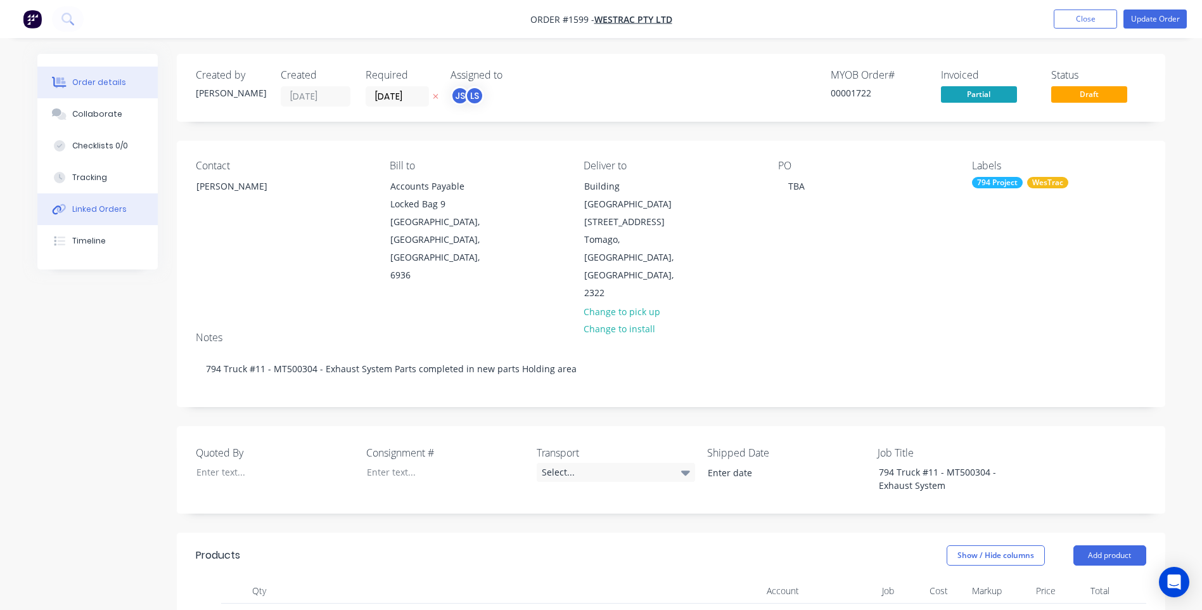
click at [98, 212] on div "Linked Orders" at bounding box center [99, 208] width 55 height 11
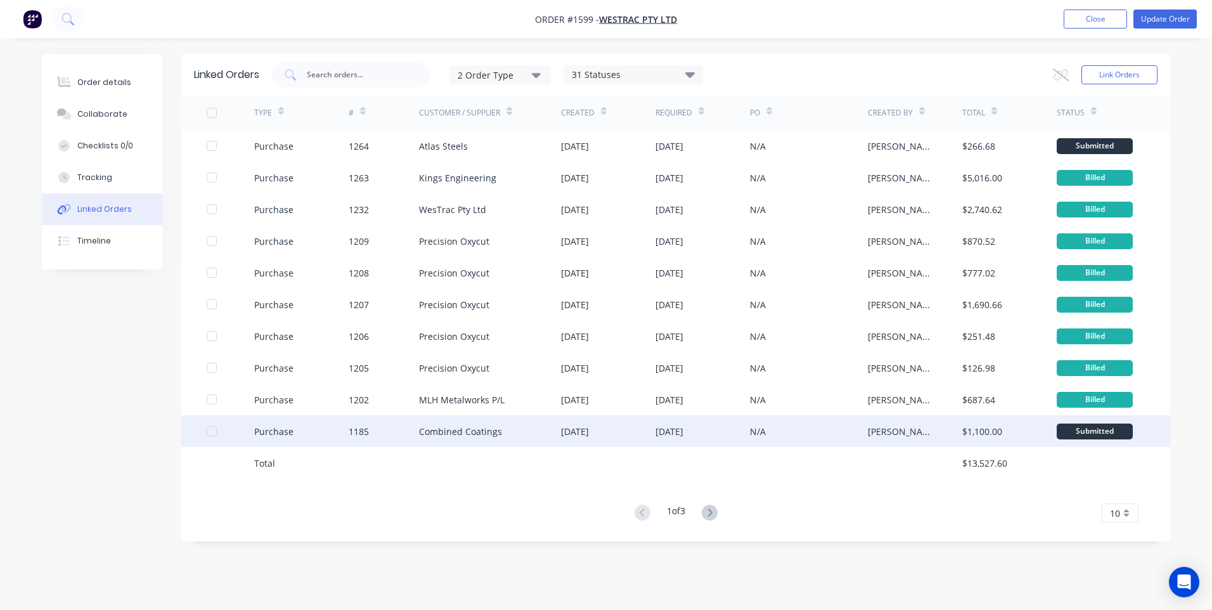
click at [273, 435] on div "Purchase" at bounding box center [273, 431] width 39 height 13
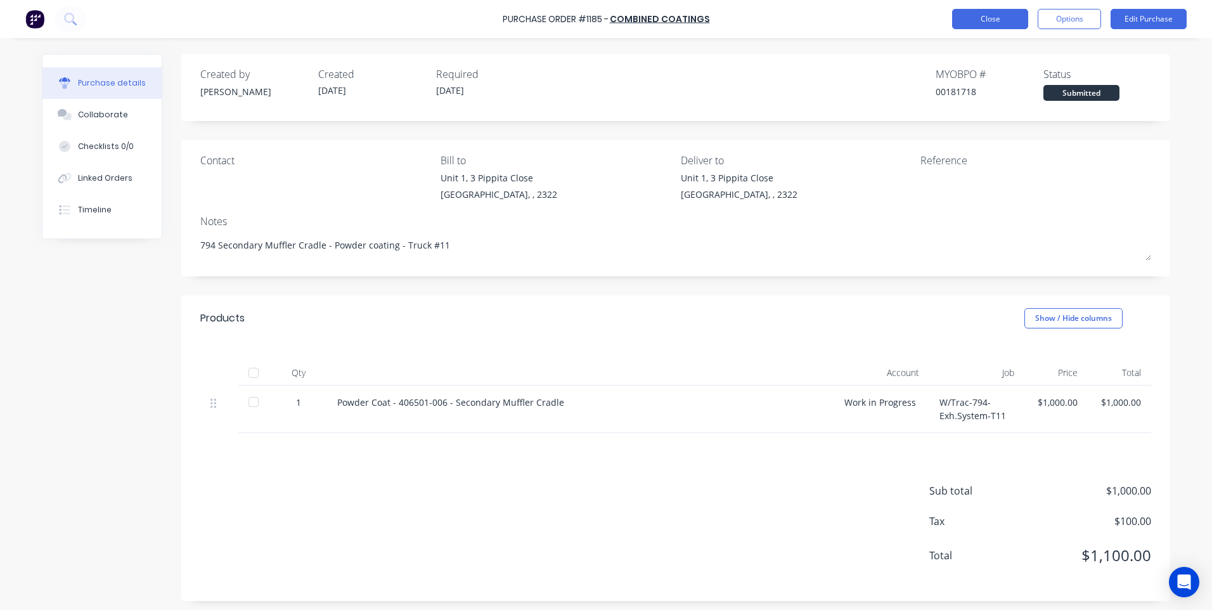
click at [979, 15] on button "Close" at bounding box center [990, 19] width 76 height 20
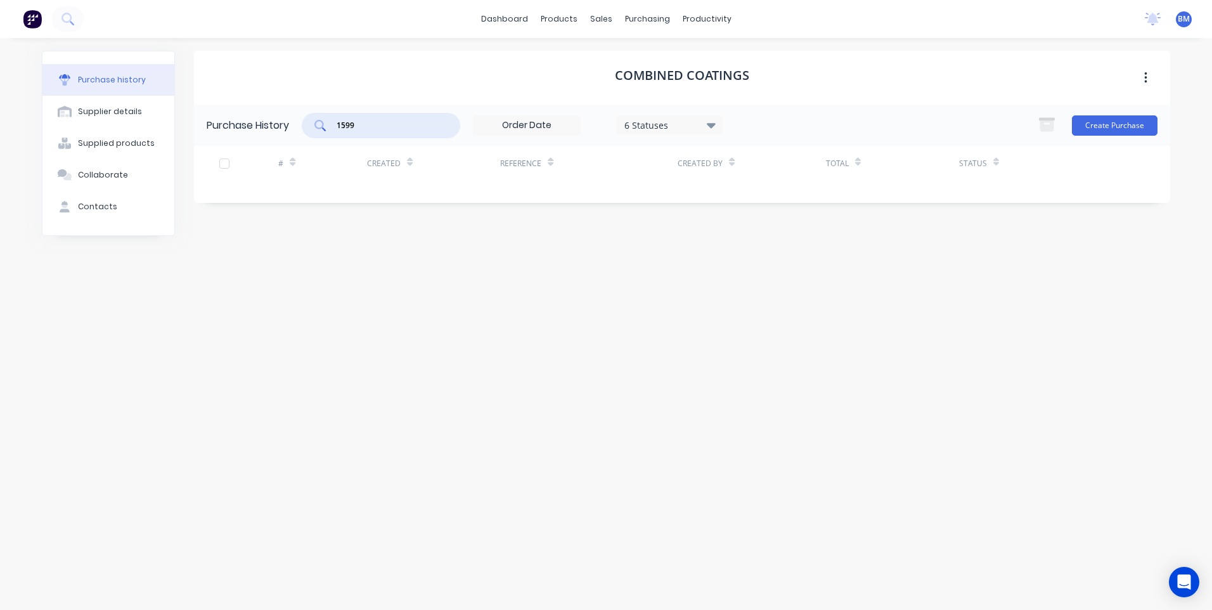
click at [397, 126] on input "1599" at bounding box center [387, 125] width 105 height 13
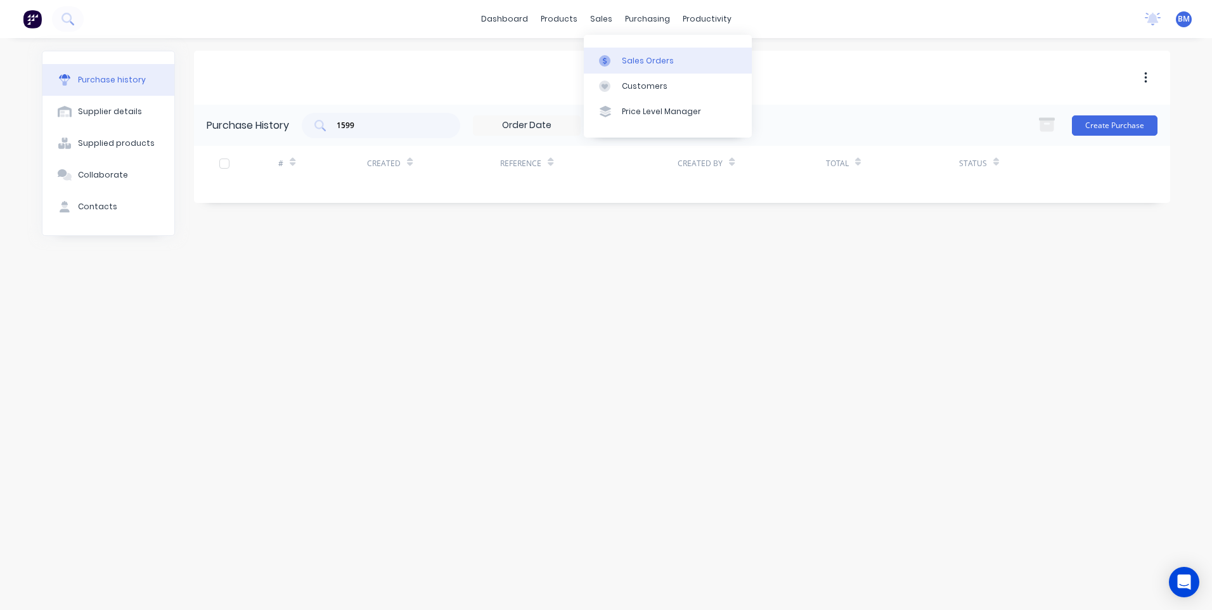
click at [622, 52] on link "Sales Orders" at bounding box center [668, 60] width 168 height 25
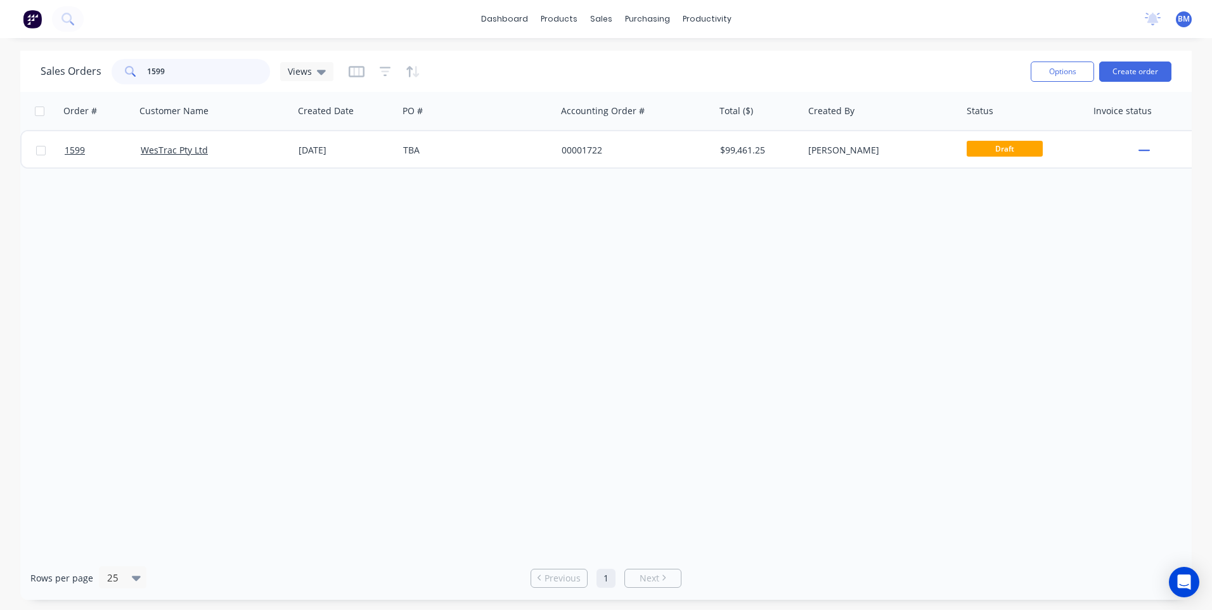
click at [167, 69] on input "1599" at bounding box center [209, 71] width 124 height 25
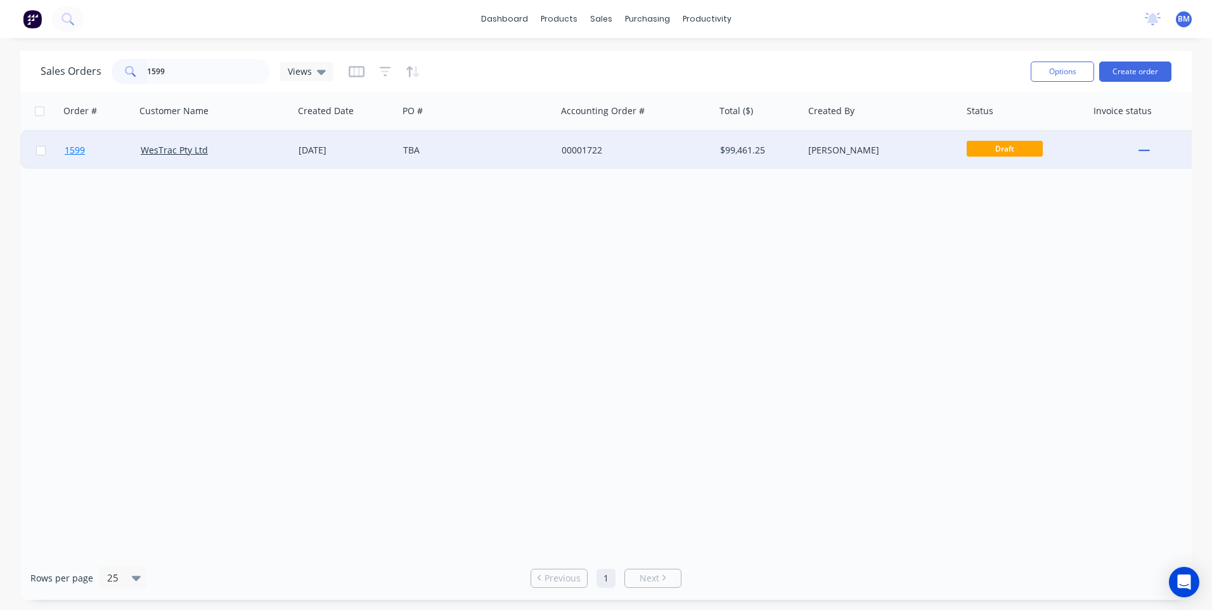
click at [77, 150] on span "1599" at bounding box center [75, 150] width 20 height 13
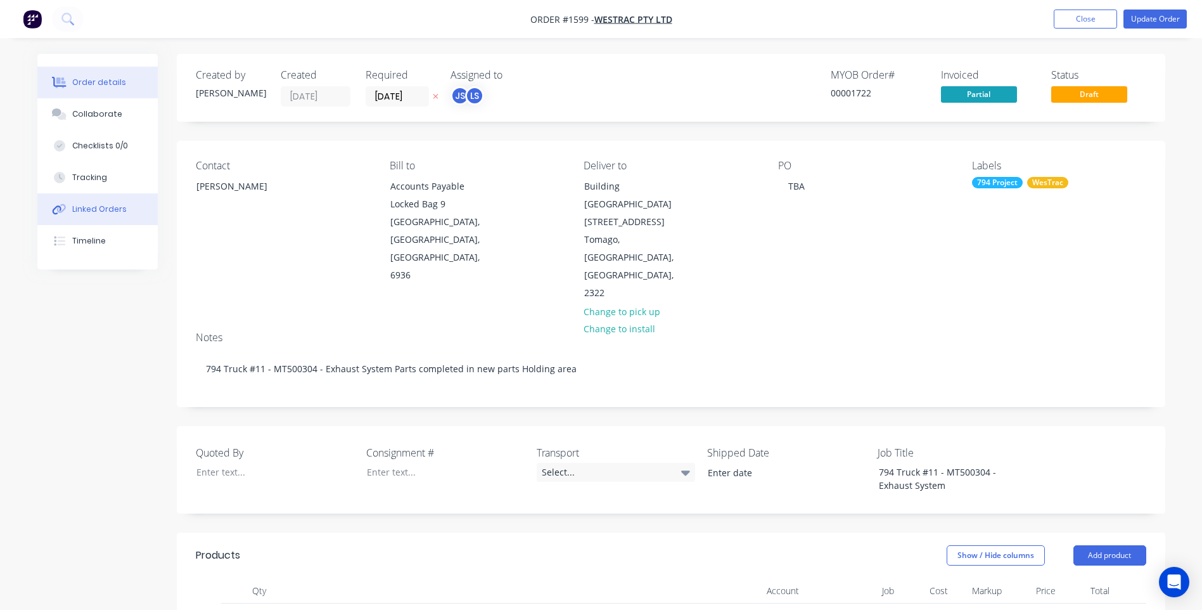
click at [72, 216] on button "Linked Orders" at bounding box center [97, 209] width 120 height 32
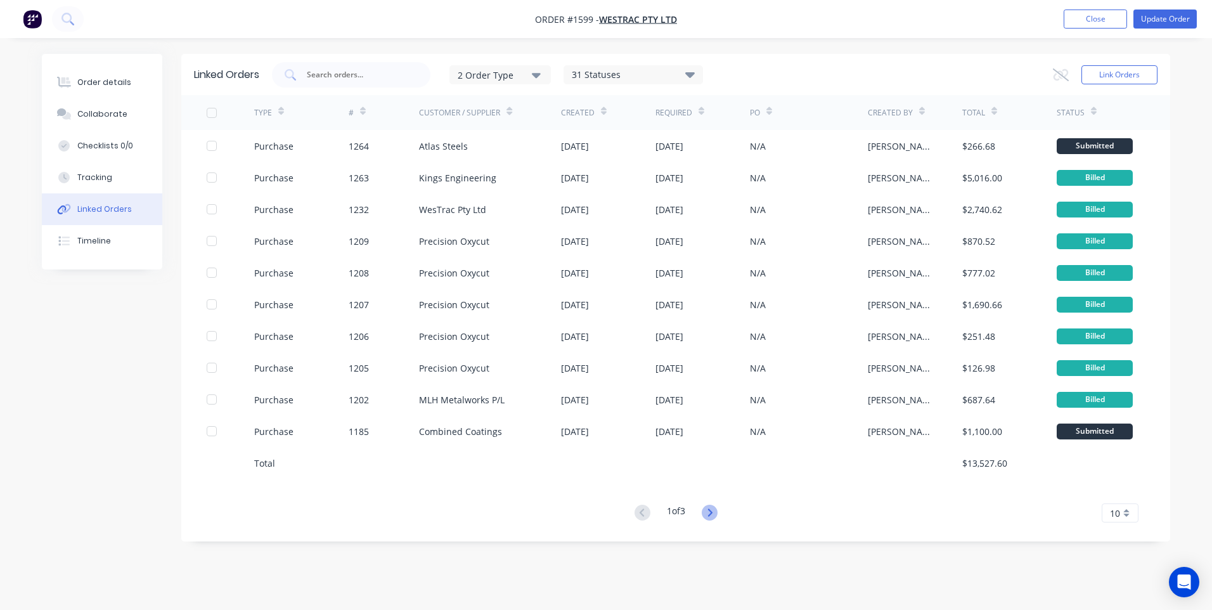
click at [714, 508] on icon at bounding box center [710, 512] width 16 height 16
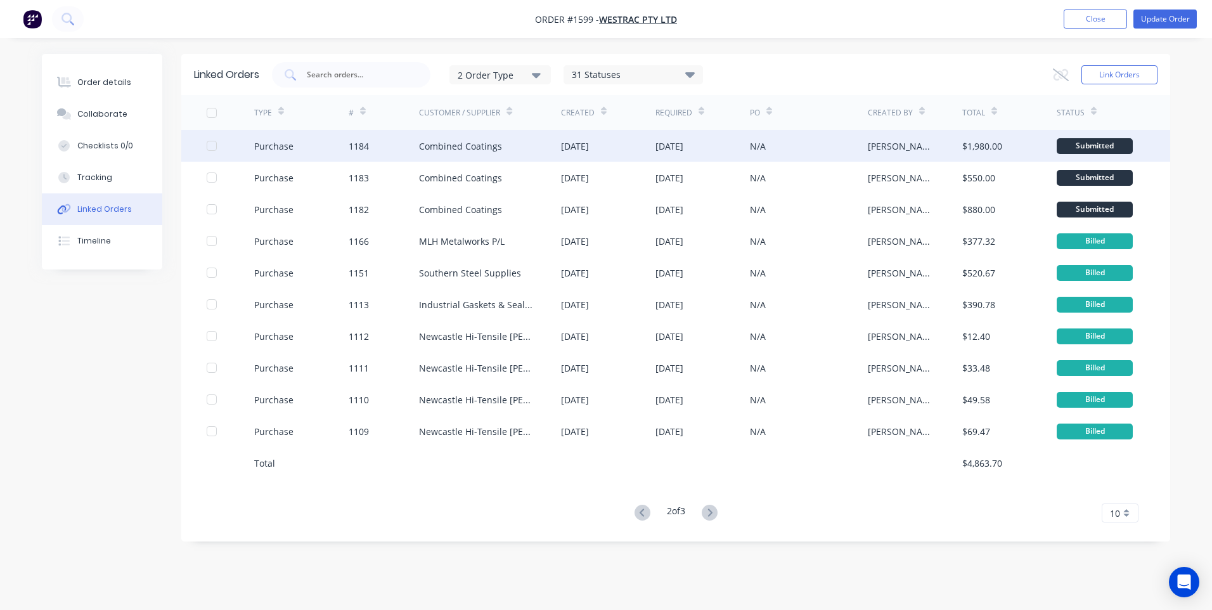
click at [326, 148] on div "Purchase" at bounding box center [301, 146] width 94 height 32
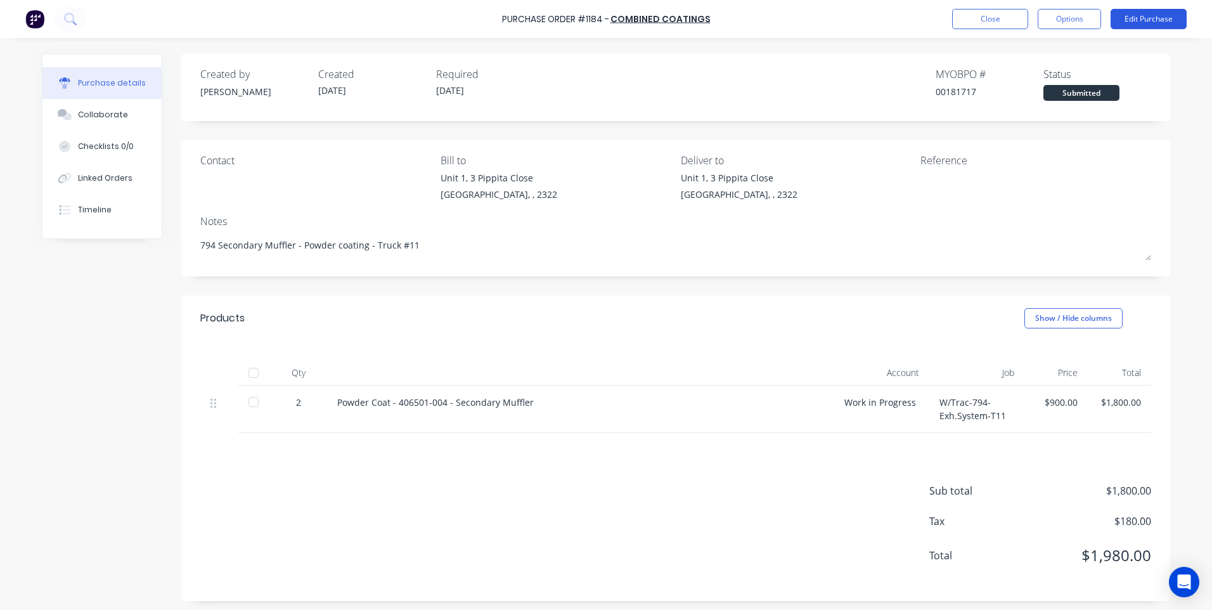
click at [1141, 11] on button "Edit Purchase" at bounding box center [1148, 19] width 76 height 20
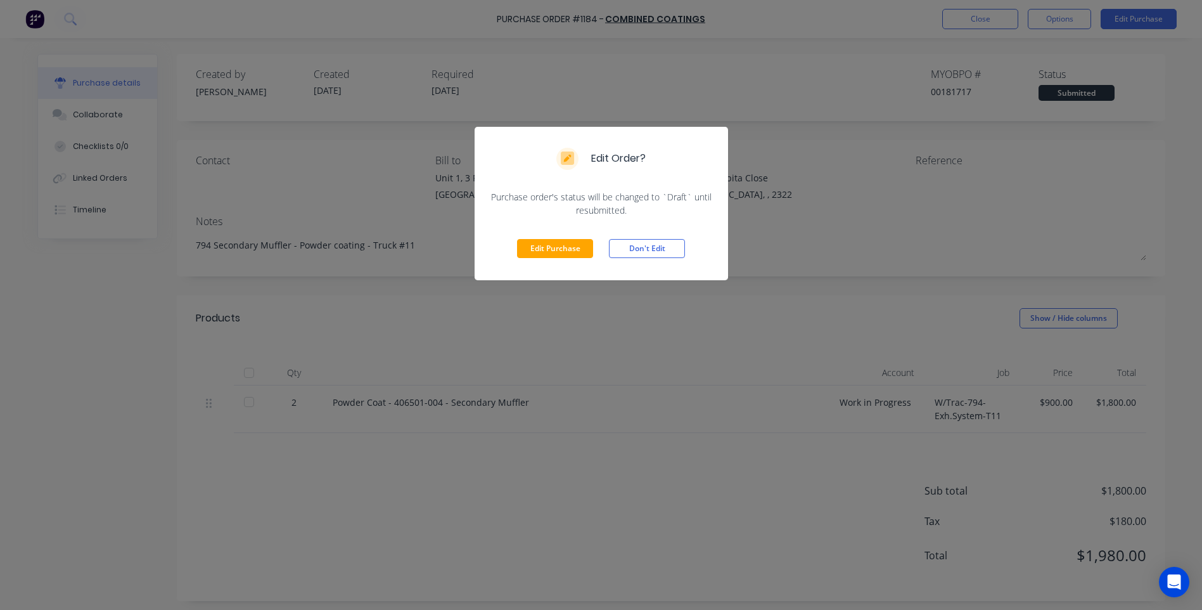
drag, startPoint x: 629, startPoint y: 246, endPoint x: 829, endPoint y: 172, distance: 213.6
click at [629, 246] on button "Don't Edit" at bounding box center [647, 248] width 76 height 19
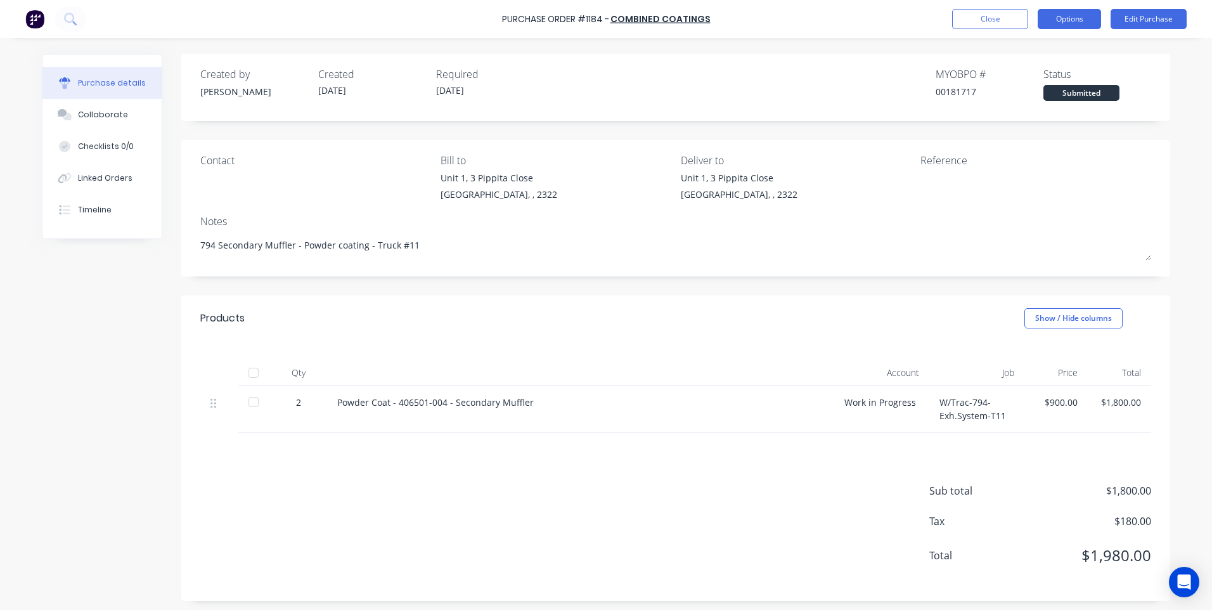
click at [1081, 18] on button "Options" at bounding box center [1068, 19] width 63 height 20
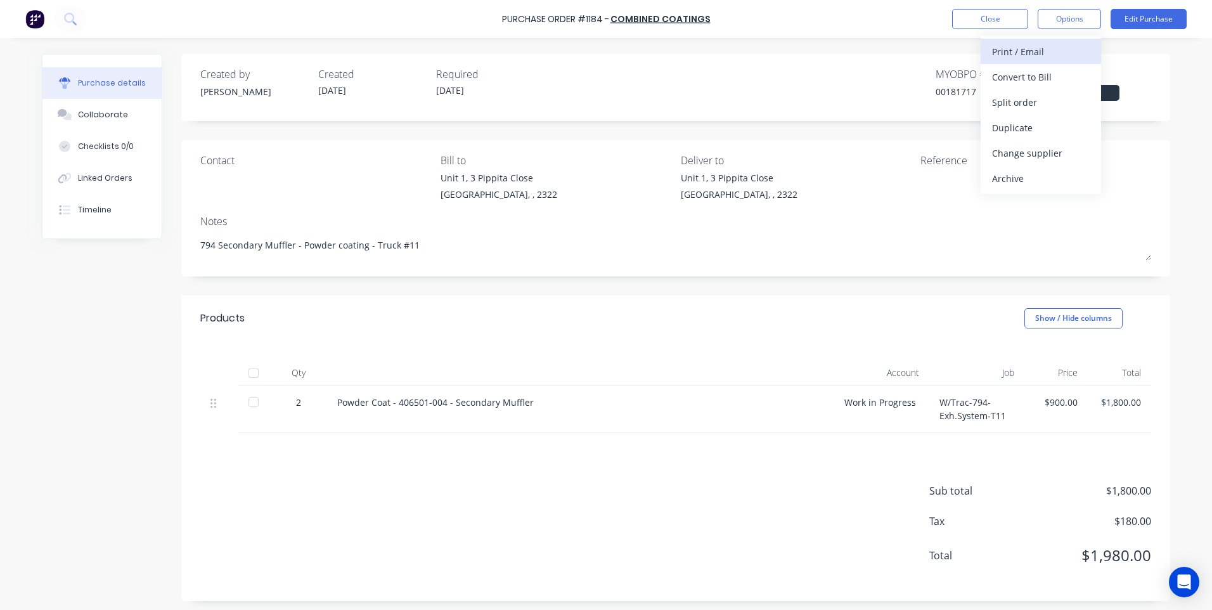
click at [1067, 53] on div "Print / Email" at bounding box center [1041, 51] width 98 height 18
click at [1043, 74] on div "With pricing" at bounding box center [1041, 77] width 98 height 18
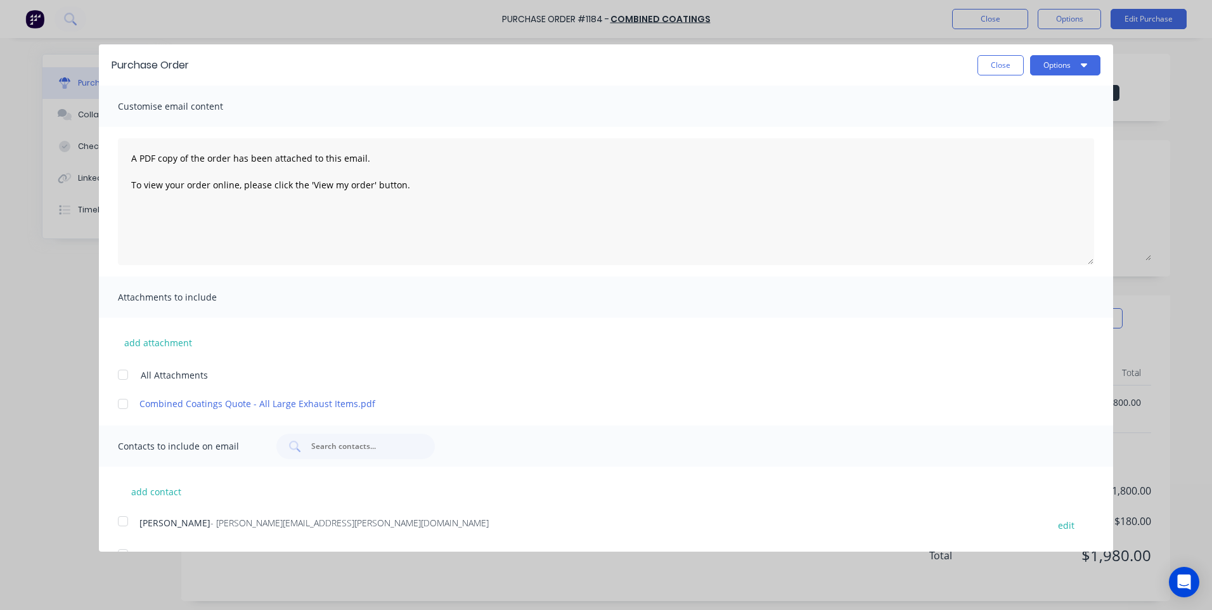
click at [974, 82] on div "Purchase Order Close Options" at bounding box center [606, 64] width 1014 height 41
drag, startPoint x: 983, startPoint y: 70, endPoint x: 1042, endPoint y: 37, distance: 67.5
click at [984, 68] on button "Close" at bounding box center [1000, 65] width 46 height 20
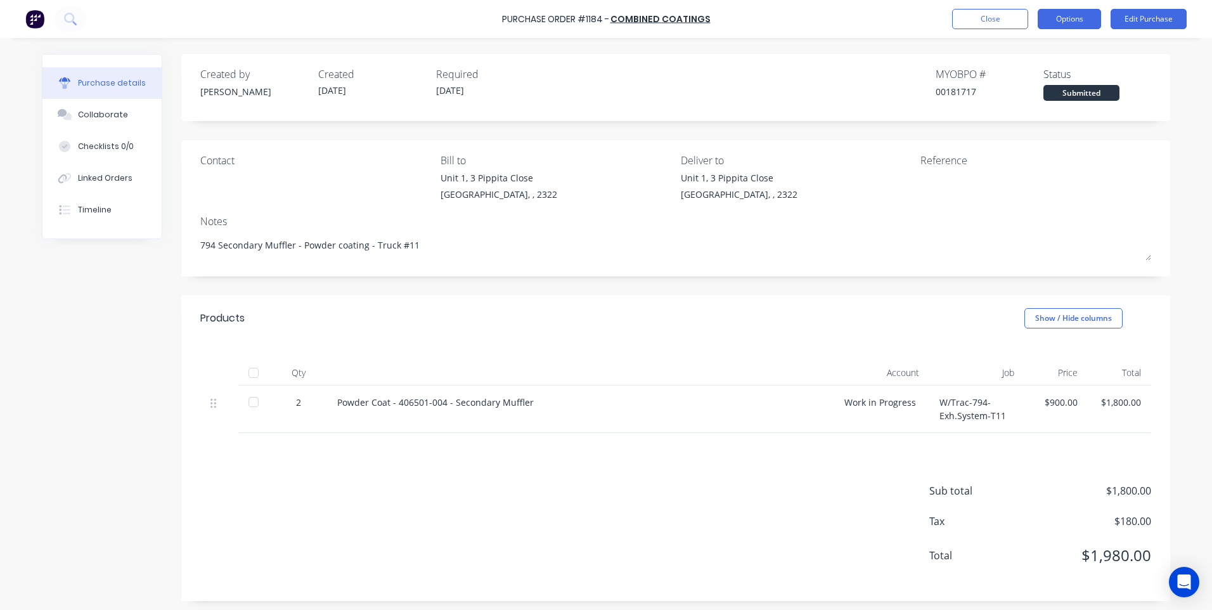
click at [1082, 21] on button "Options" at bounding box center [1068, 19] width 63 height 20
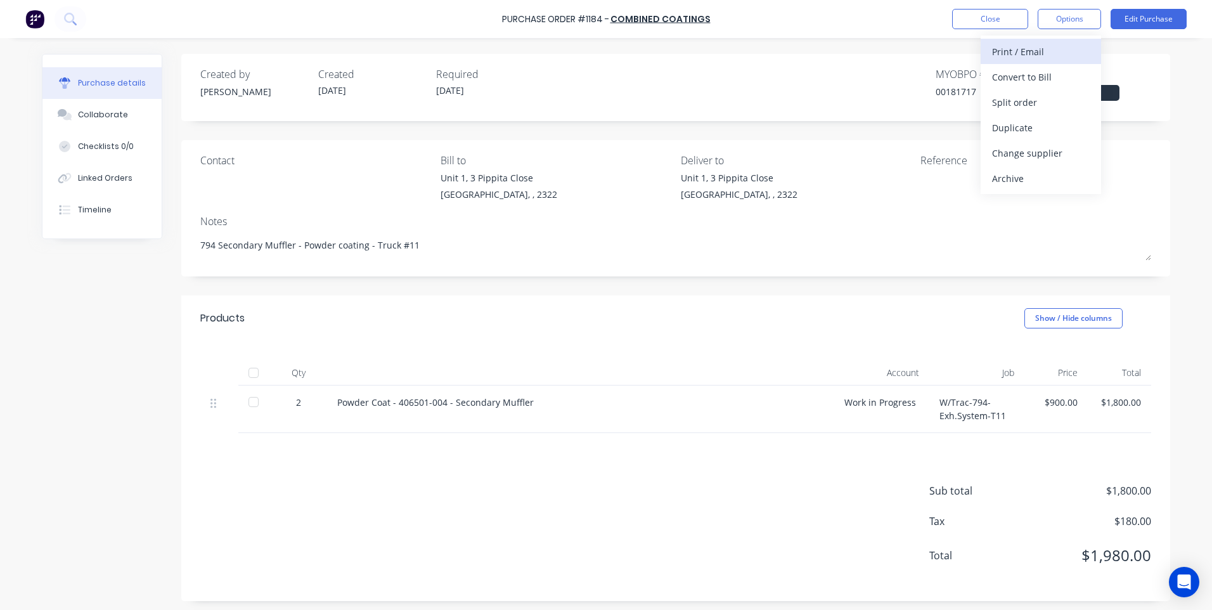
click at [1060, 58] on div "Print / Email" at bounding box center [1041, 51] width 98 height 18
click at [1039, 103] on div "Without pricing" at bounding box center [1041, 102] width 98 height 18
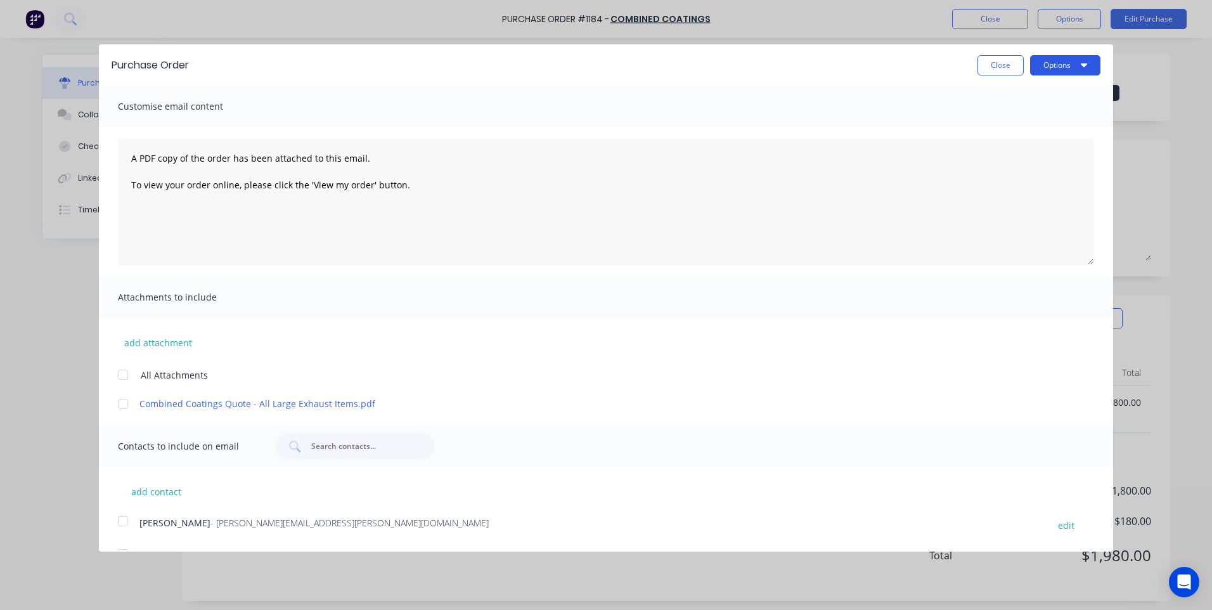
click at [1033, 58] on button "Options" at bounding box center [1065, 65] width 70 height 20
click at [1008, 120] on div "Email" at bounding box center [1040, 122] width 98 height 18
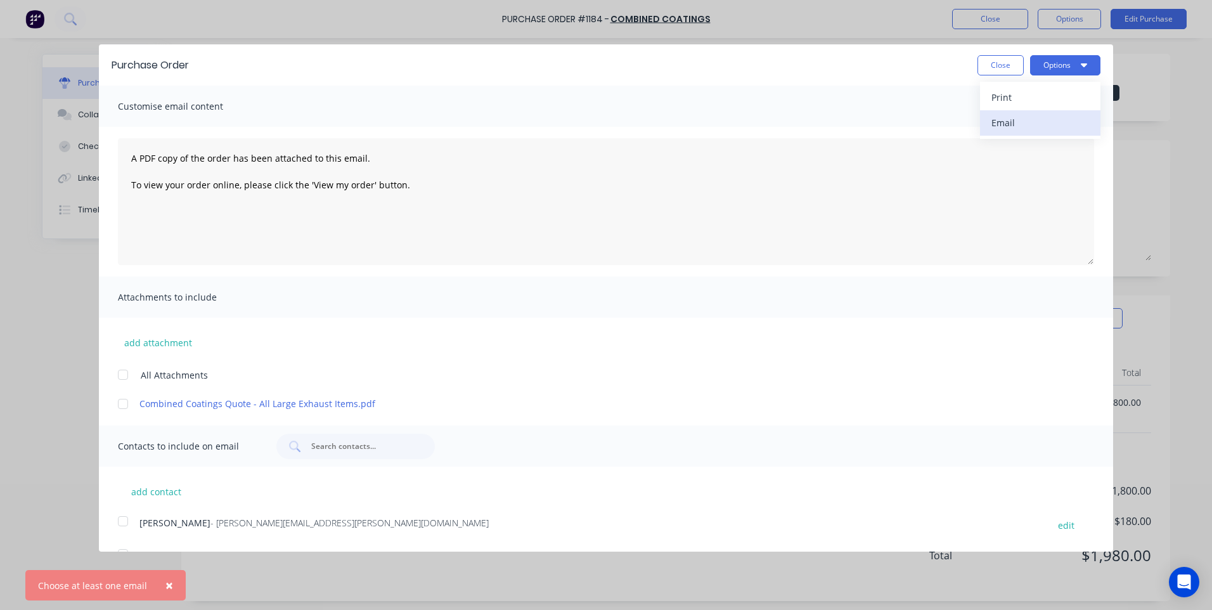
click at [1003, 120] on div "Email" at bounding box center [1040, 122] width 98 height 18
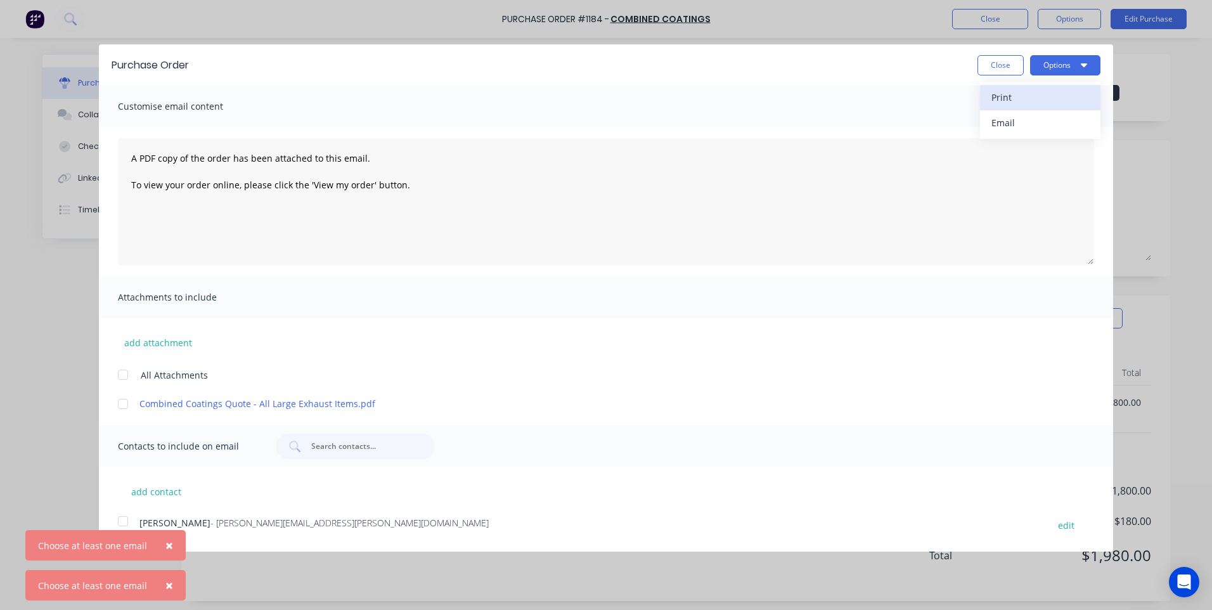
click at [1008, 91] on div "Print" at bounding box center [1040, 97] width 98 height 18
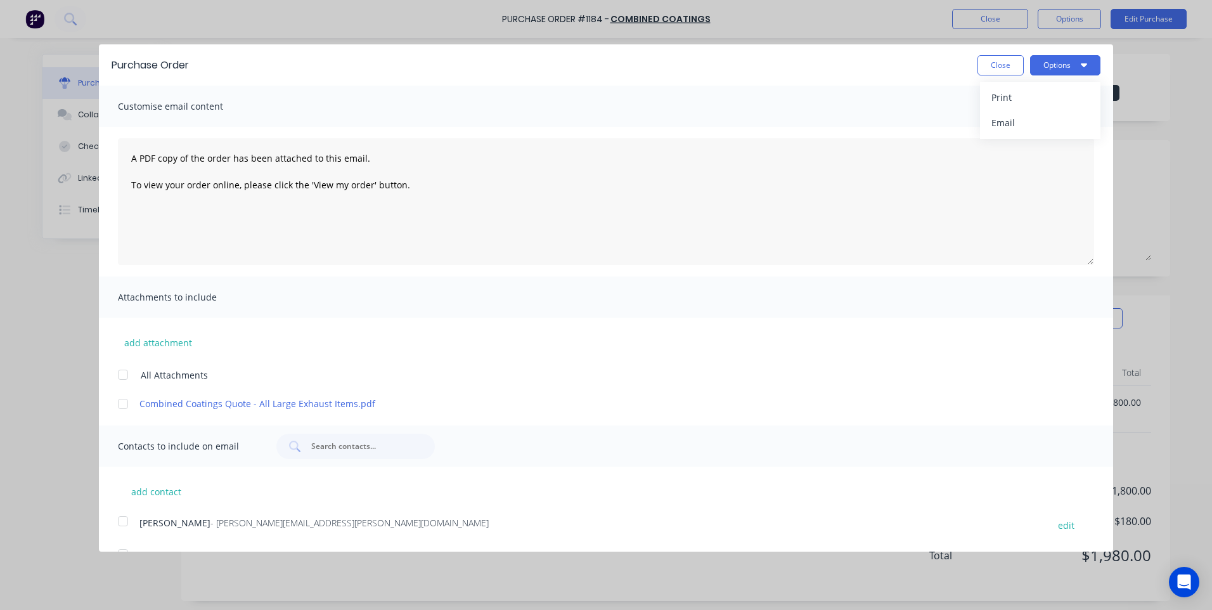
type textarea "x"
